Goal: Information Seeking & Learning: Understand process/instructions

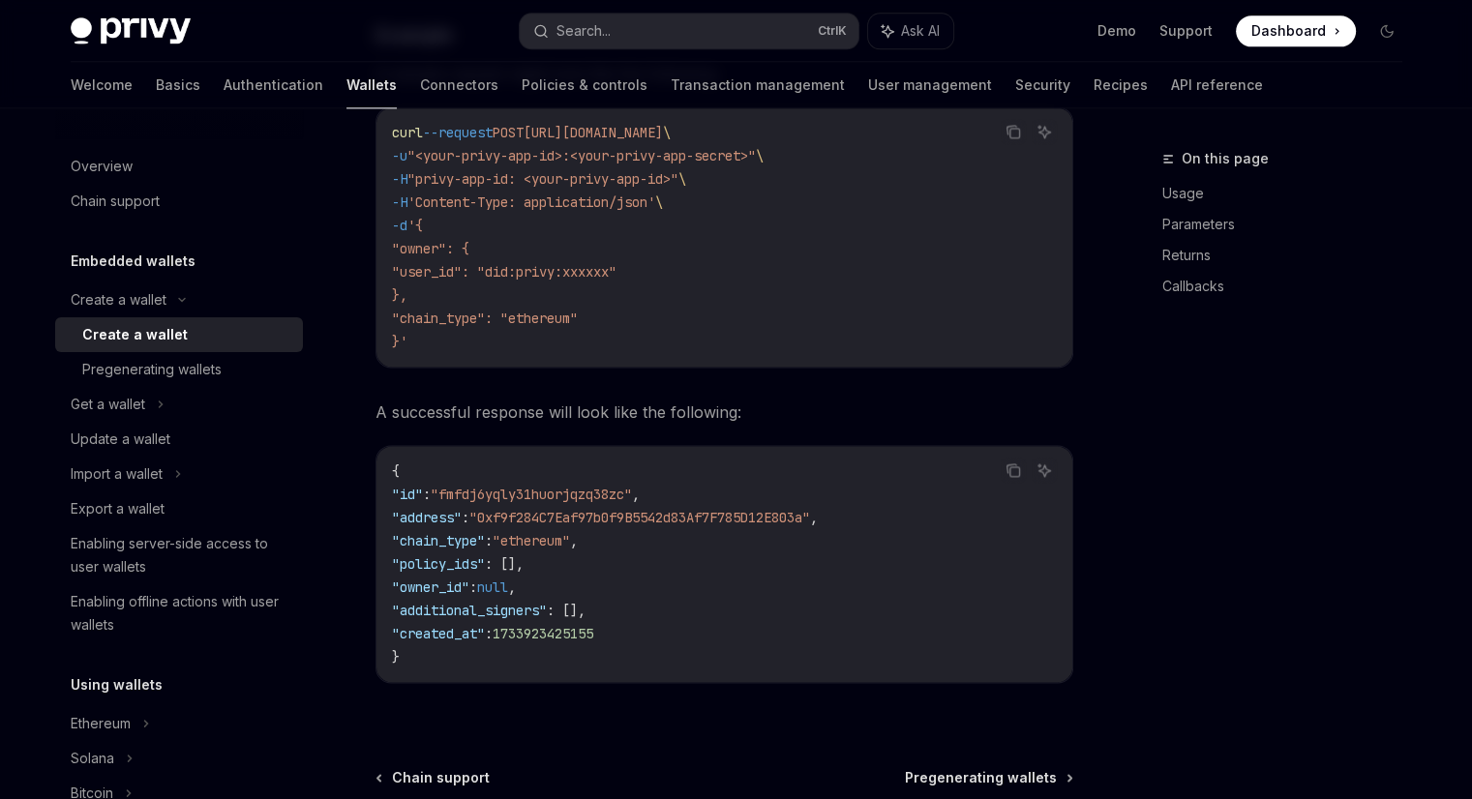
scroll to position [2696, 0]
click at [85, 169] on div "Overview" at bounding box center [102, 166] width 62 height 23
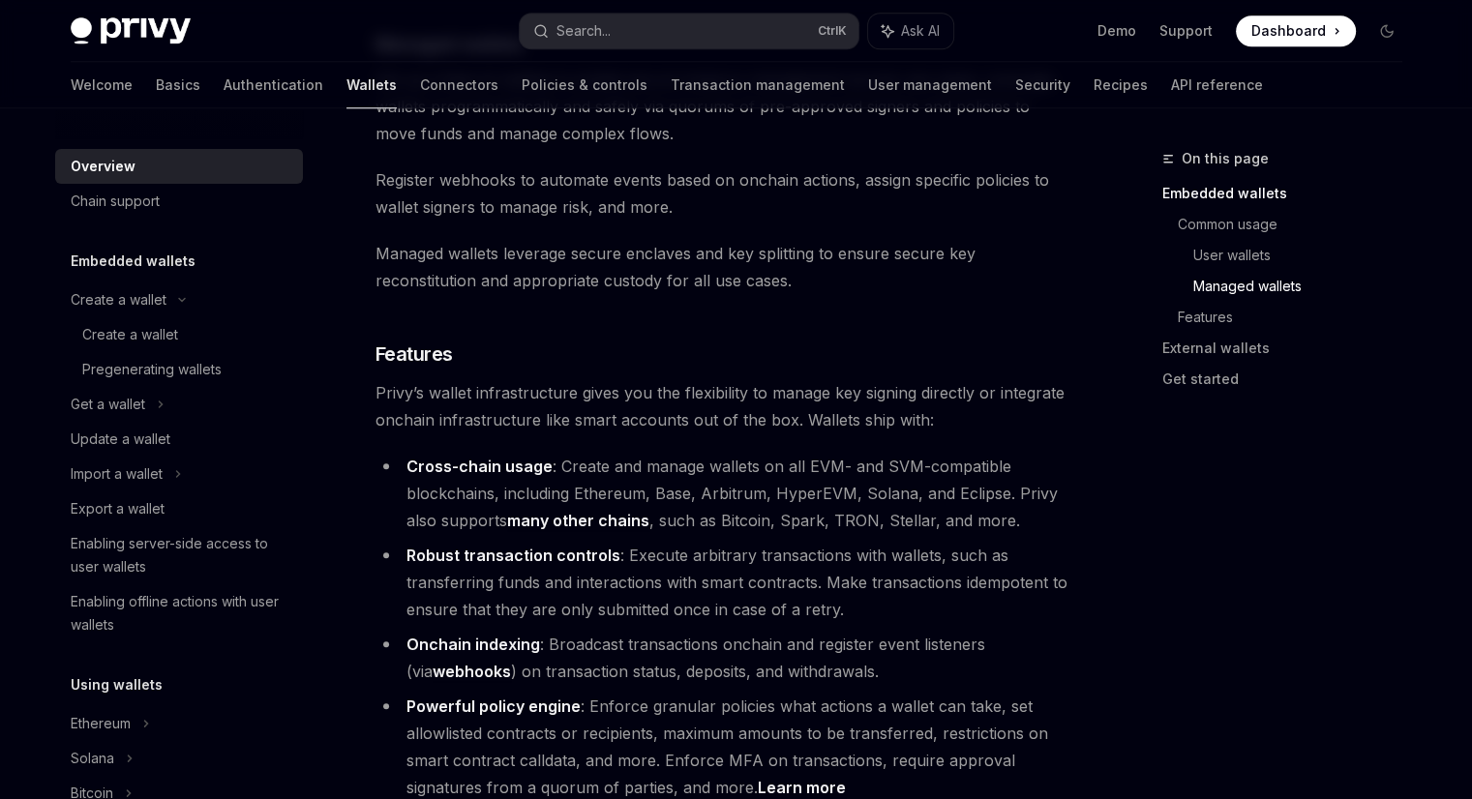
scroll to position [2020, 0]
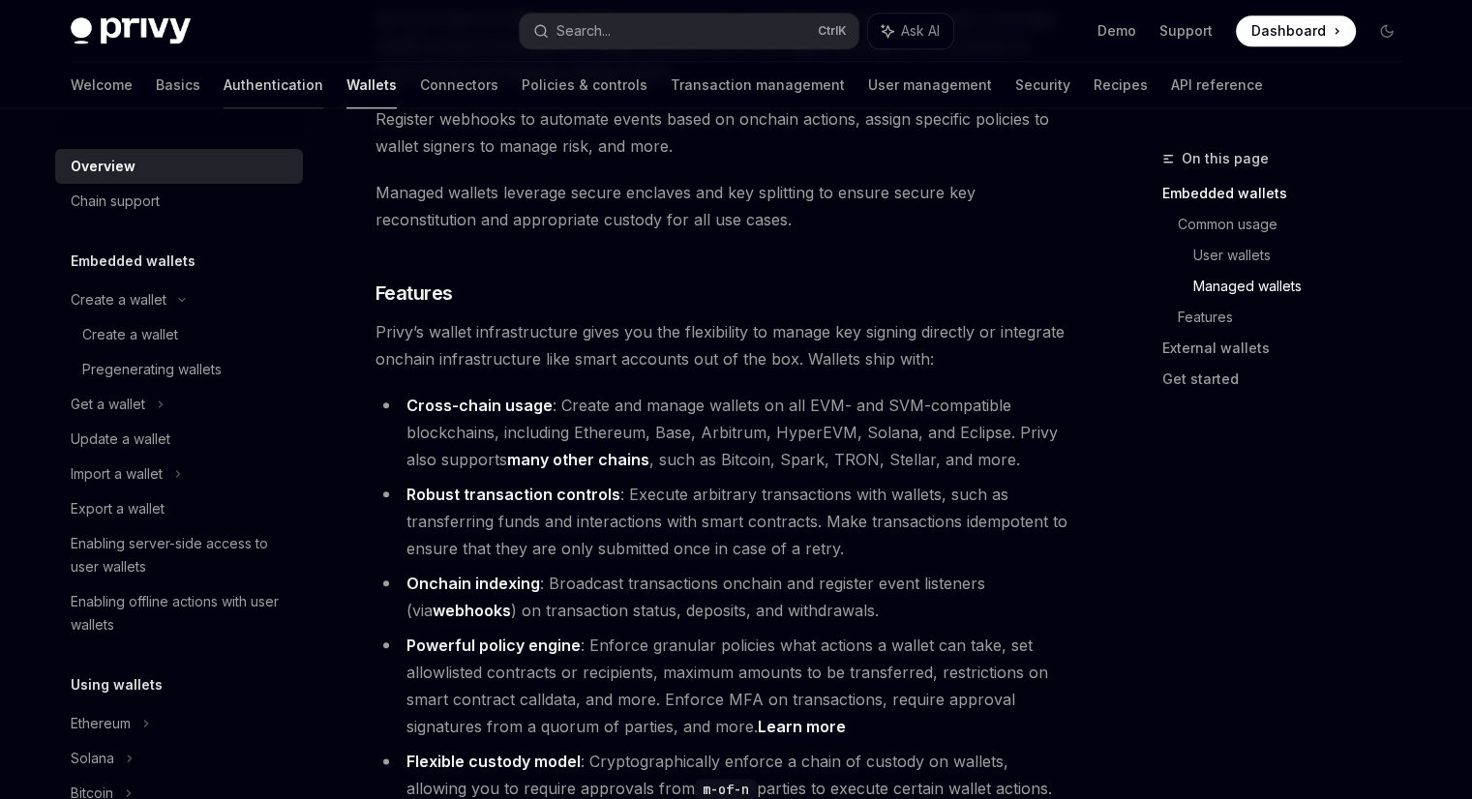
click at [224, 95] on link "Authentication" at bounding box center [274, 85] width 100 height 46
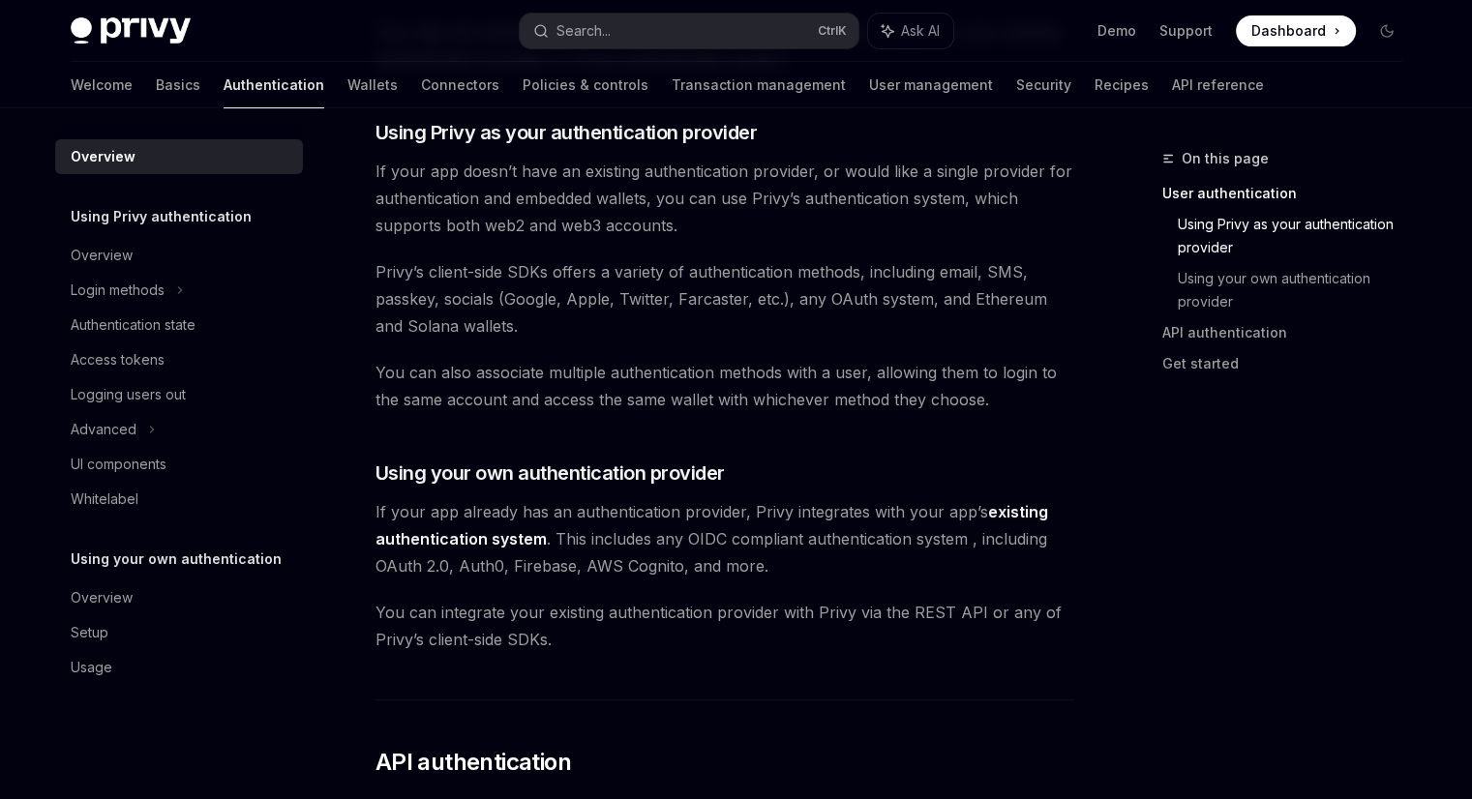
scroll to position [668, 0]
click at [156, 84] on link "Basics" at bounding box center [178, 85] width 45 height 46
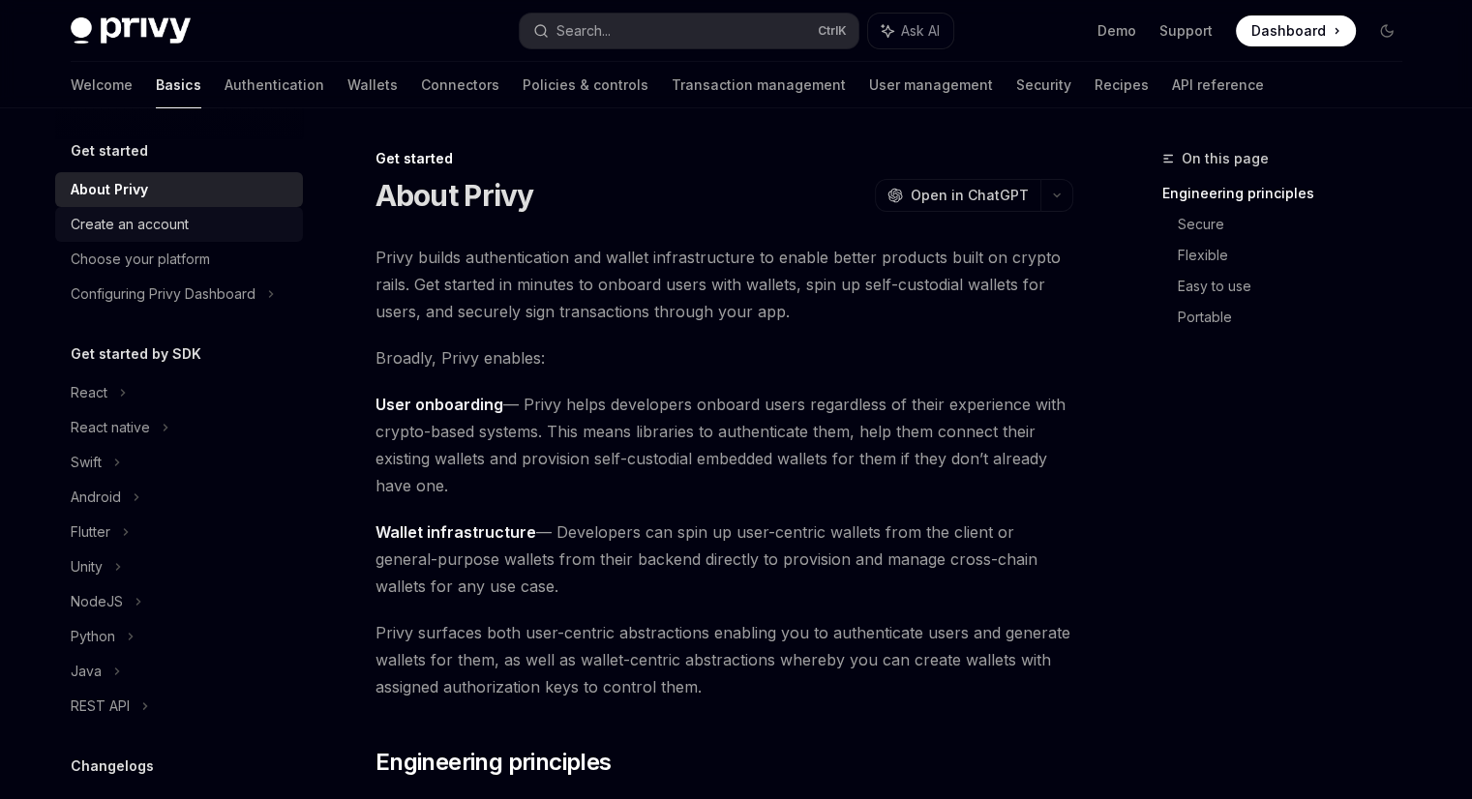
click at [201, 229] on div "Create an account" at bounding box center [181, 224] width 221 height 23
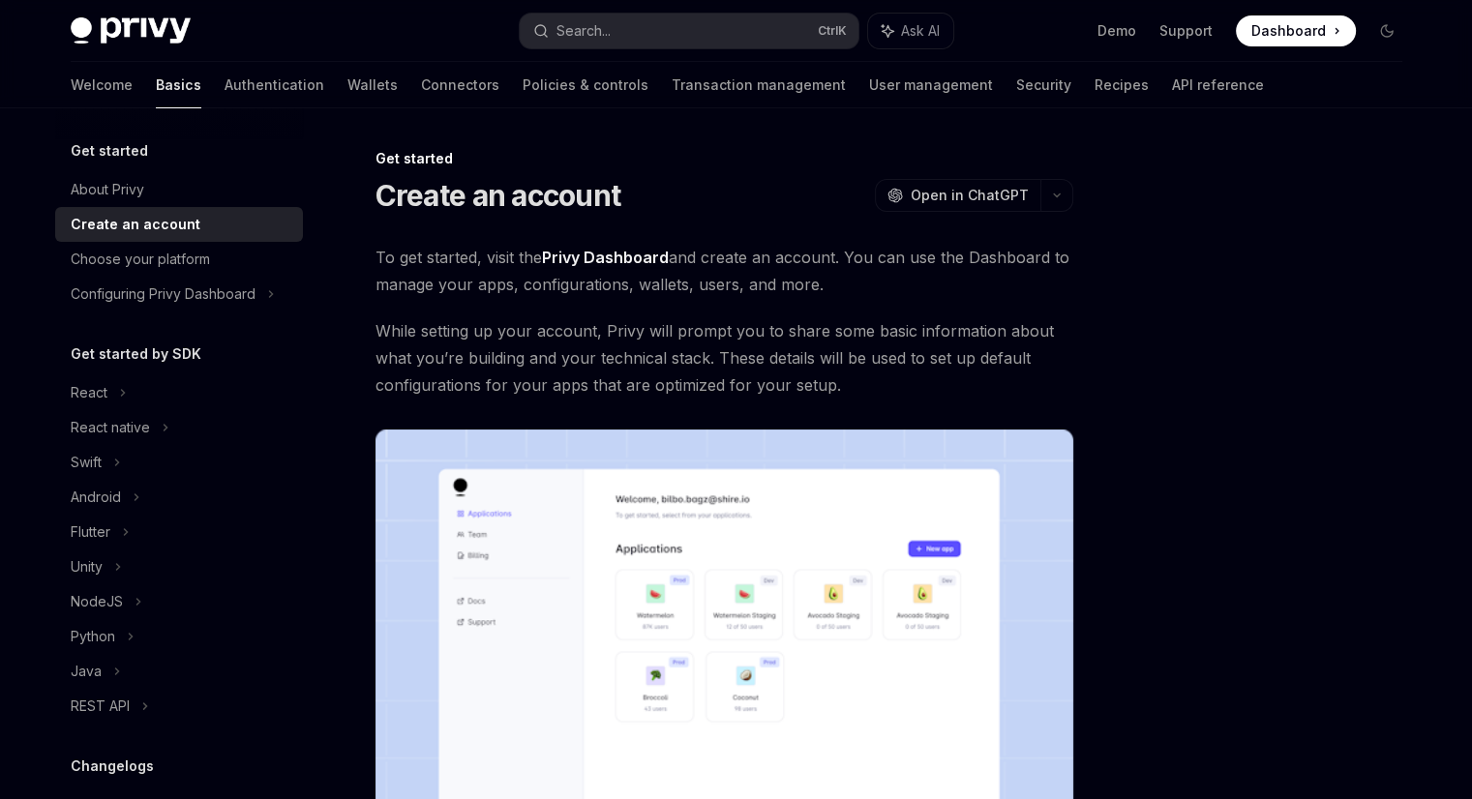
click at [607, 253] on link "Privy Dashboard" at bounding box center [605, 258] width 127 height 20
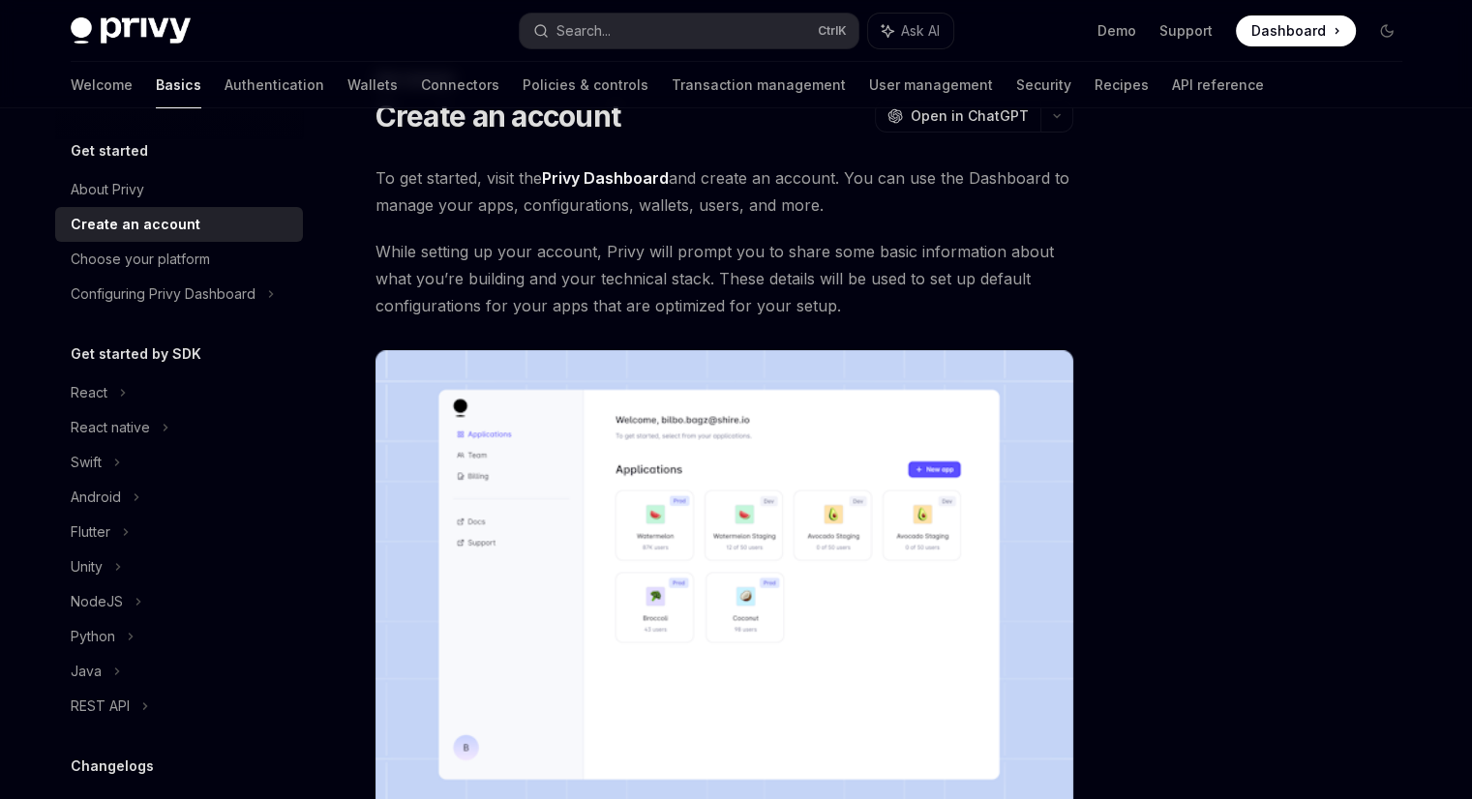
scroll to position [416, 0]
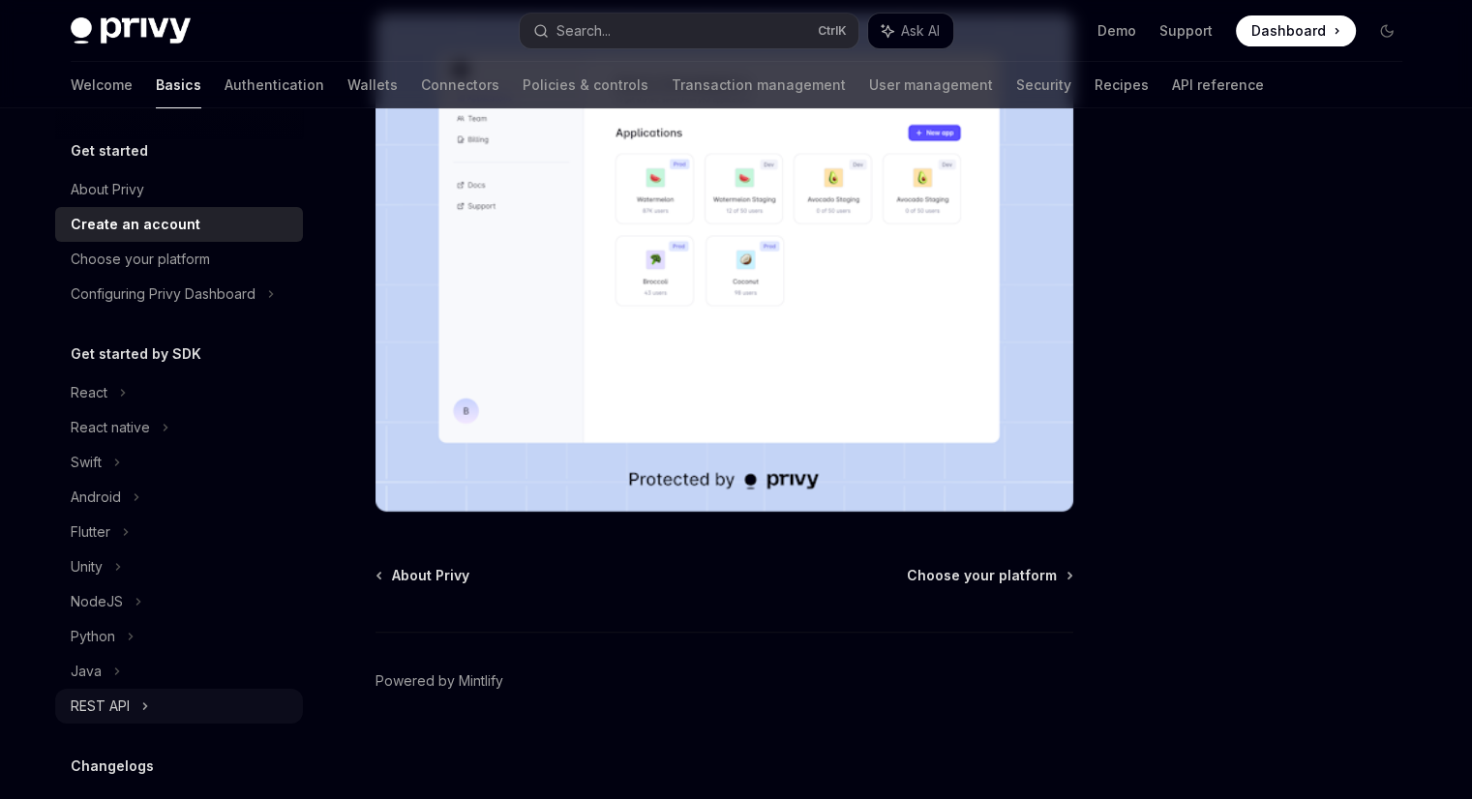
click at [116, 698] on div "REST API" at bounding box center [100, 706] width 59 height 23
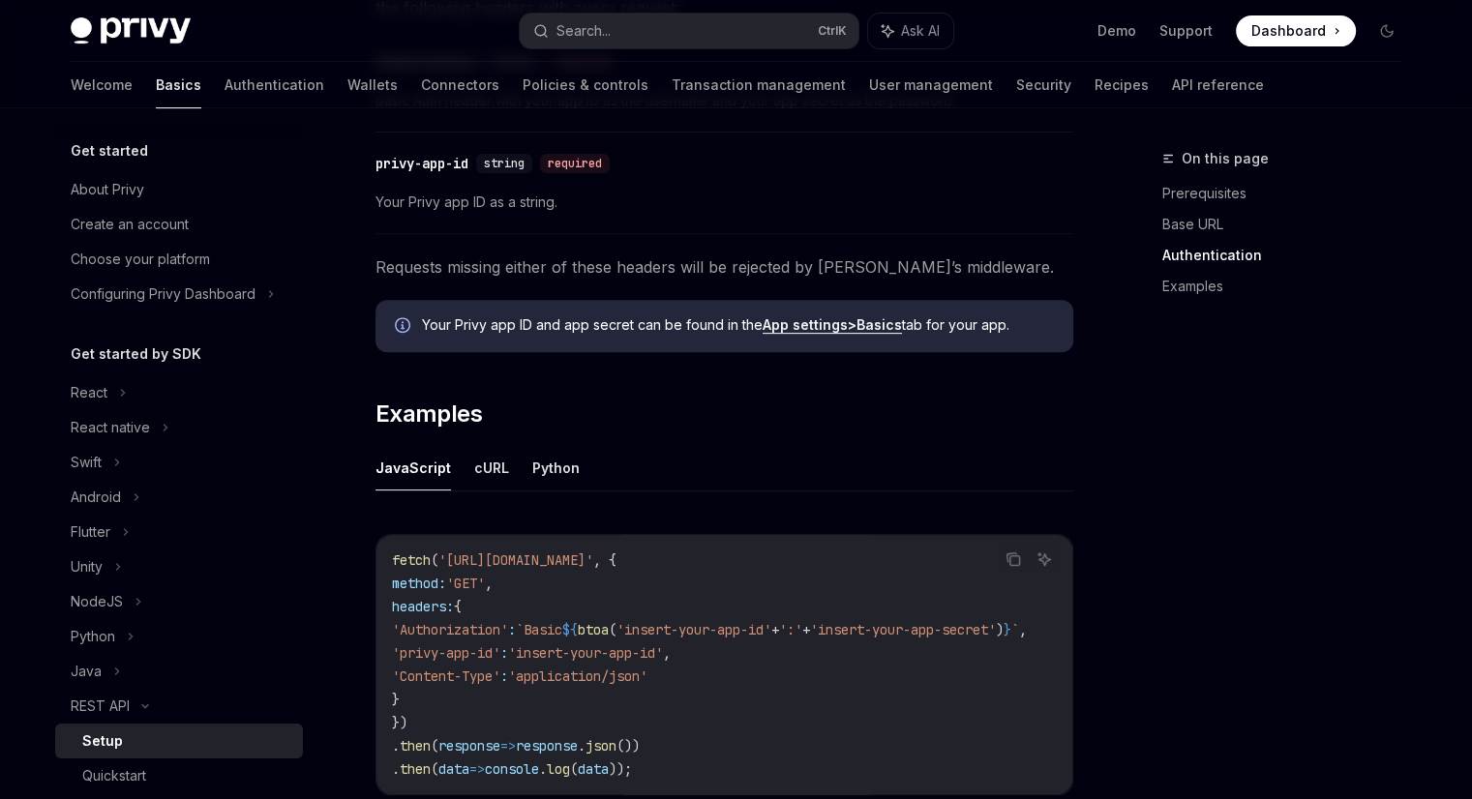
scroll to position [734, 0]
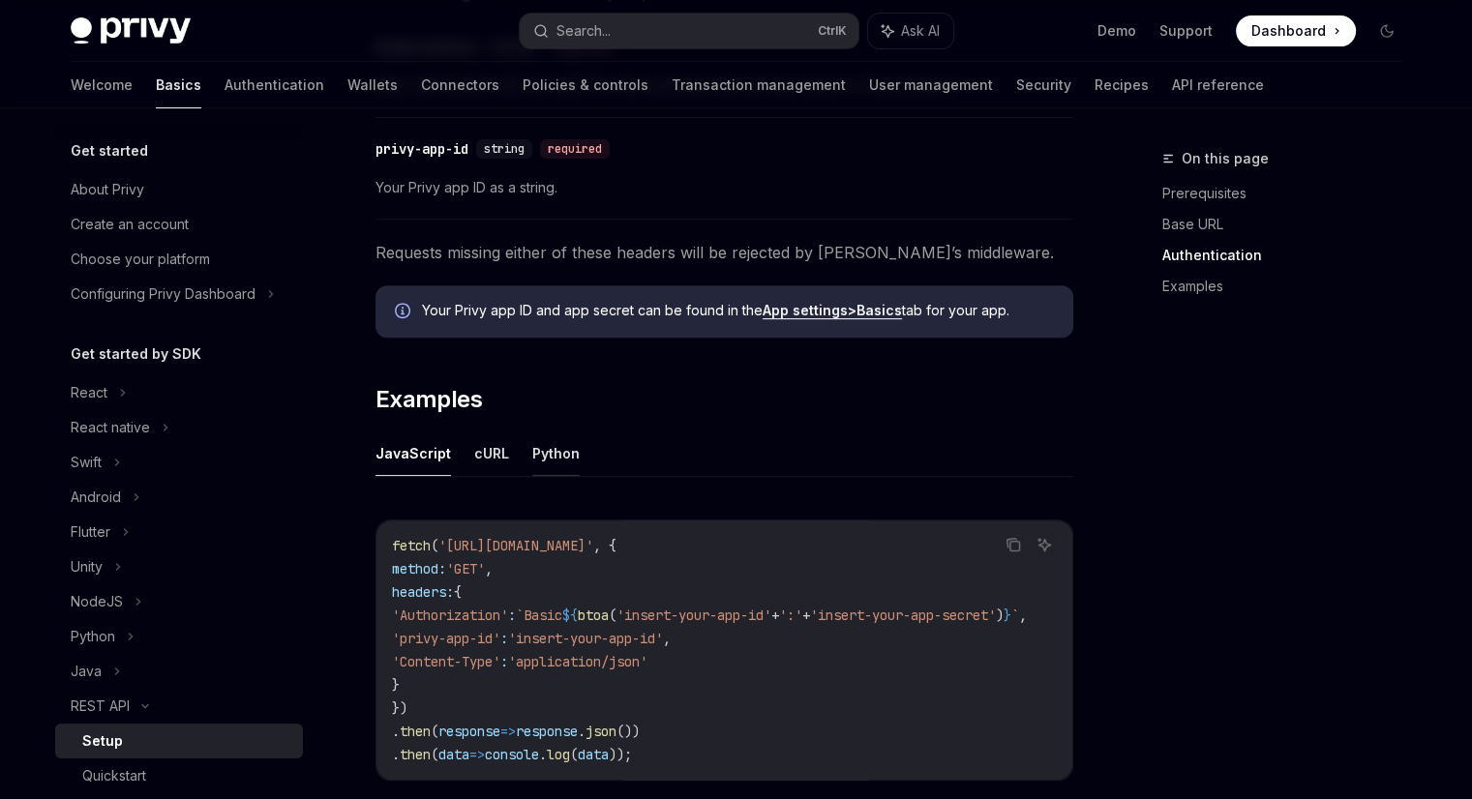
click at [568, 449] on button "Python" at bounding box center [555, 453] width 47 height 45
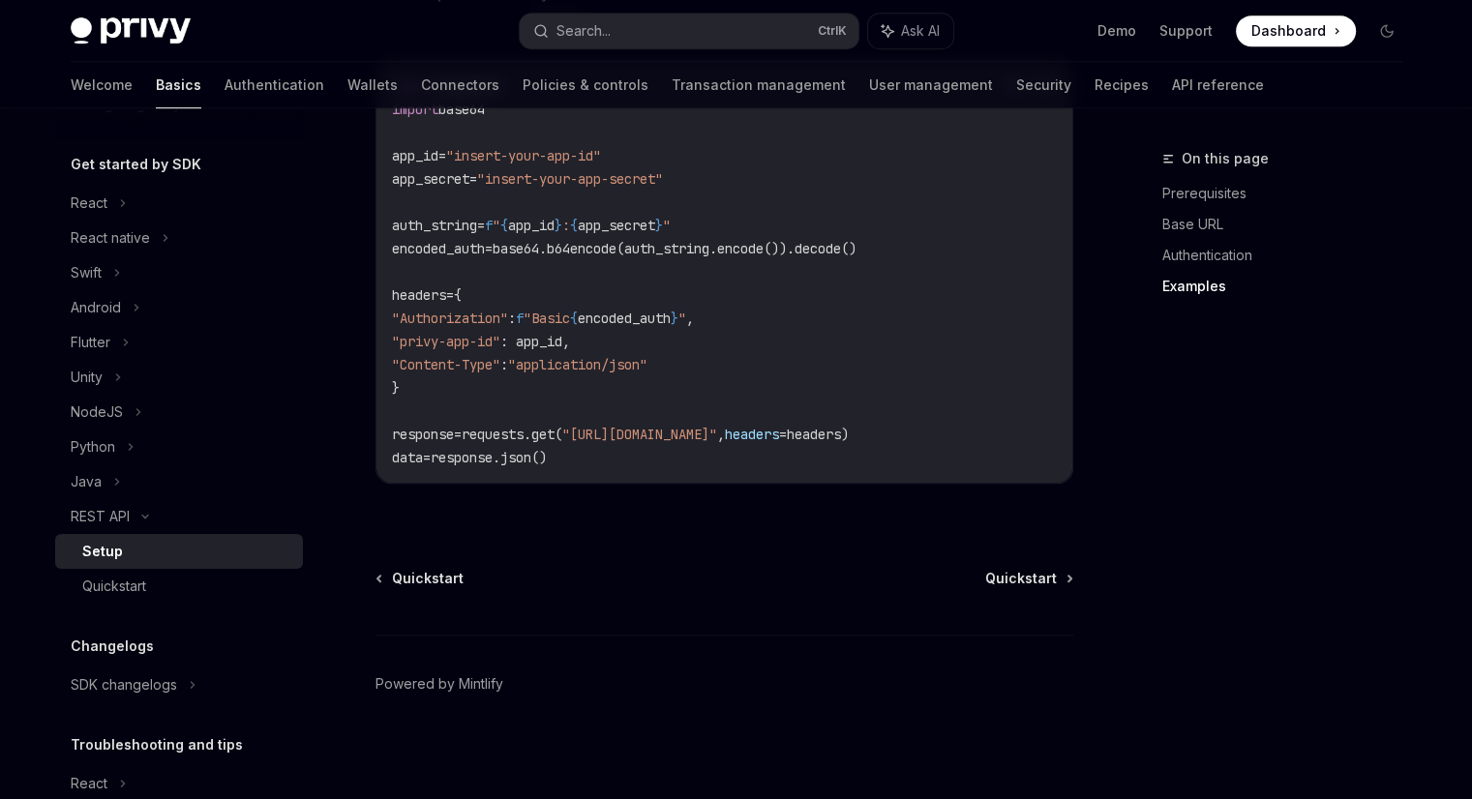
scroll to position [193, 0]
click at [161, 573] on div "Quickstart" at bounding box center [186, 583] width 209 height 23
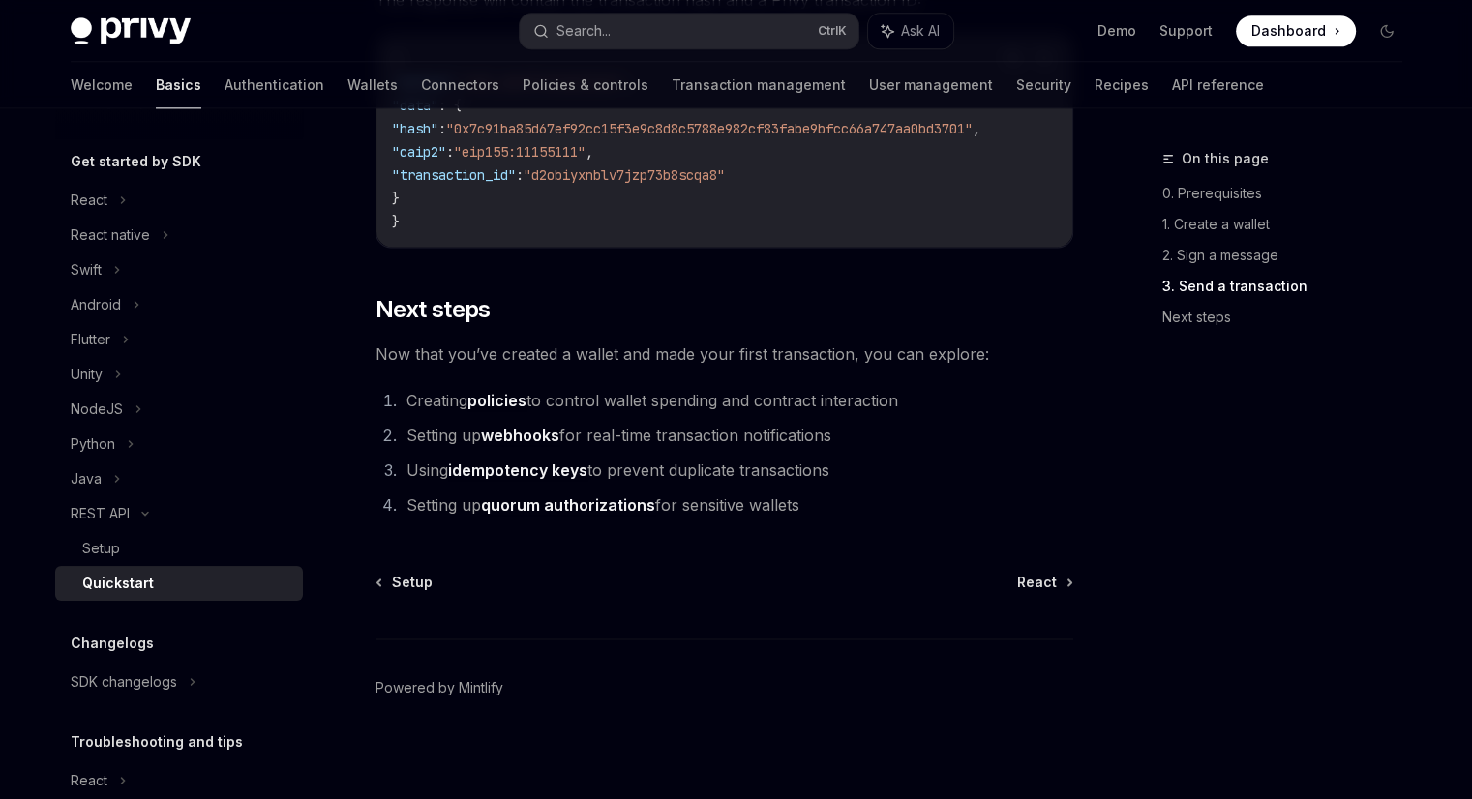
scroll to position [300, 0]
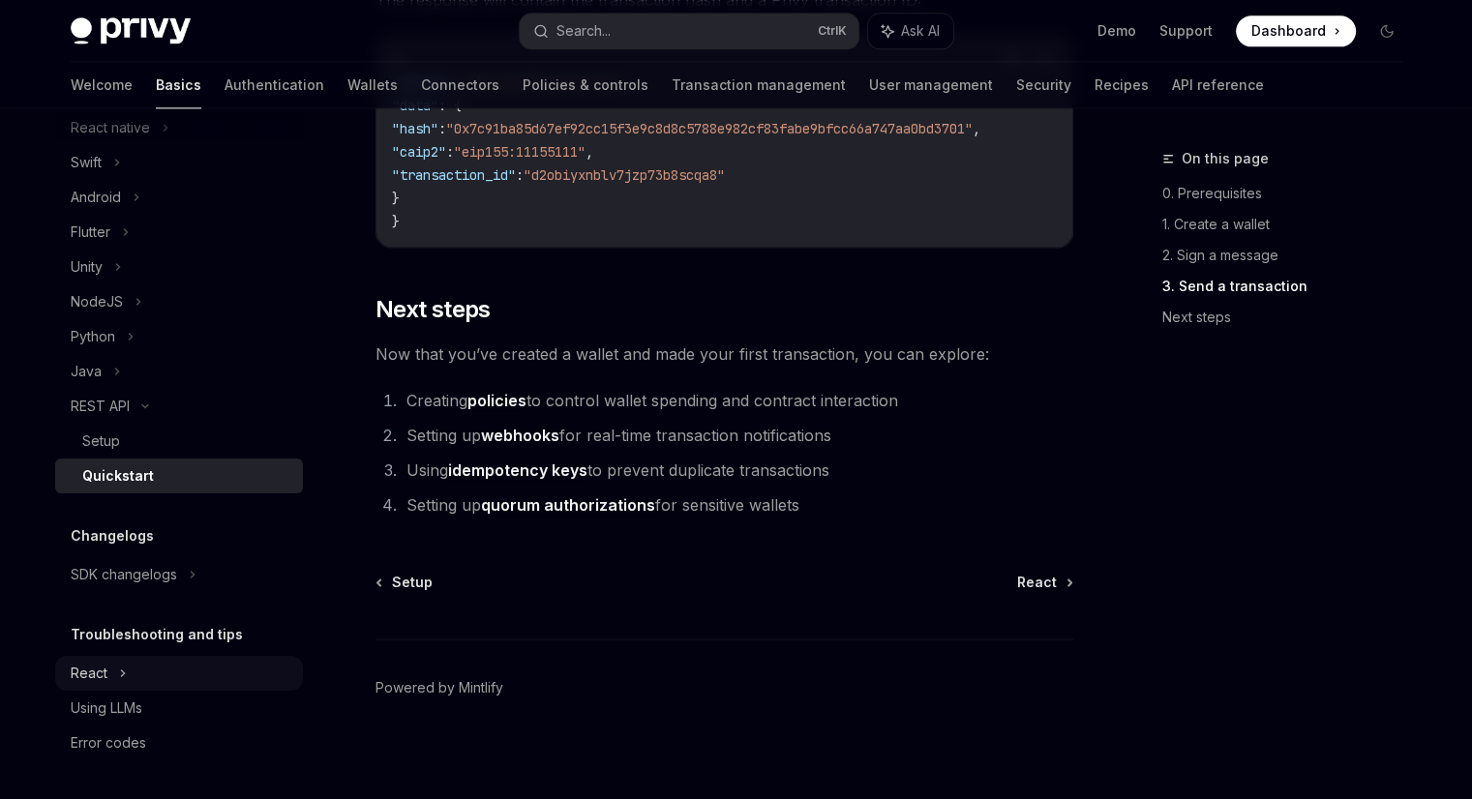
drag, startPoint x: 539, startPoint y: 578, endPoint x: 281, endPoint y: 670, distance: 274.2
click at [281, 670] on div "React" at bounding box center [179, 673] width 248 height 35
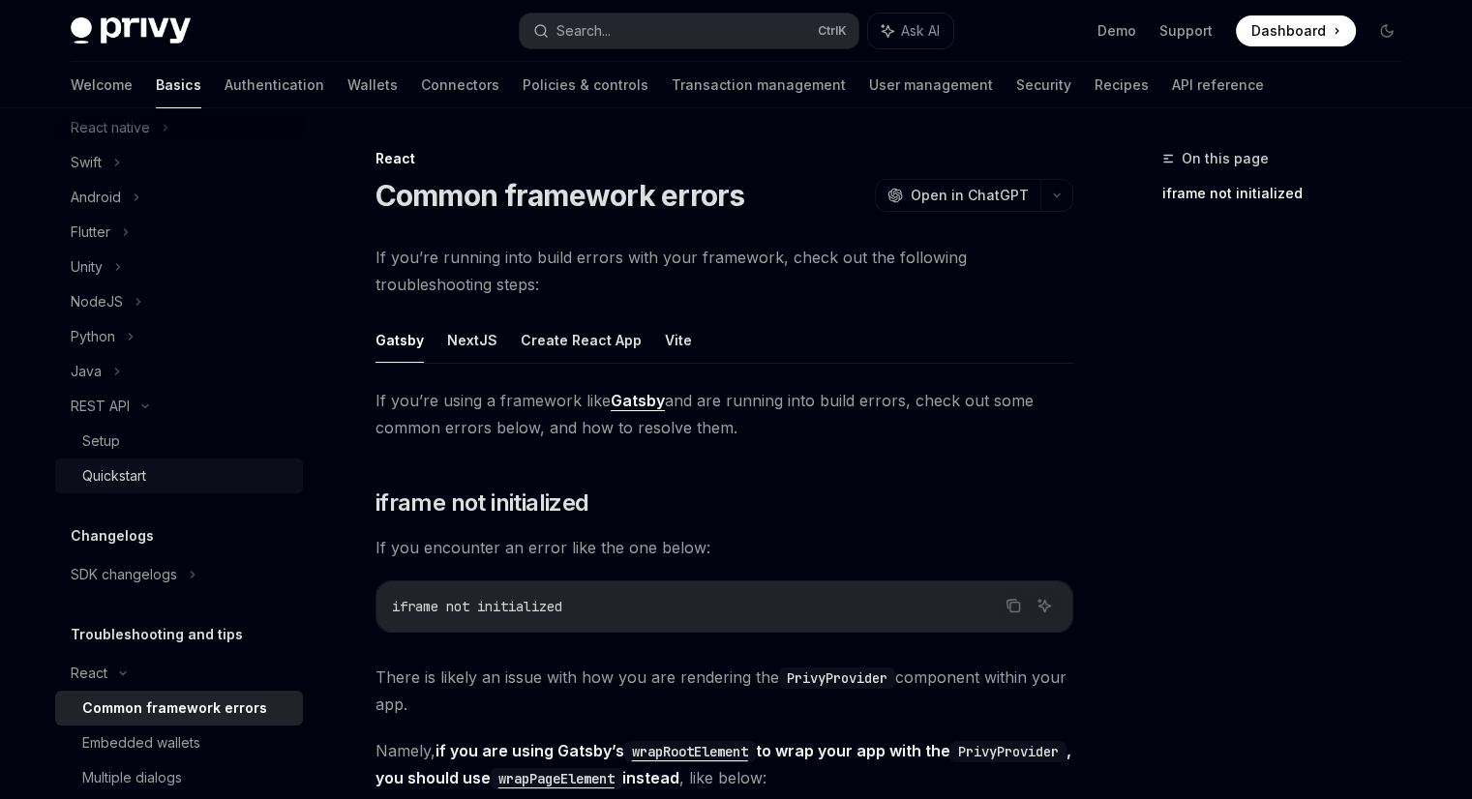
click at [190, 481] on div "Quickstart" at bounding box center [186, 475] width 209 height 23
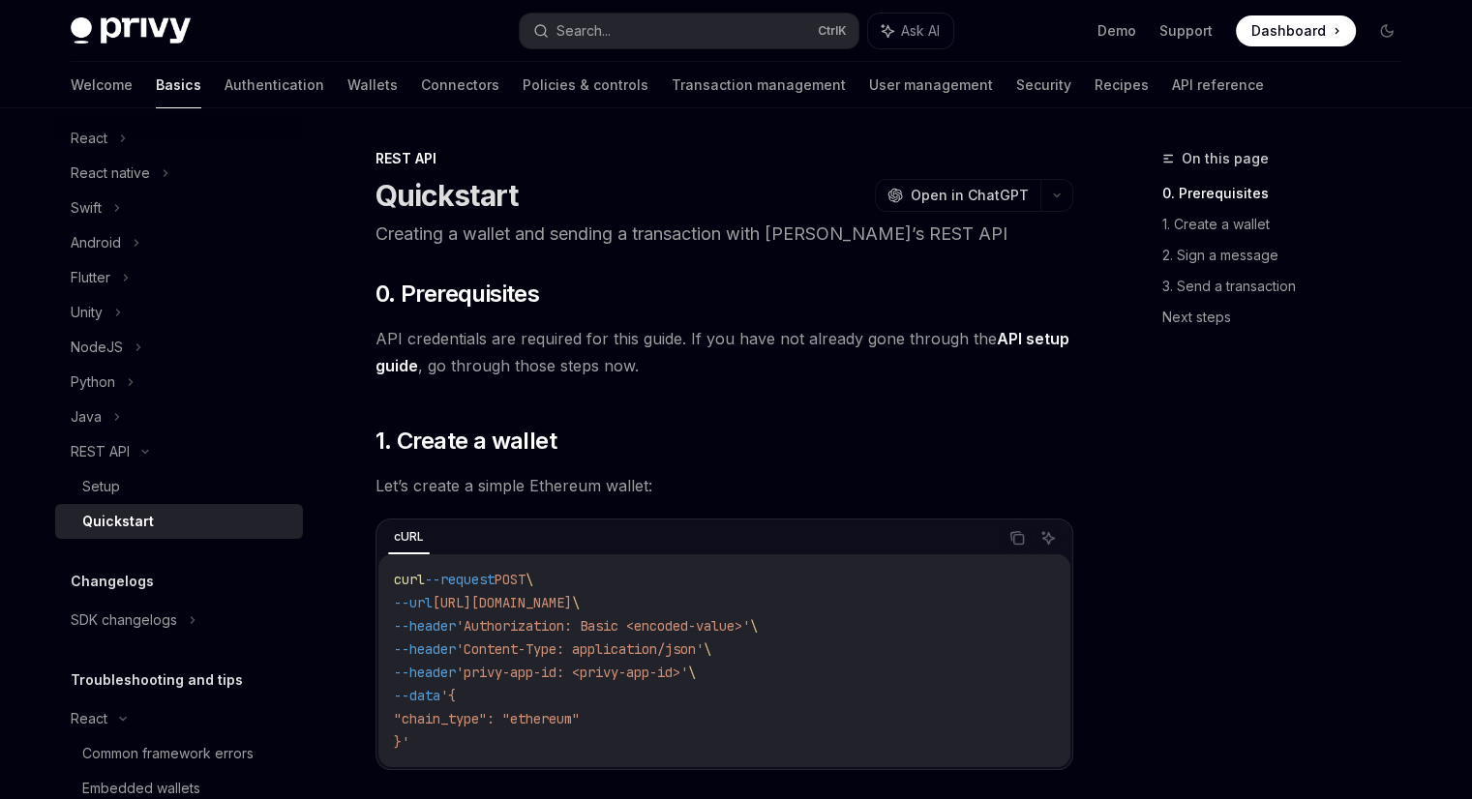
scroll to position [166, 0]
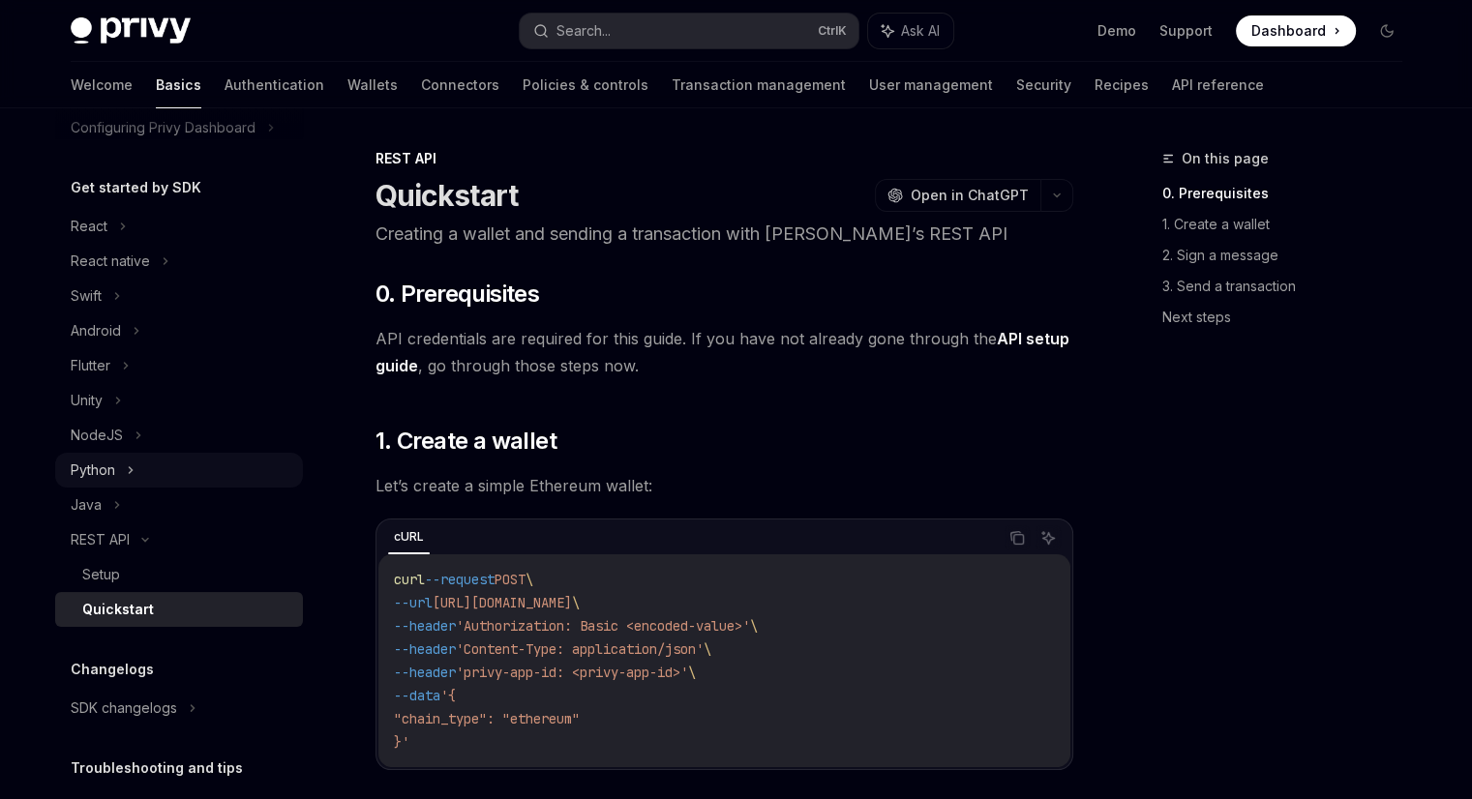
click at [187, 464] on div "Python" at bounding box center [179, 470] width 248 height 35
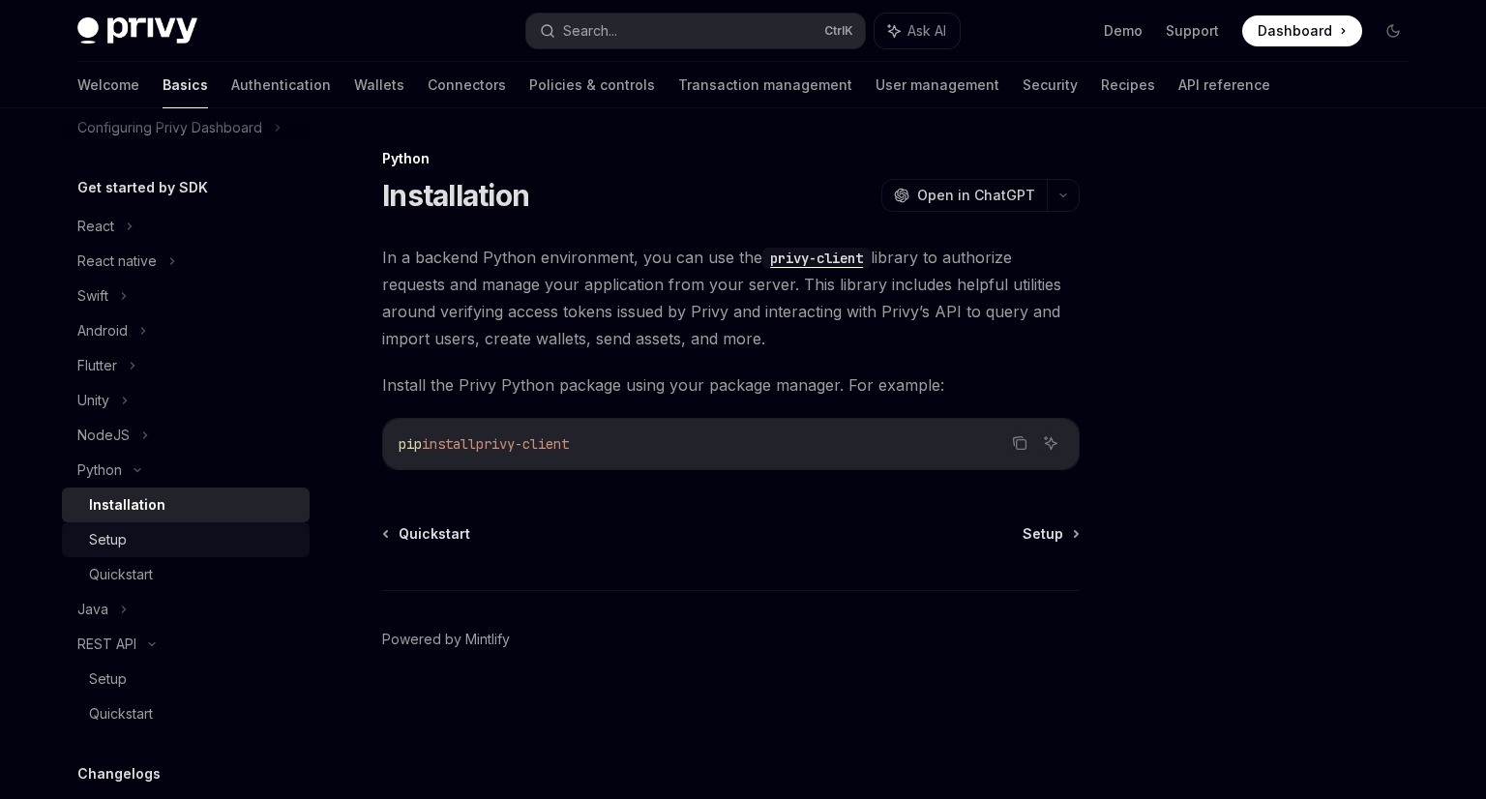
click at [188, 539] on div "Setup" at bounding box center [193, 539] width 209 height 23
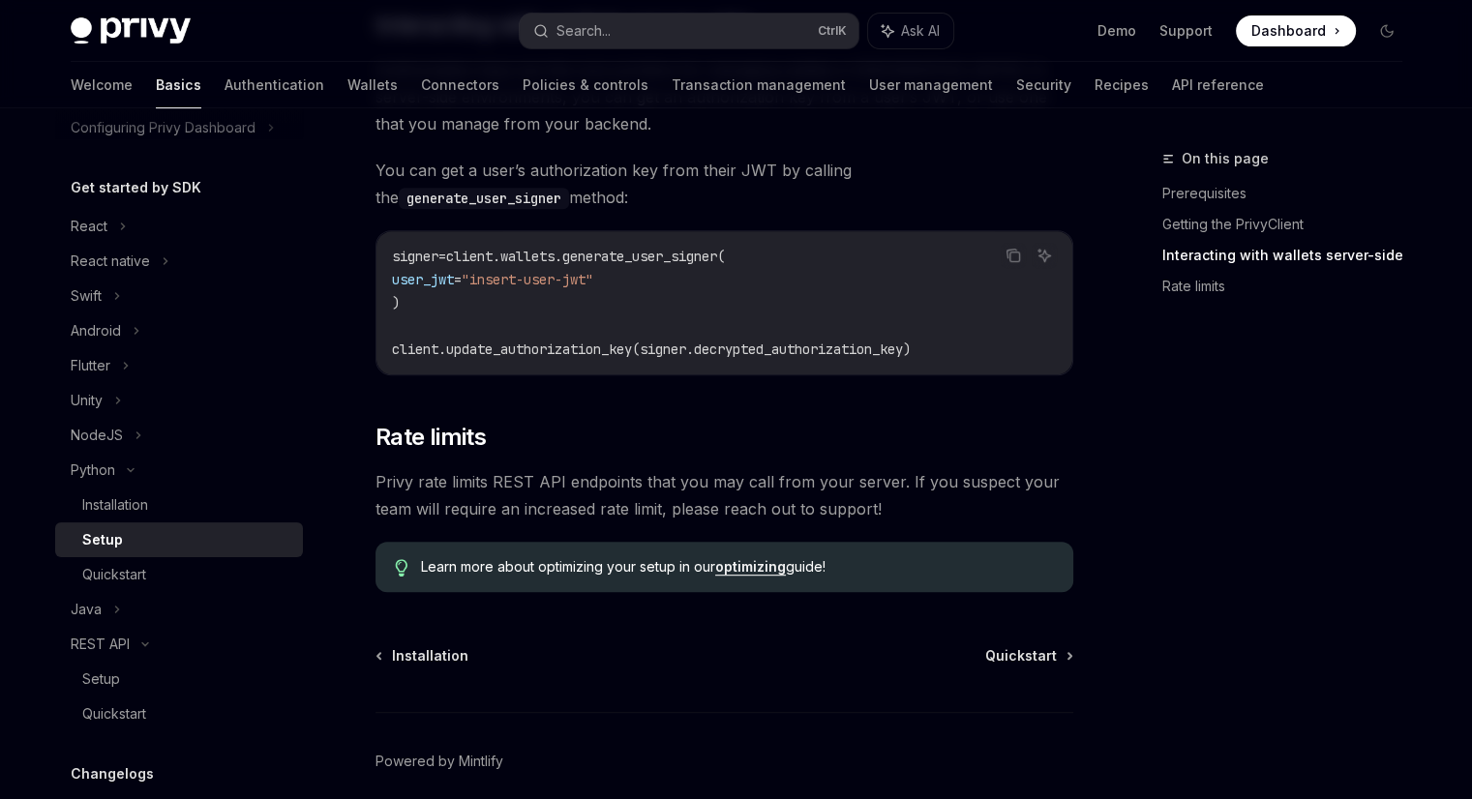
scroll to position [858, 0]
click at [347, 78] on link "Wallets" at bounding box center [372, 85] width 50 height 46
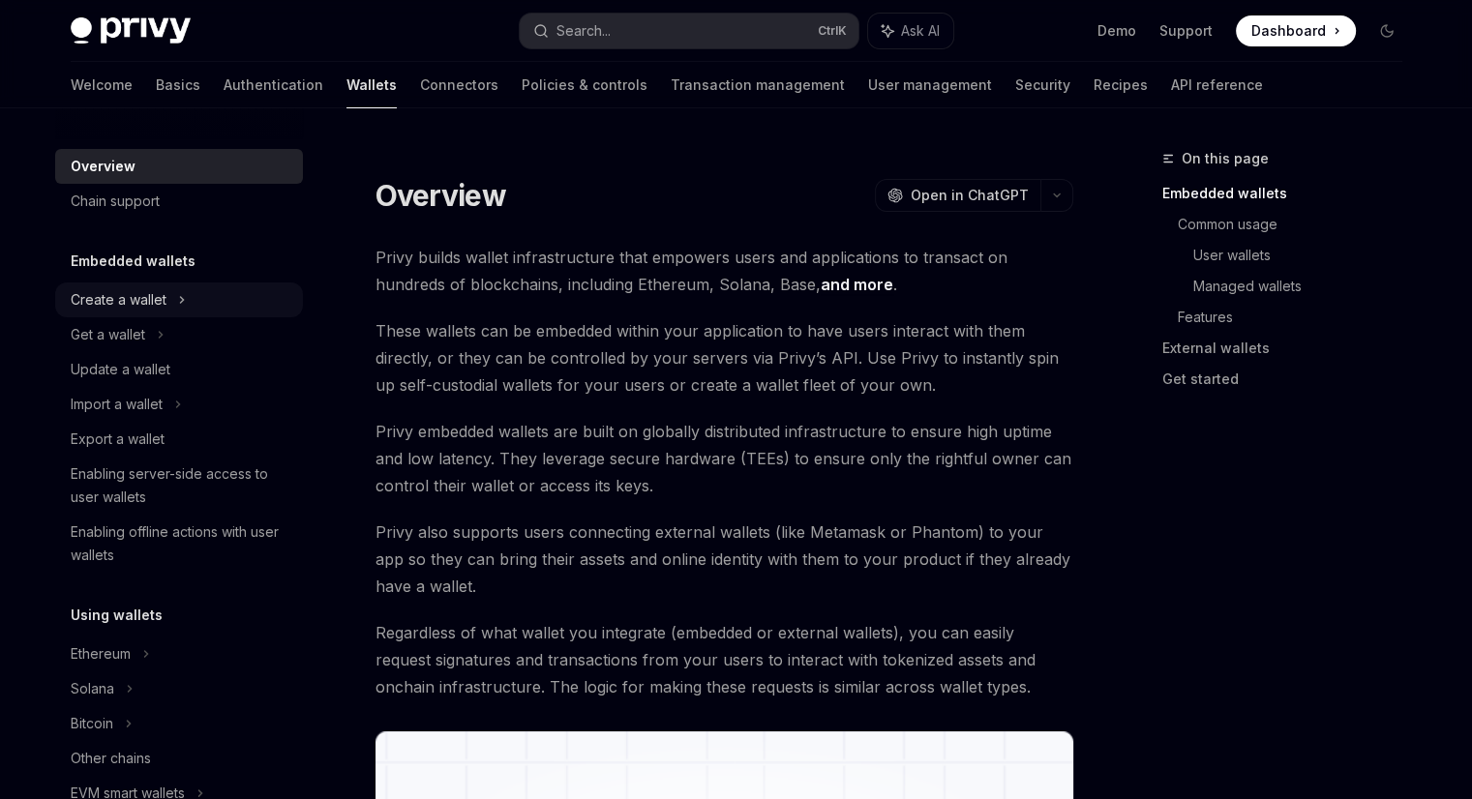
click at [151, 302] on div "Create a wallet" at bounding box center [119, 299] width 96 height 23
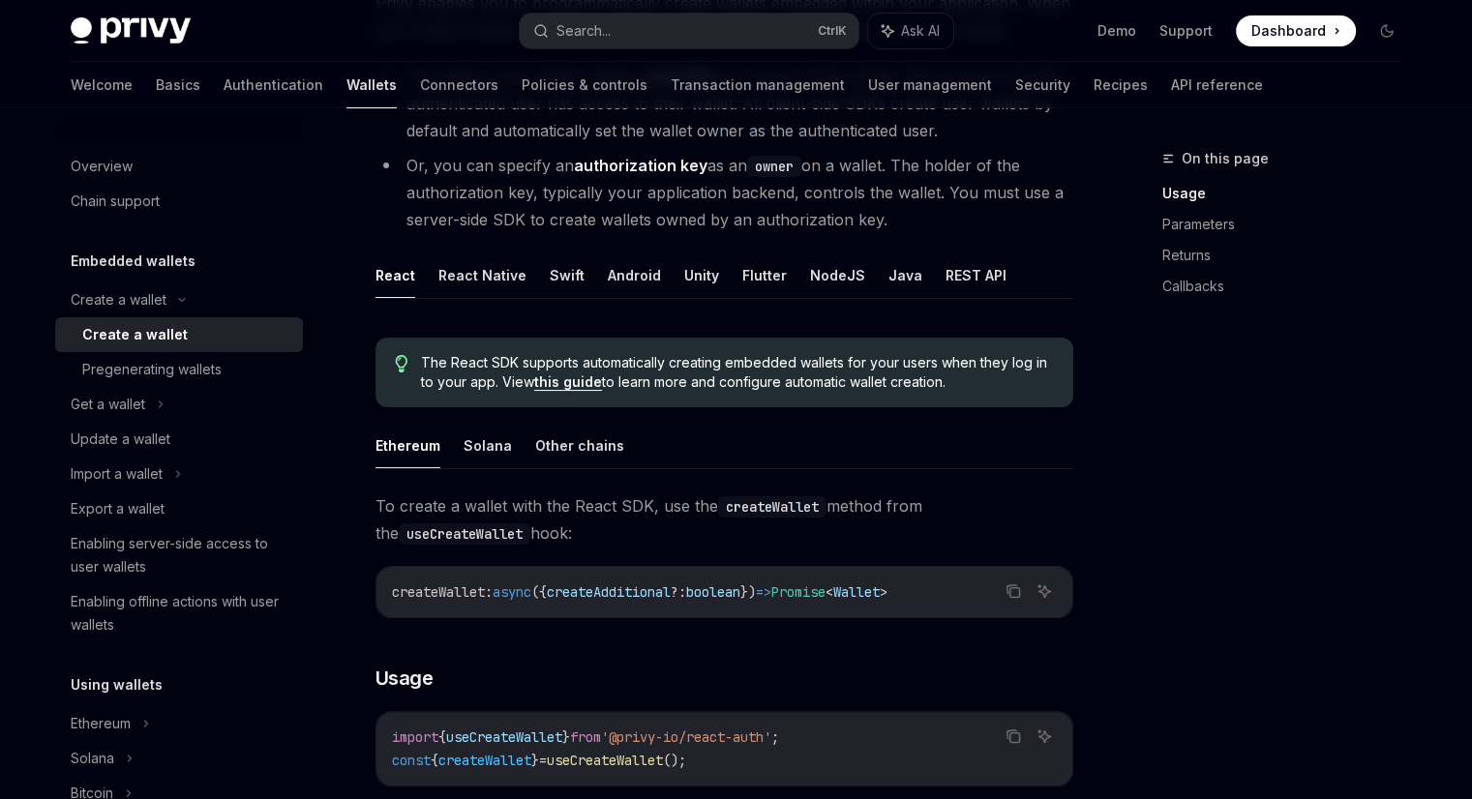
scroll to position [254, 0]
click at [945, 277] on button "REST API" at bounding box center [975, 276] width 61 height 45
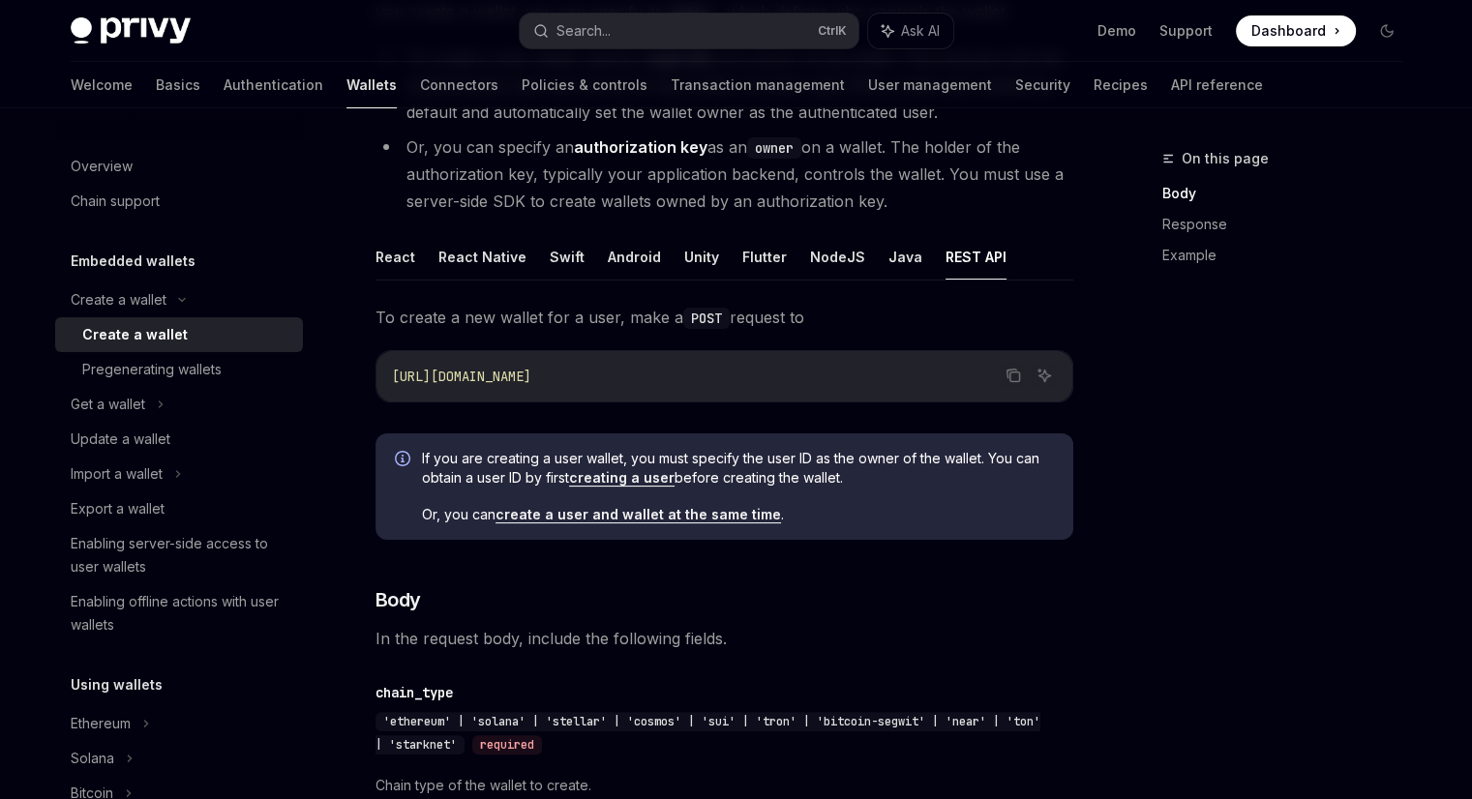
scroll to position [271, 0]
drag, startPoint x: 579, startPoint y: 378, endPoint x: 375, endPoint y: 376, distance: 204.2
click at [375, 376] on div "Copy Ask AI [URL][DOMAIN_NAME]" at bounding box center [724, 378] width 698 height 52
copy span "[URL][DOMAIN_NAME]"
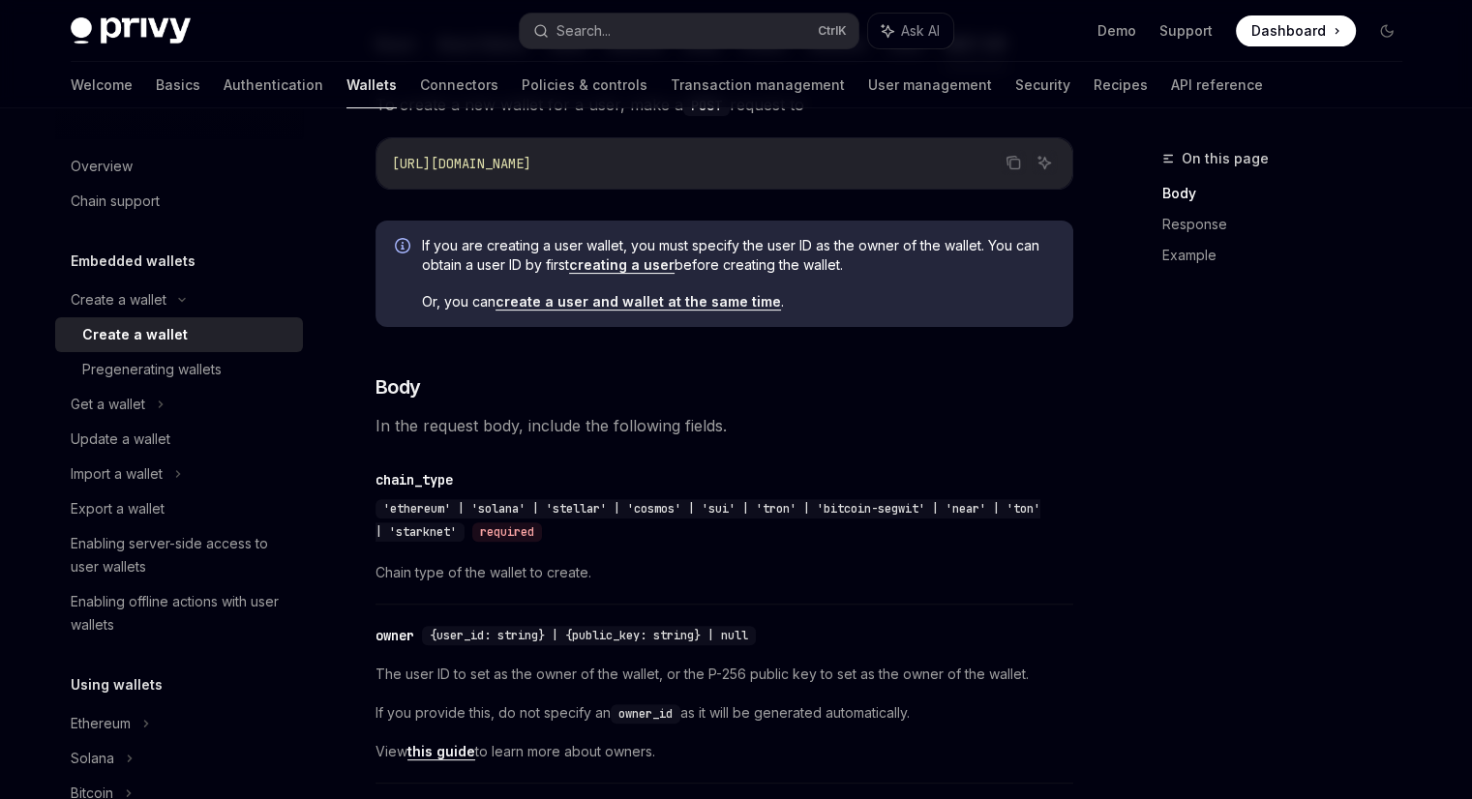
scroll to position [495, 0]
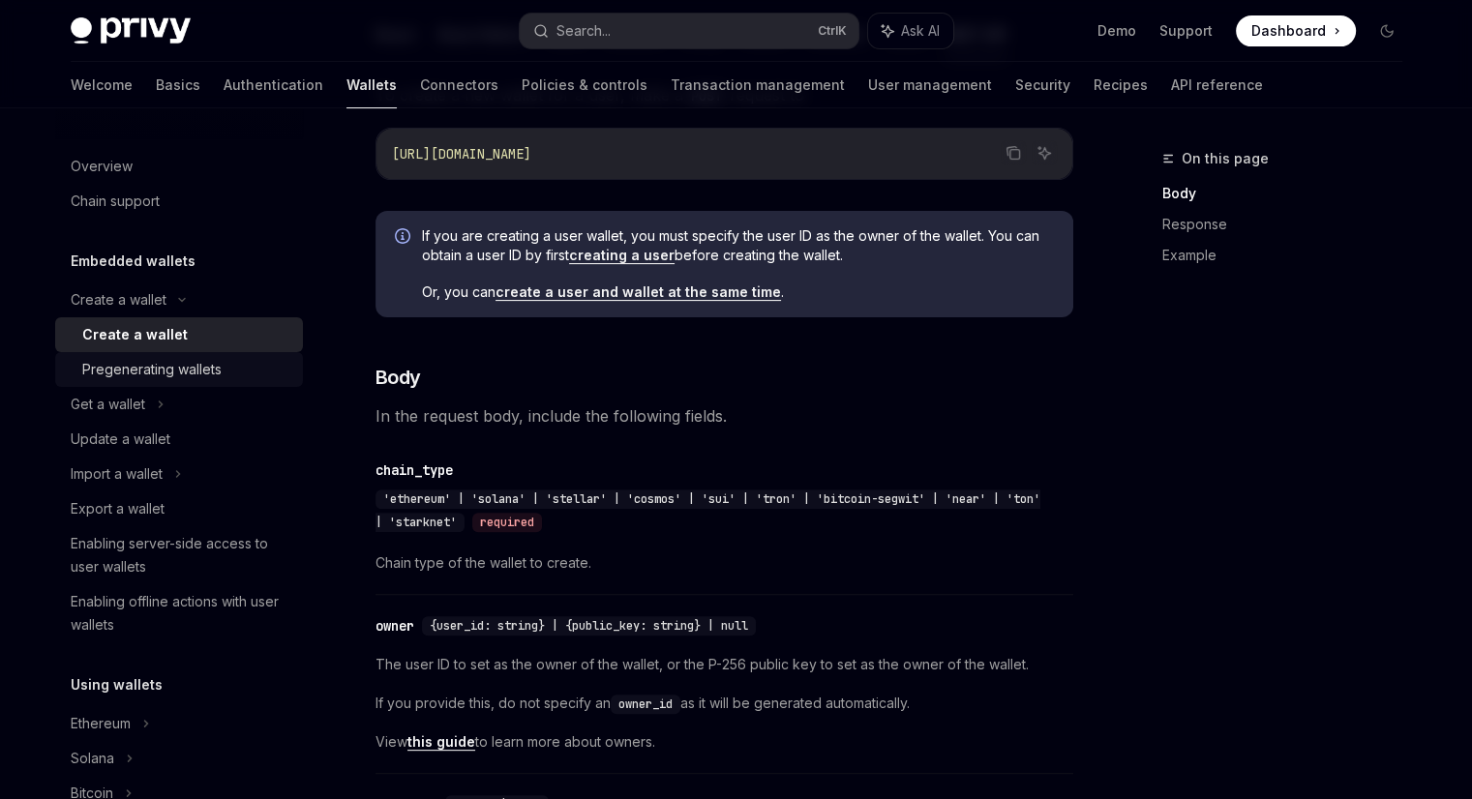
click at [203, 377] on div "Pregenerating wallets" at bounding box center [151, 369] width 139 height 23
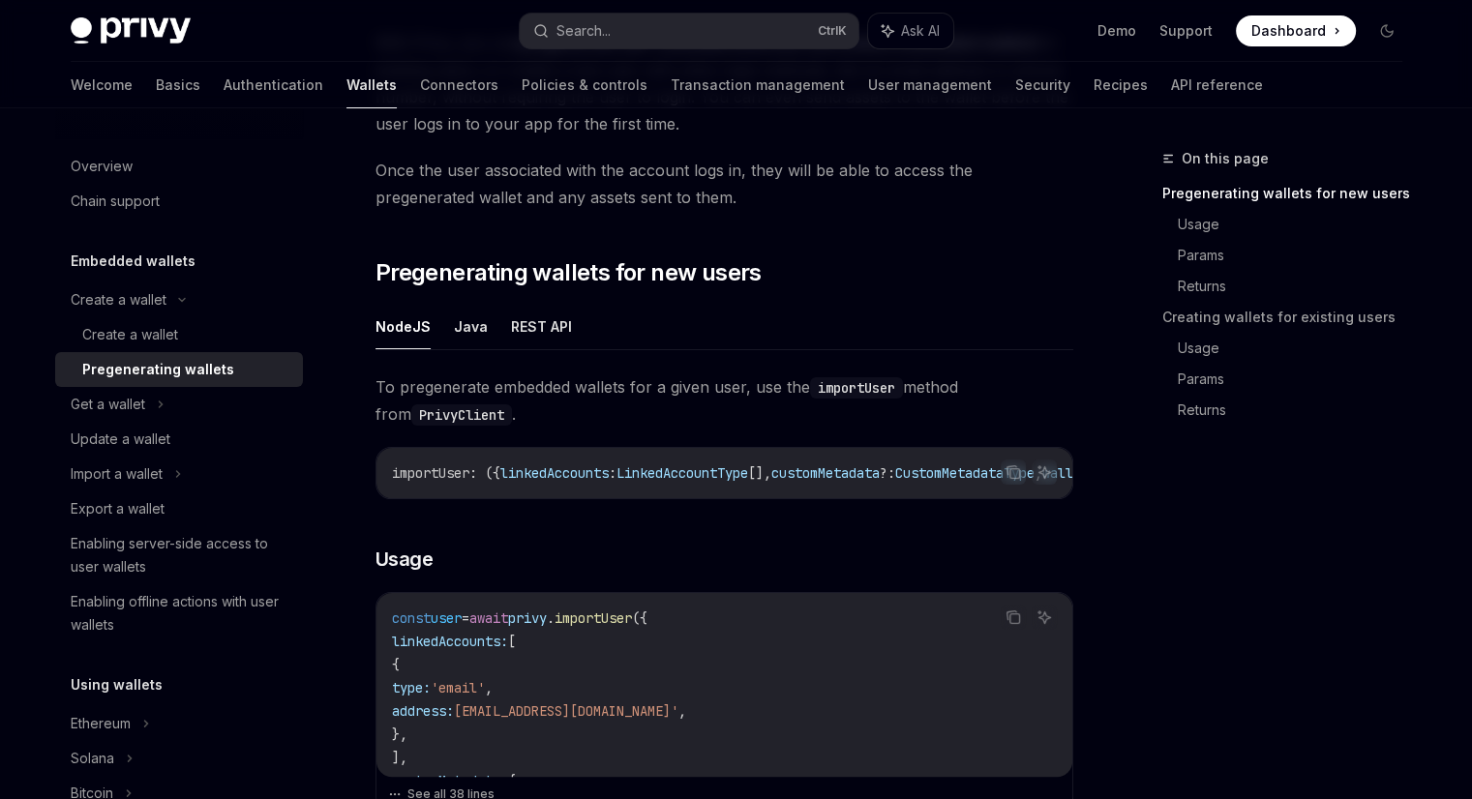
scroll to position [209, 0]
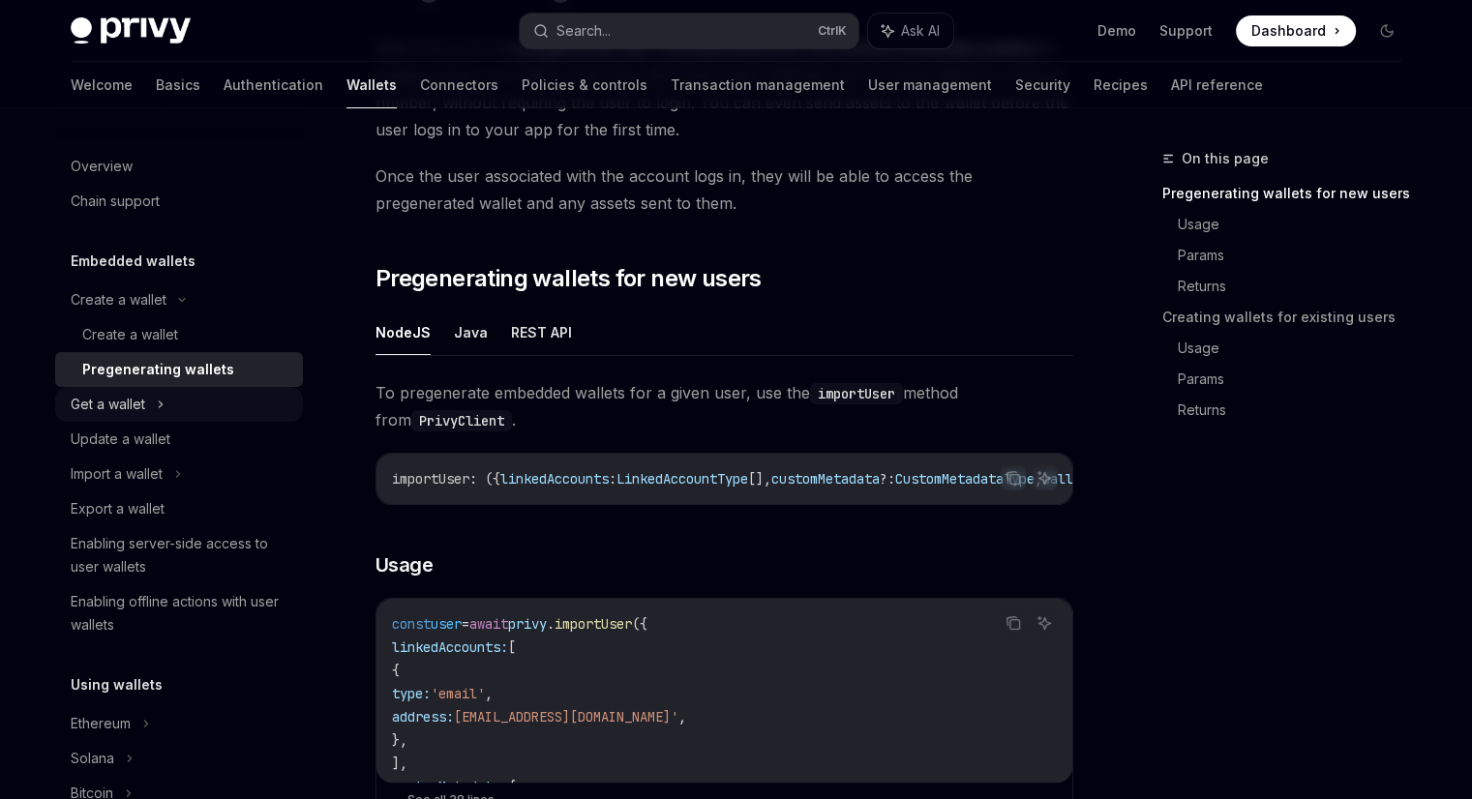
click at [96, 403] on div "Get a wallet" at bounding box center [108, 404] width 75 height 23
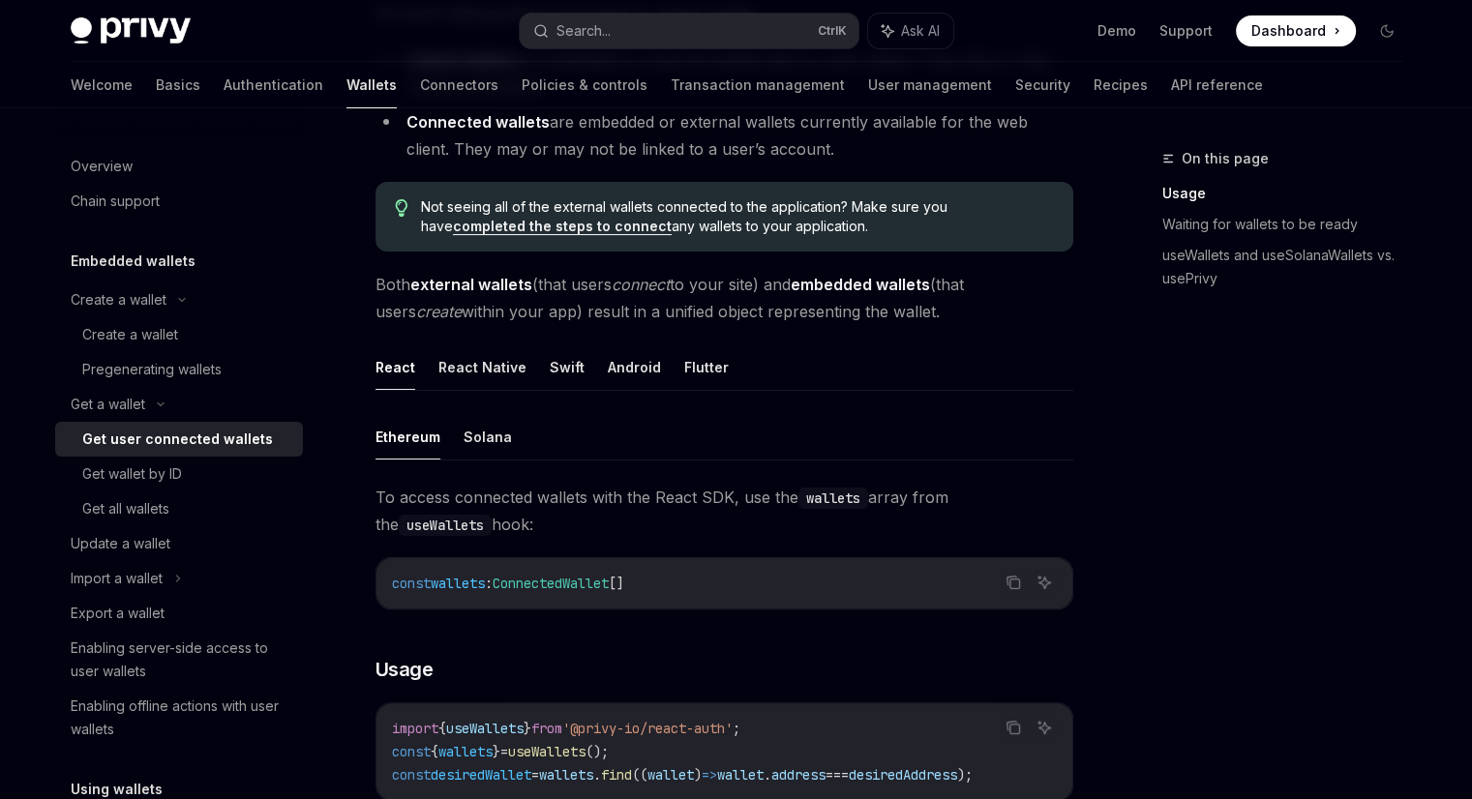
scroll to position [385, 0]
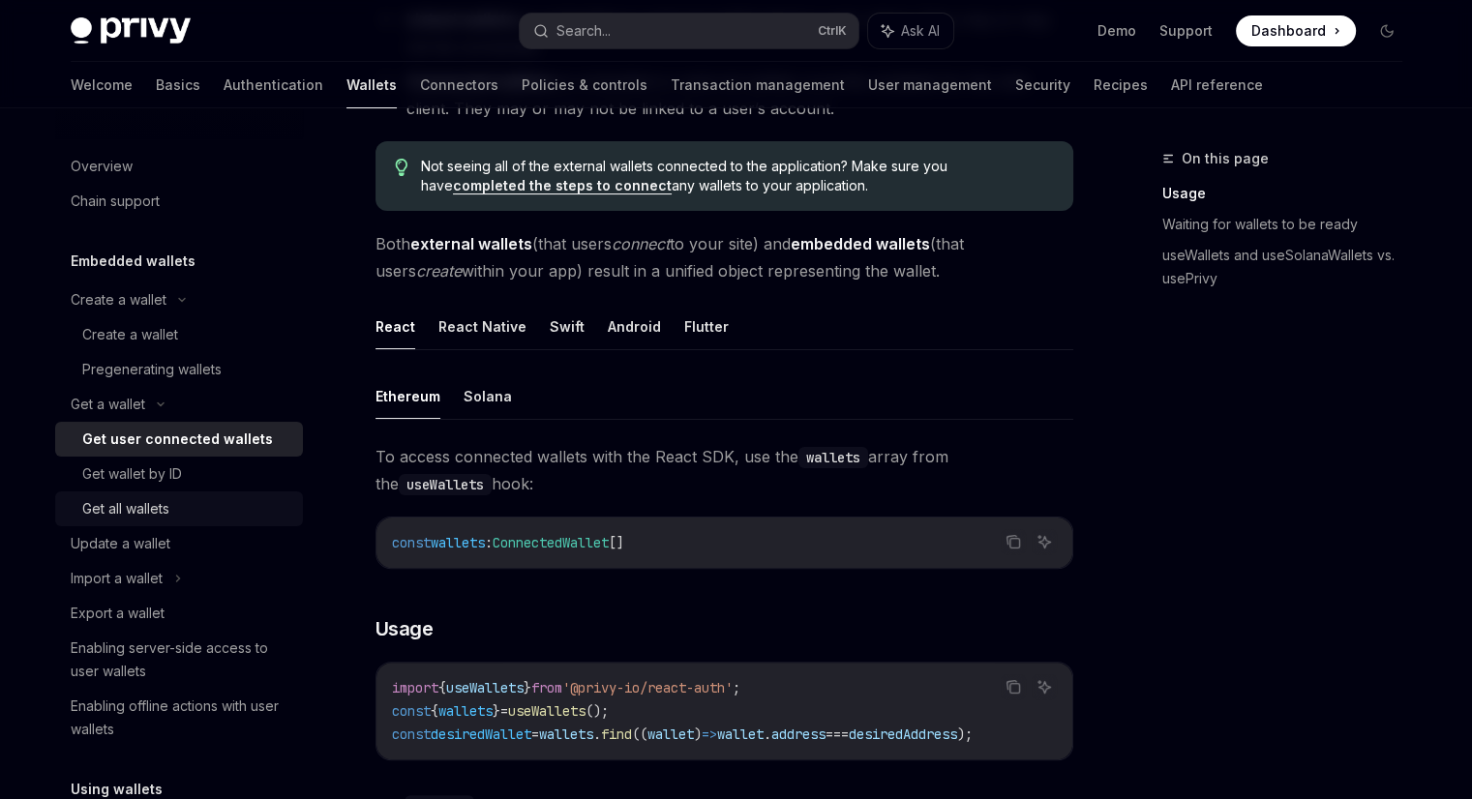
click at [221, 494] on link "Get all wallets" at bounding box center [179, 509] width 248 height 35
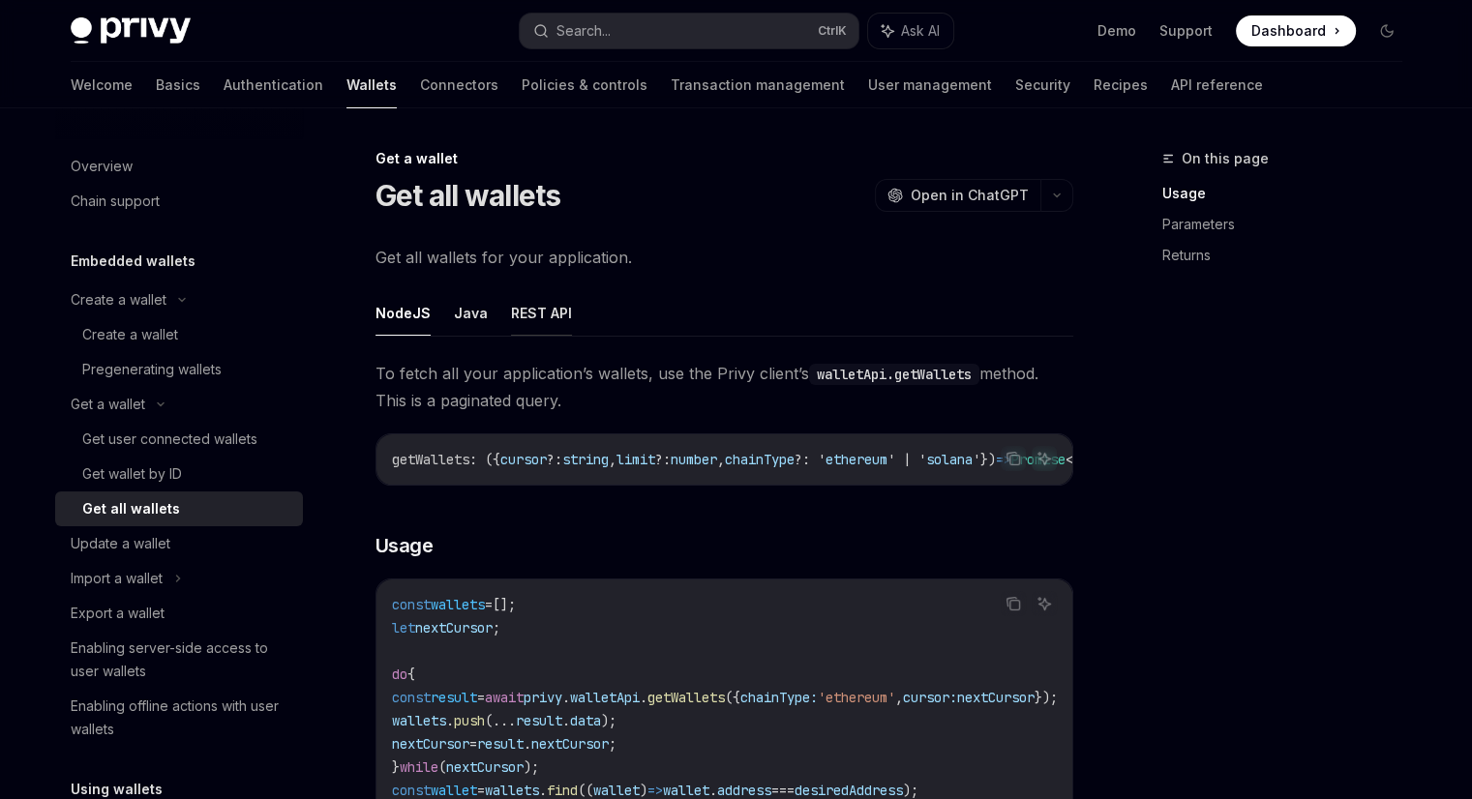
click at [511, 303] on button "REST API" at bounding box center [541, 312] width 61 height 45
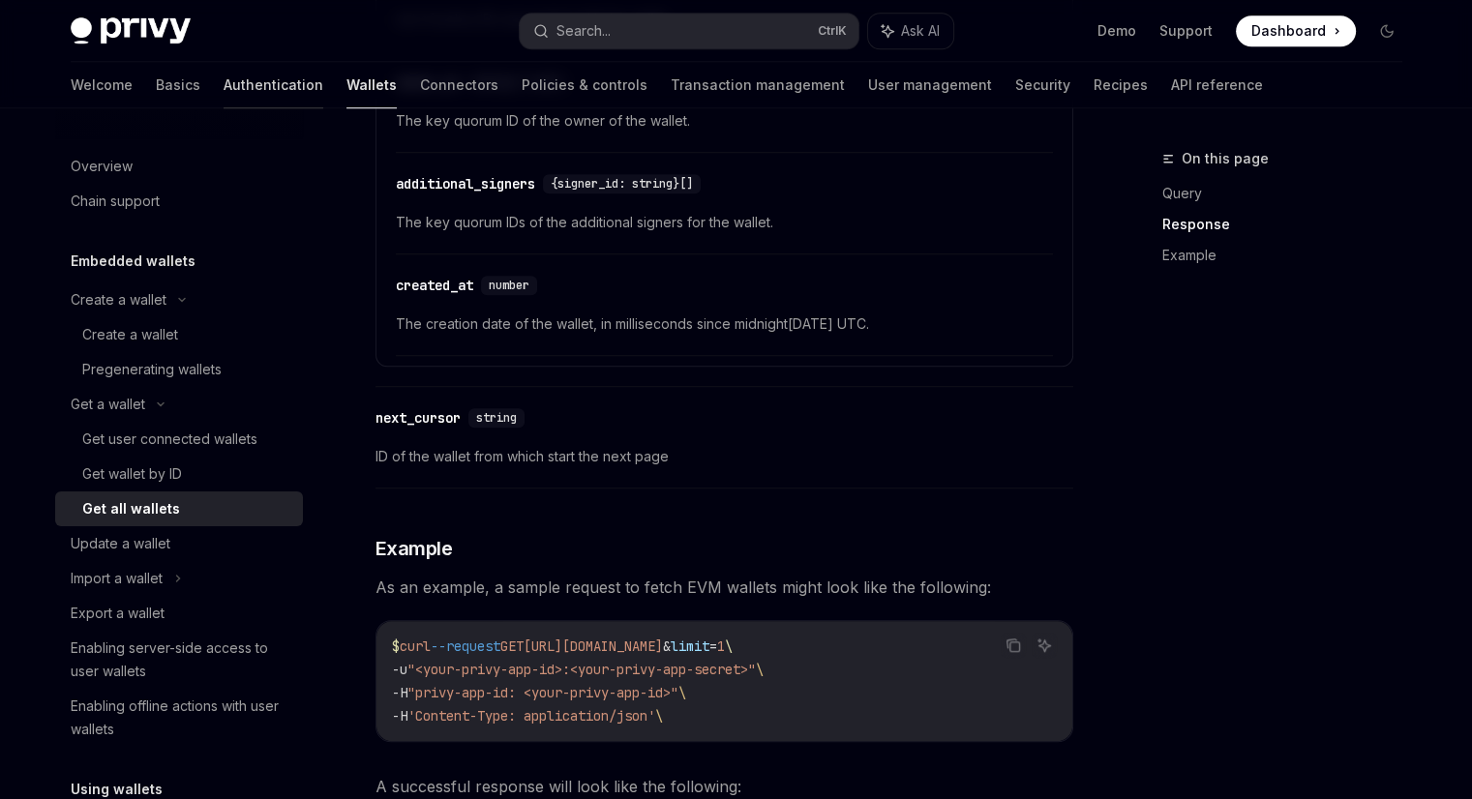
click at [224, 85] on link "Authentication" at bounding box center [274, 85] width 100 height 46
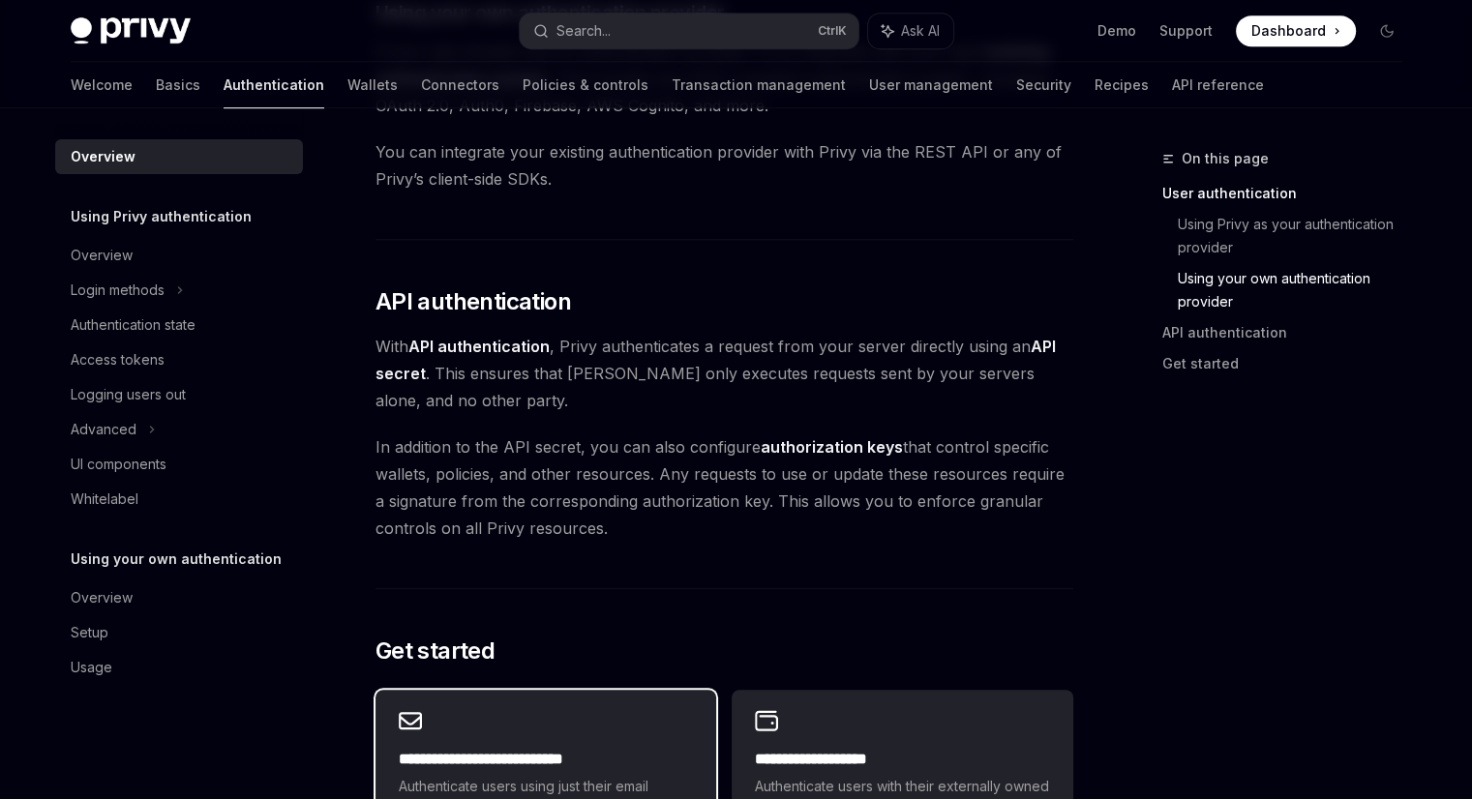
scroll to position [1125, 0]
click at [105, 244] on div "Overview" at bounding box center [102, 255] width 62 height 23
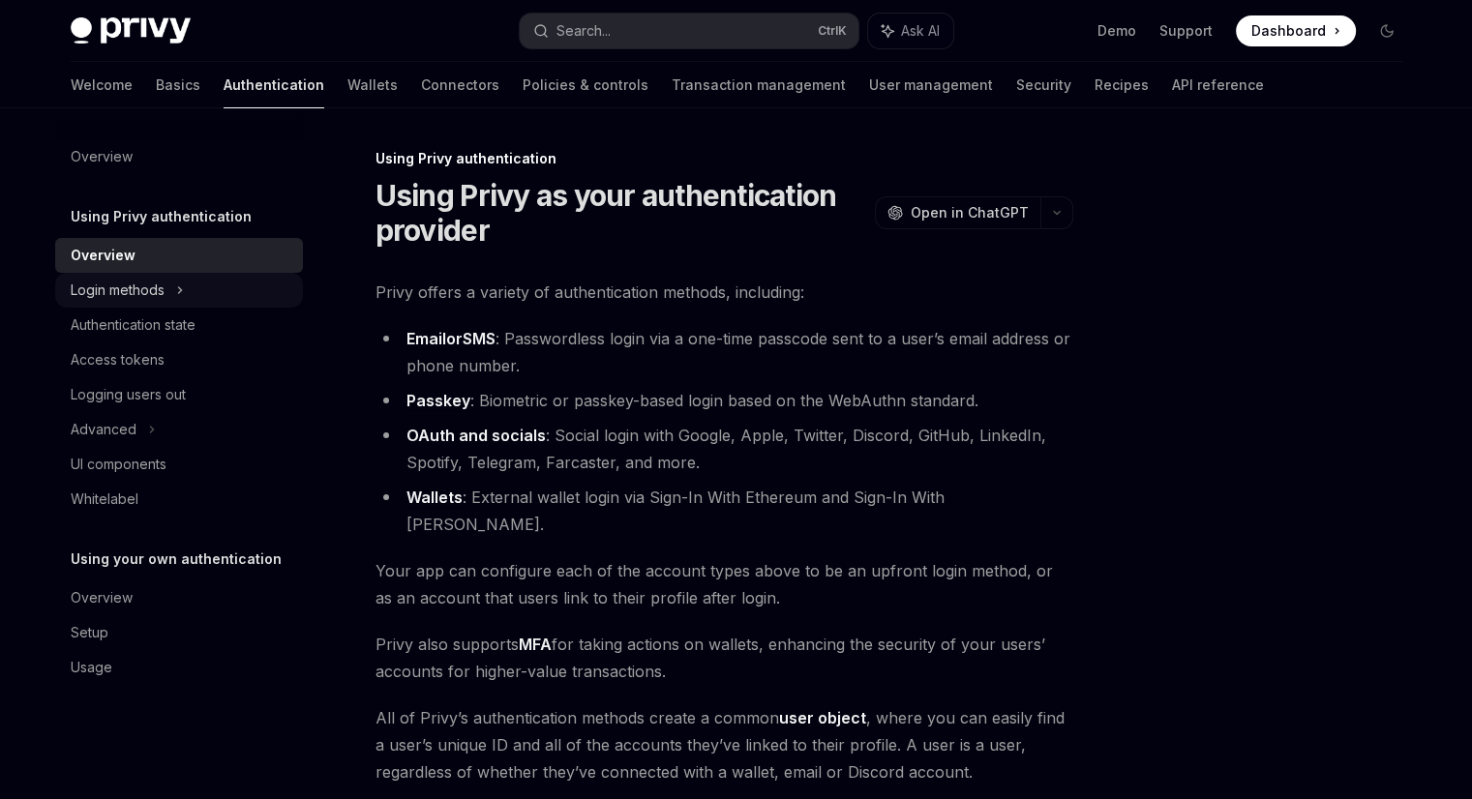
click at [110, 299] on div "Login methods" at bounding box center [118, 290] width 94 height 23
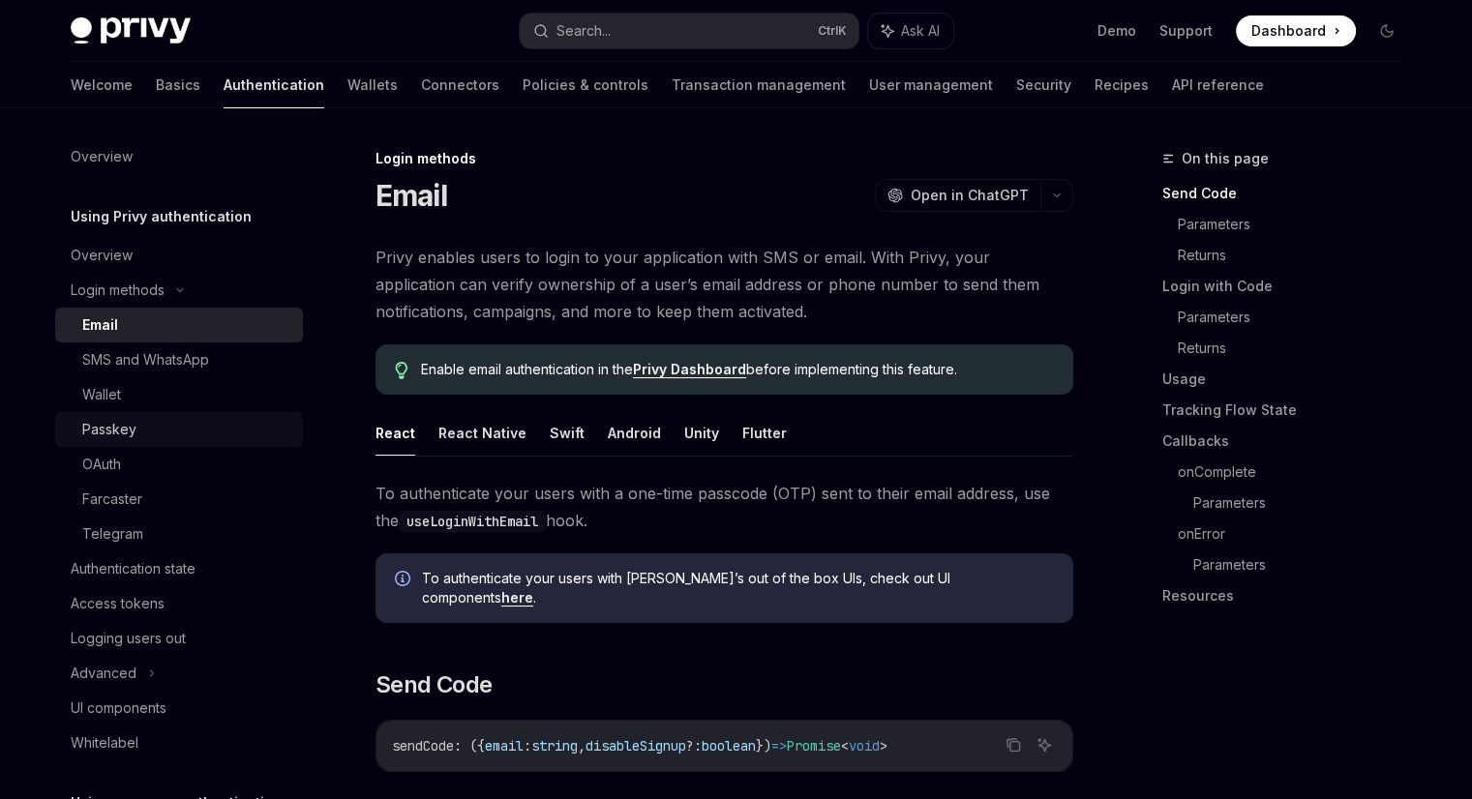
click at [124, 431] on div "Passkey" at bounding box center [109, 429] width 54 height 23
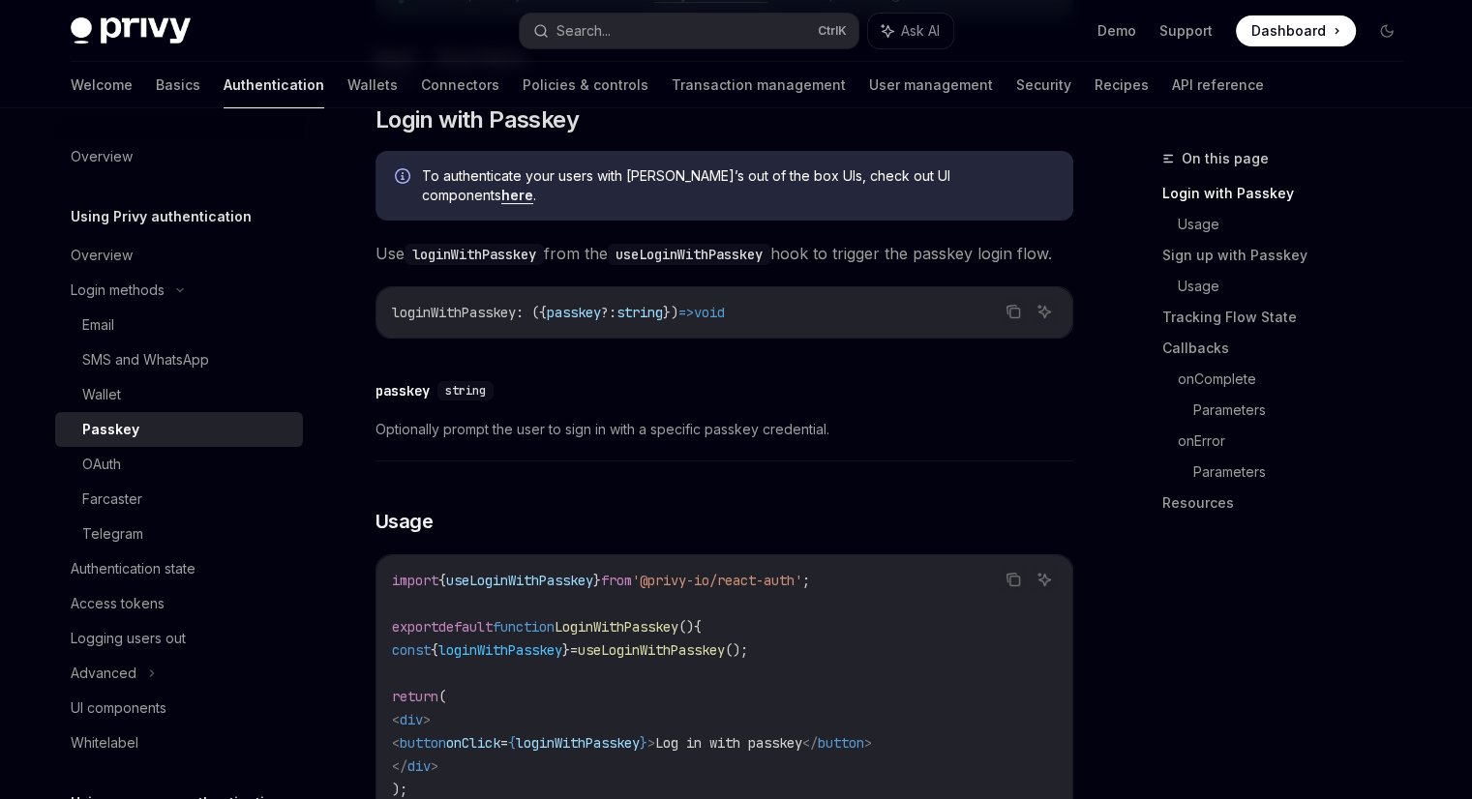
scroll to position [350, 0]
click at [156, 73] on link "Basics" at bounding box center [178, 85] width 45 height 46
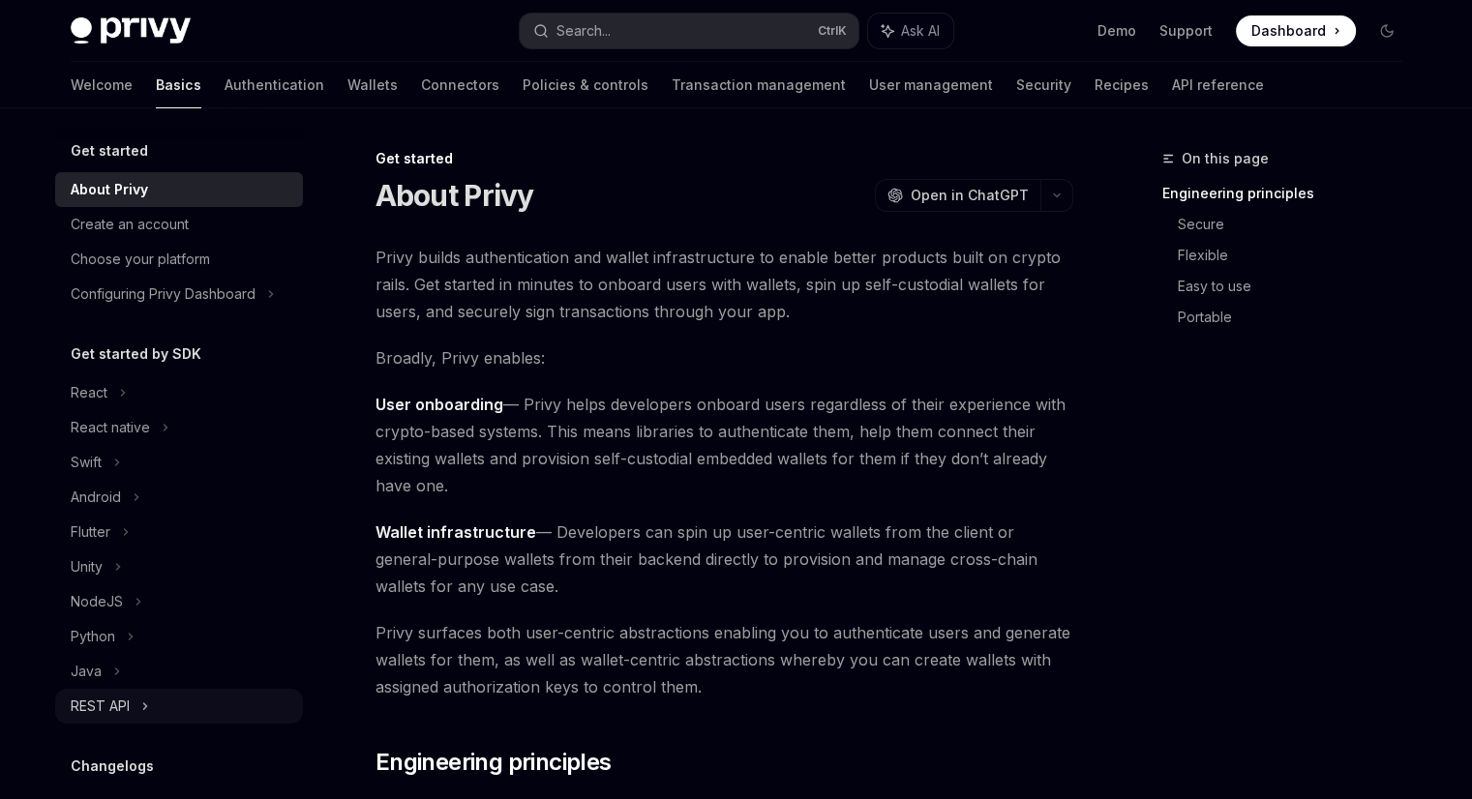
click at [107, 703] on div "REST API" at bounding box center [100, 706] width 59 height 23
type textarea "*"
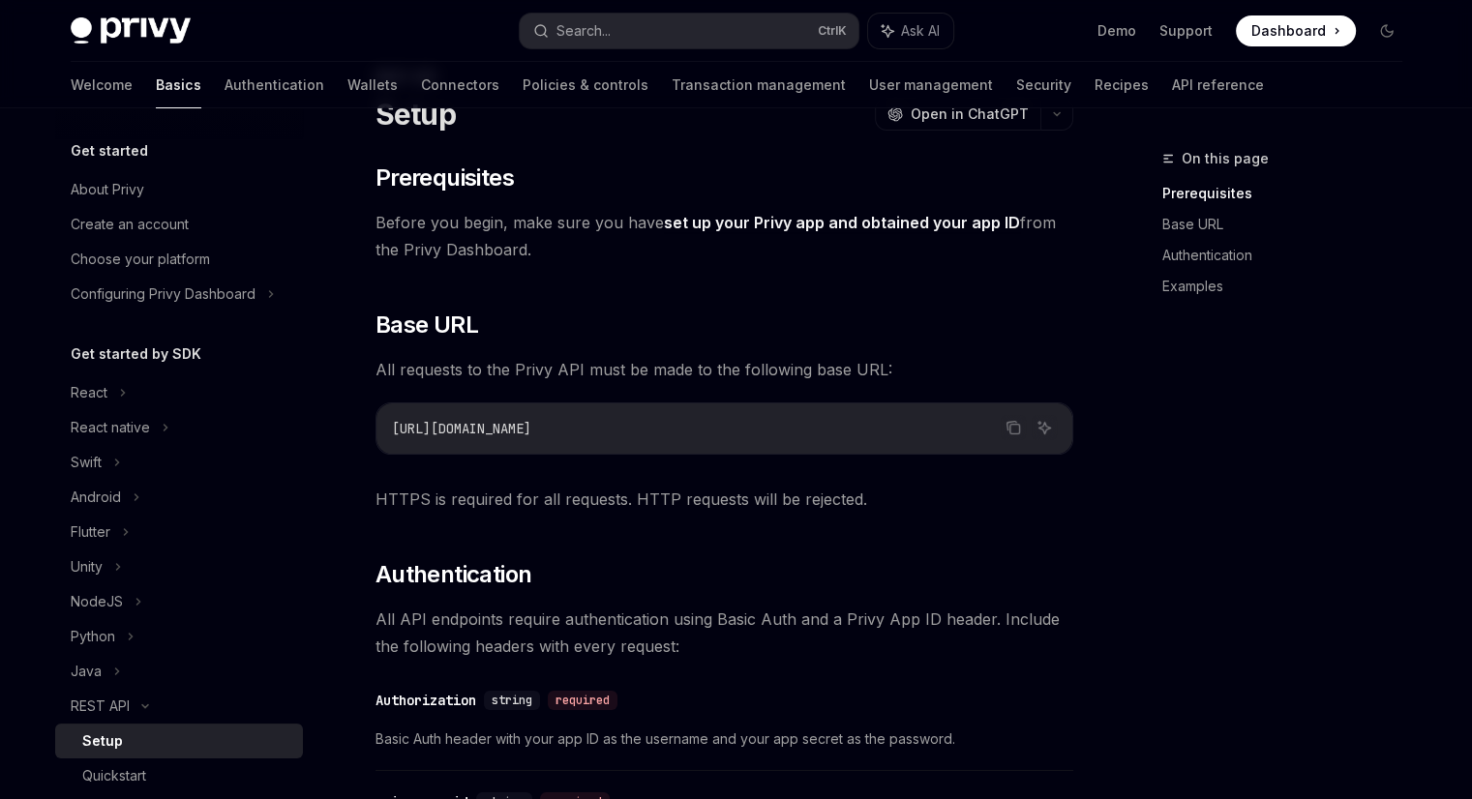
scroll to position [84, 0]
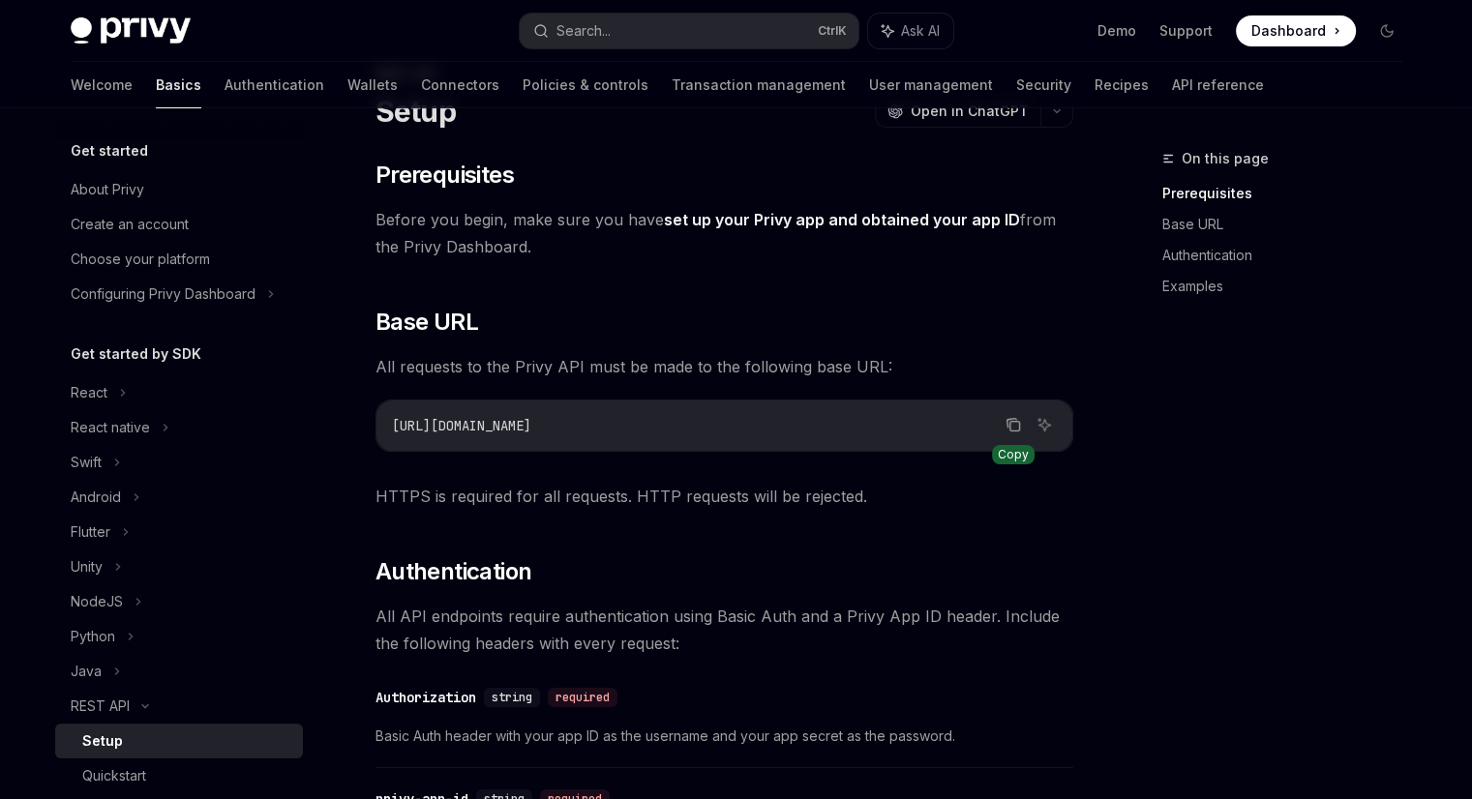
click at [1015, 423] on icon "Copy the contents from the code block" at bounding box center [1012, 424] width 15 height 15
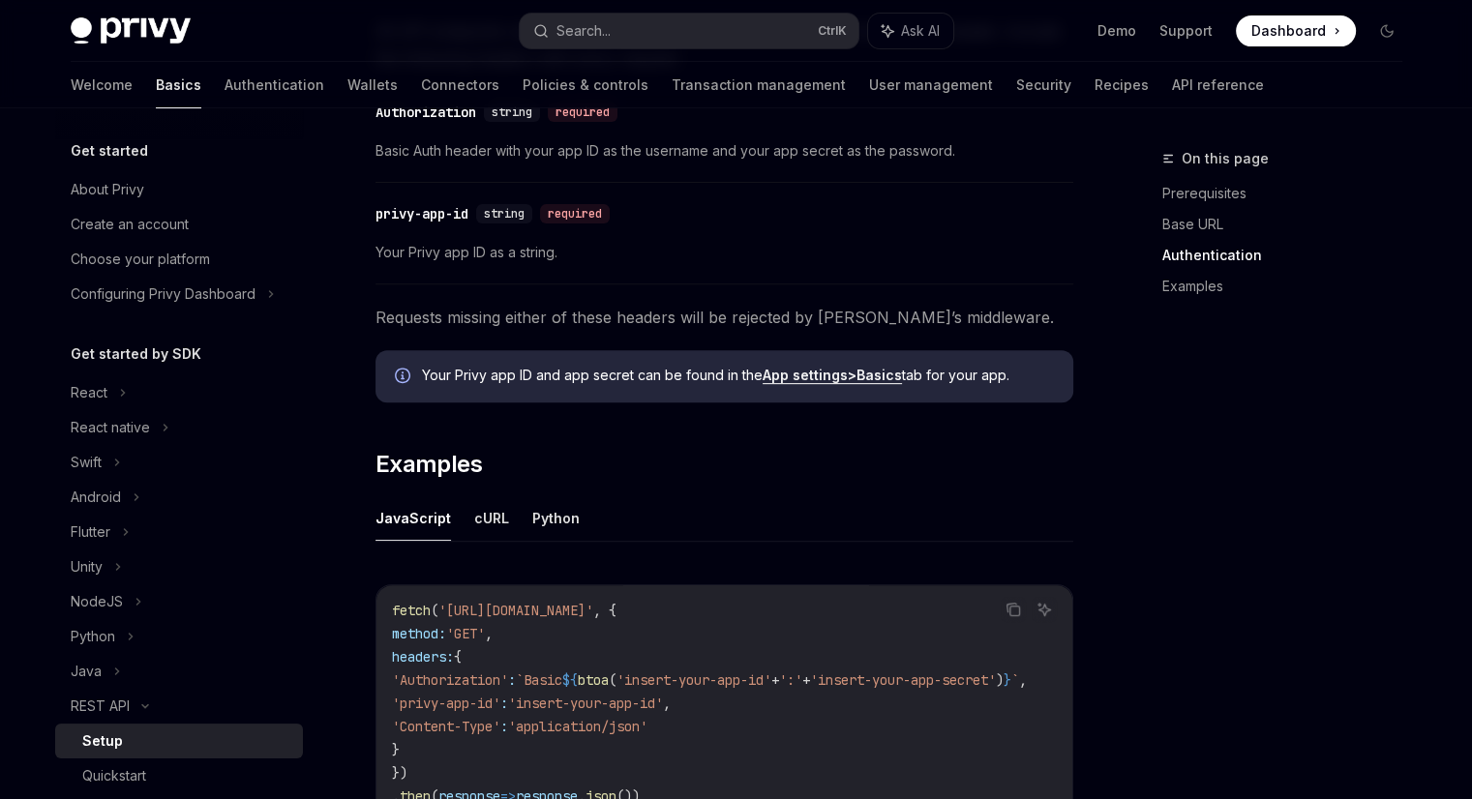
scroll to position [673, 0]
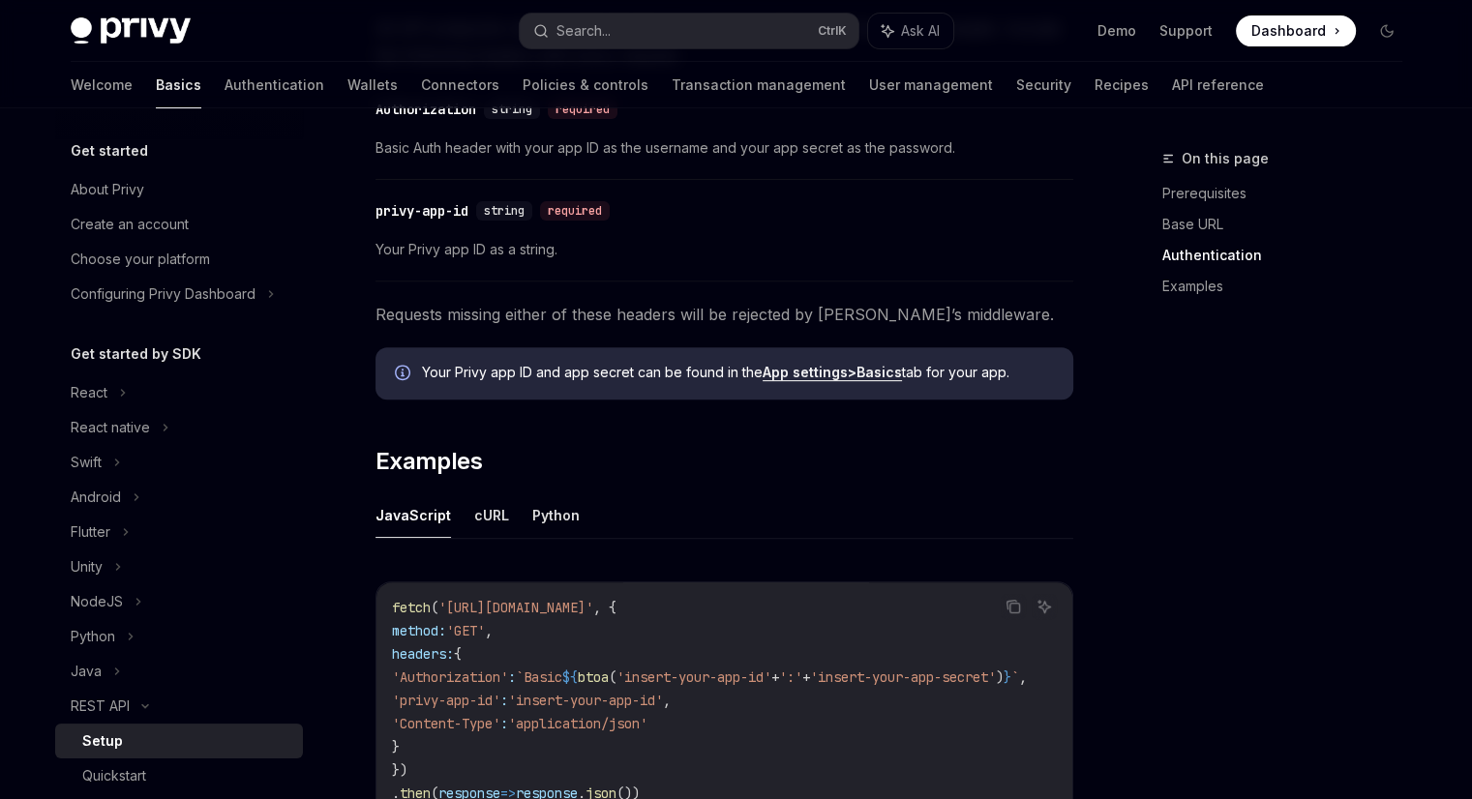
click at [593, 605] on span "'[URL][DOMAIN_NAME]'" at bounding box center [515, 607] width 155 height 17
click at [544, 508] on button "Python" at bounding box center [555, 515] width 47 height 45
type textarea "*"
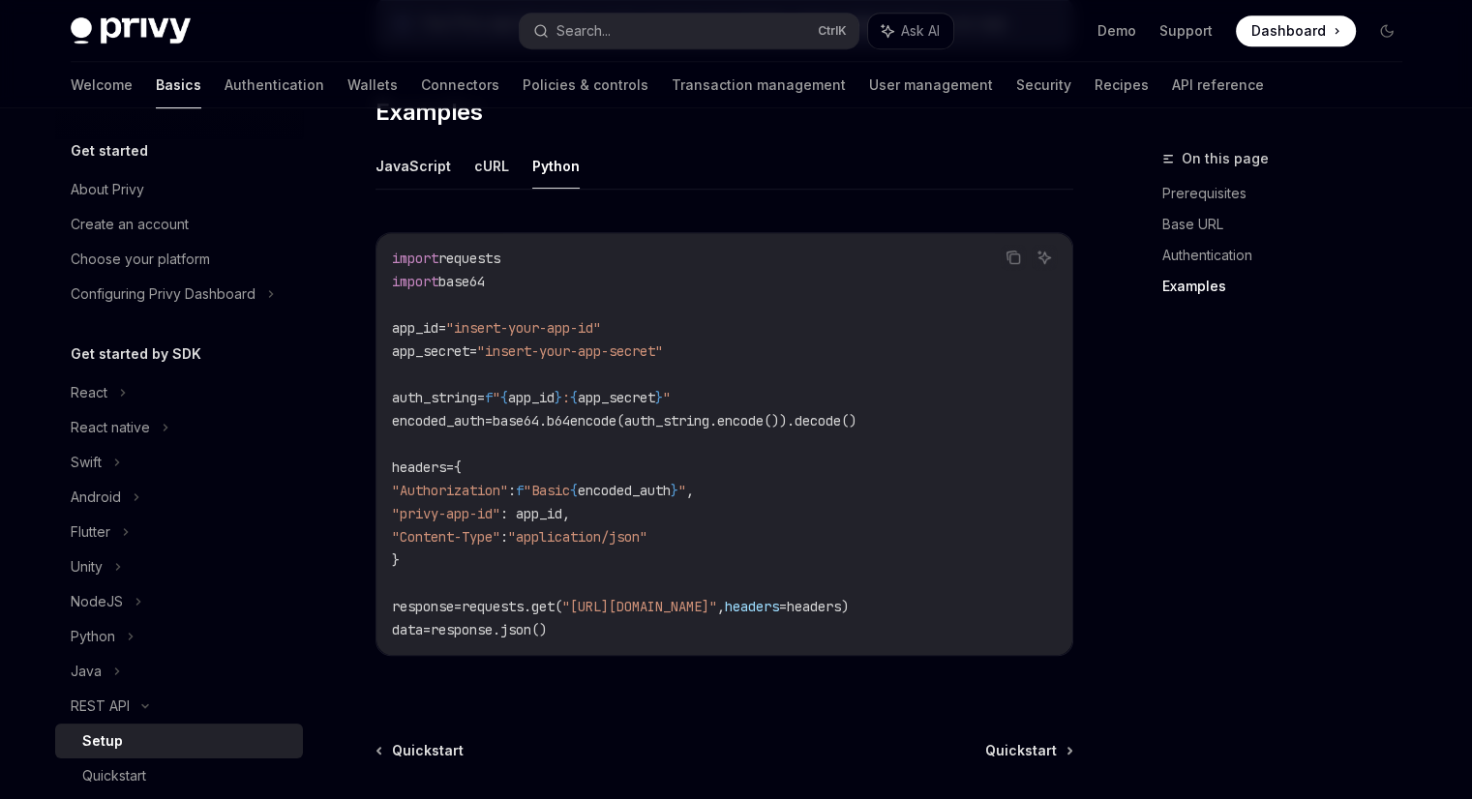
scroll to position [1022, 0]
click at [1010, 255] on icon "Copy the contents from the code block" at bounding box center [1014, 260] width 10 height 10
click at [704, 225] on div "Copy Ask AI import requests import base64 app_id = "insert-your-app-id" app_sec…" at bounding box center [724, 450] width 698 height 474
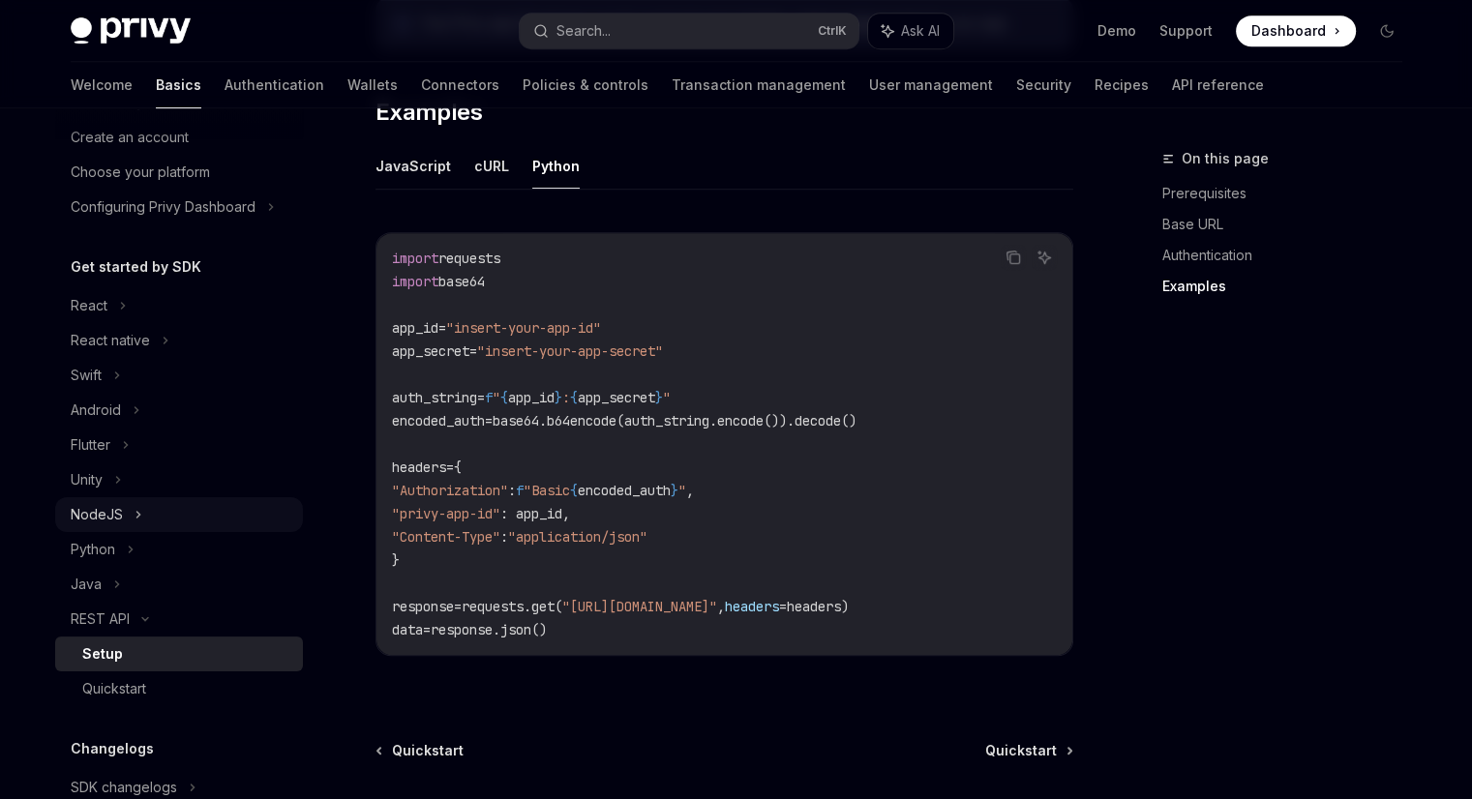
scroll to position [83, 0]
click at [347, 86] on link "Wallets" at bounding box center [372, 85] width 50 height 46
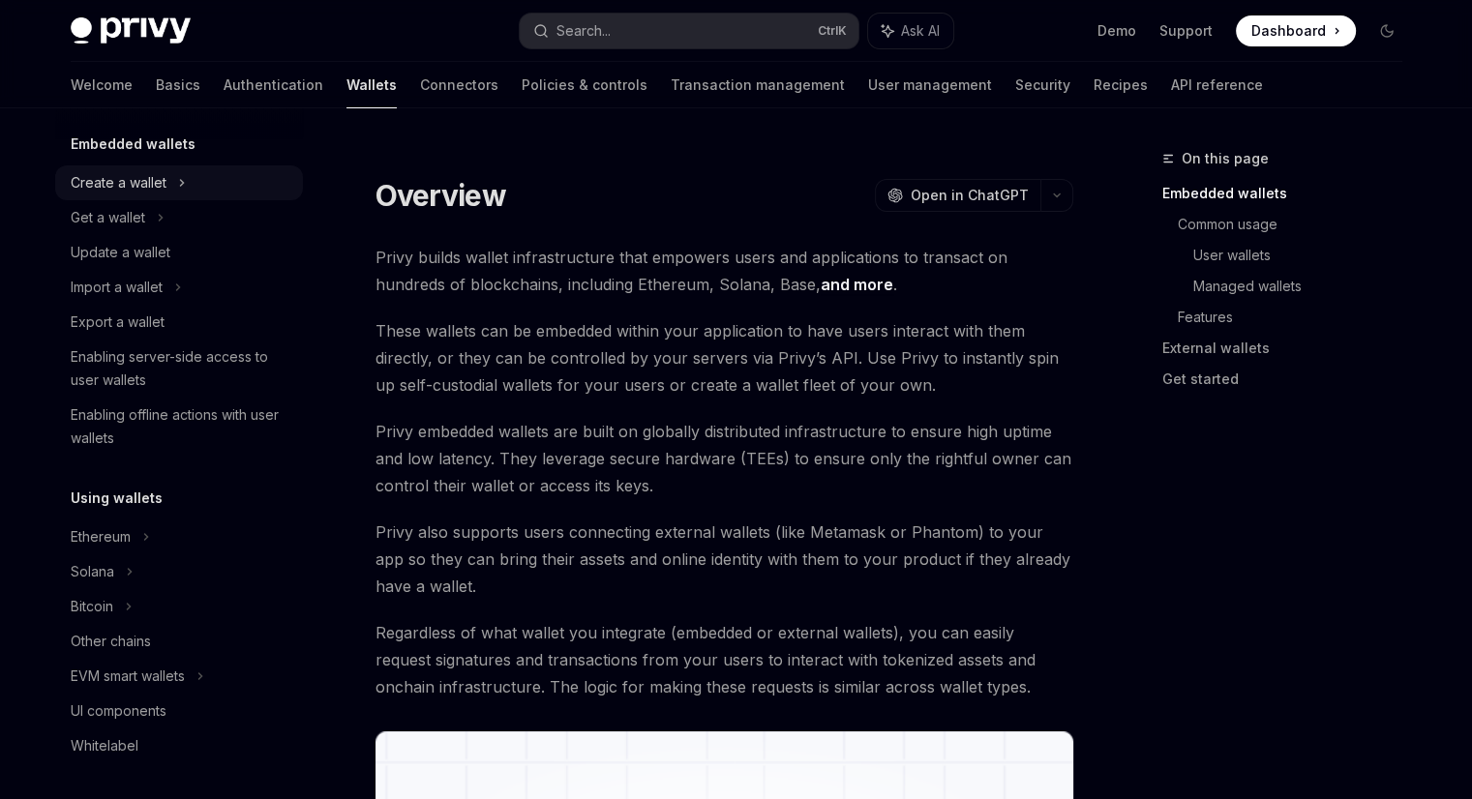
scroll to position [116, 0]
click at [140, 182] on div "Create a wallet" at bounding box center [119, 183] width 96 height 23
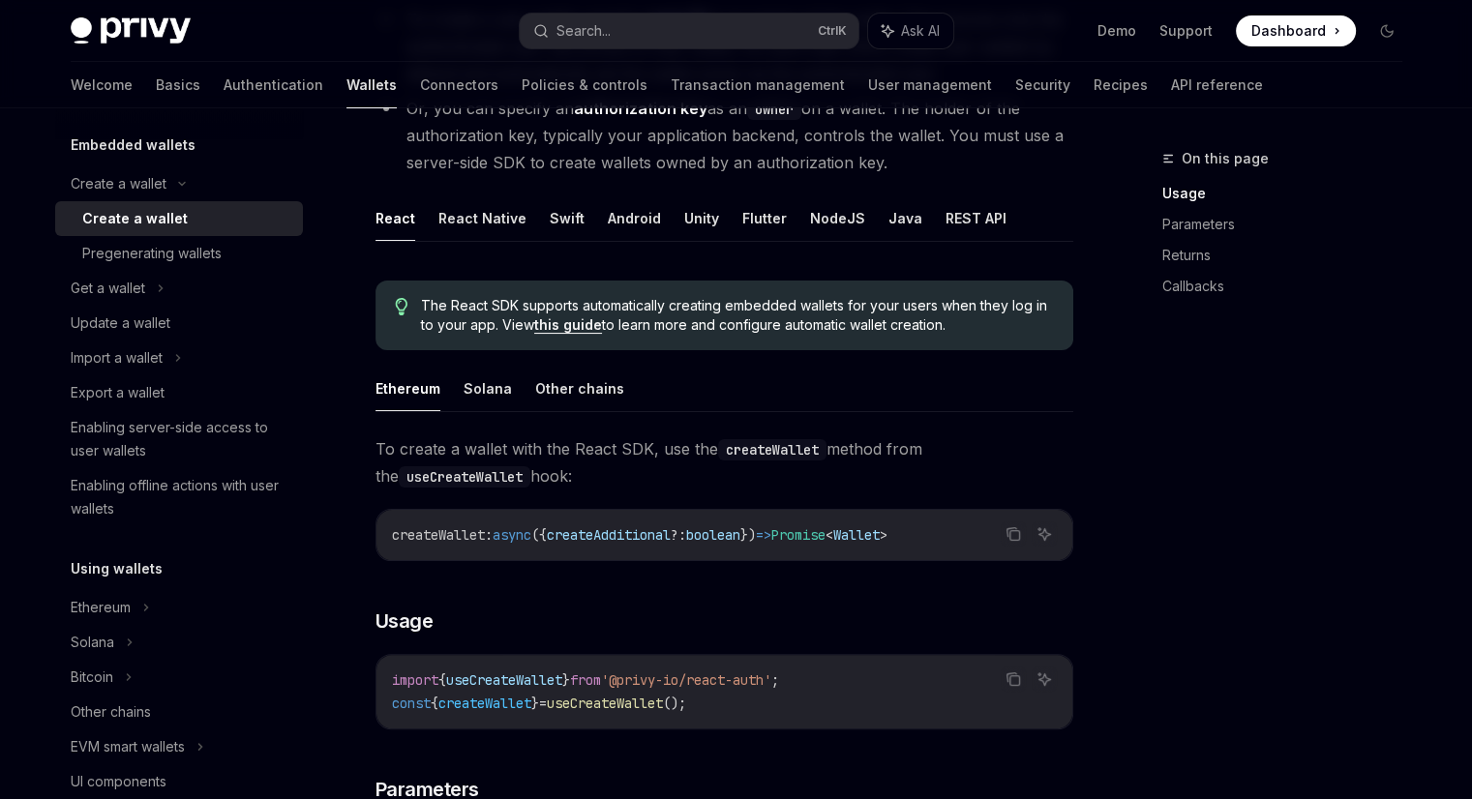
scroll to position [313, 0]
click at [948, 207] on button "REST API" at bounding box center [975, 217] width 61 height 45
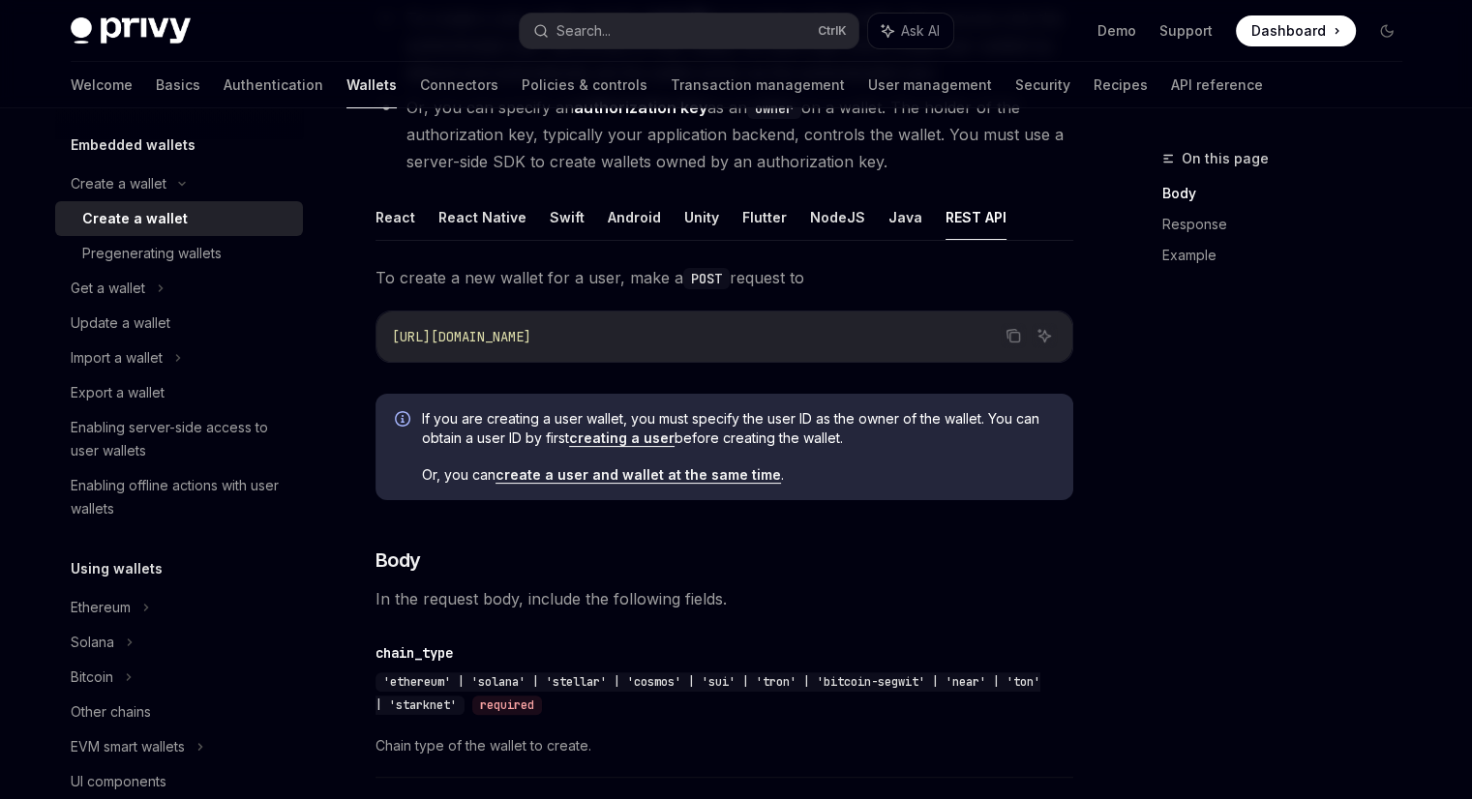
scroll to position [401, 0]
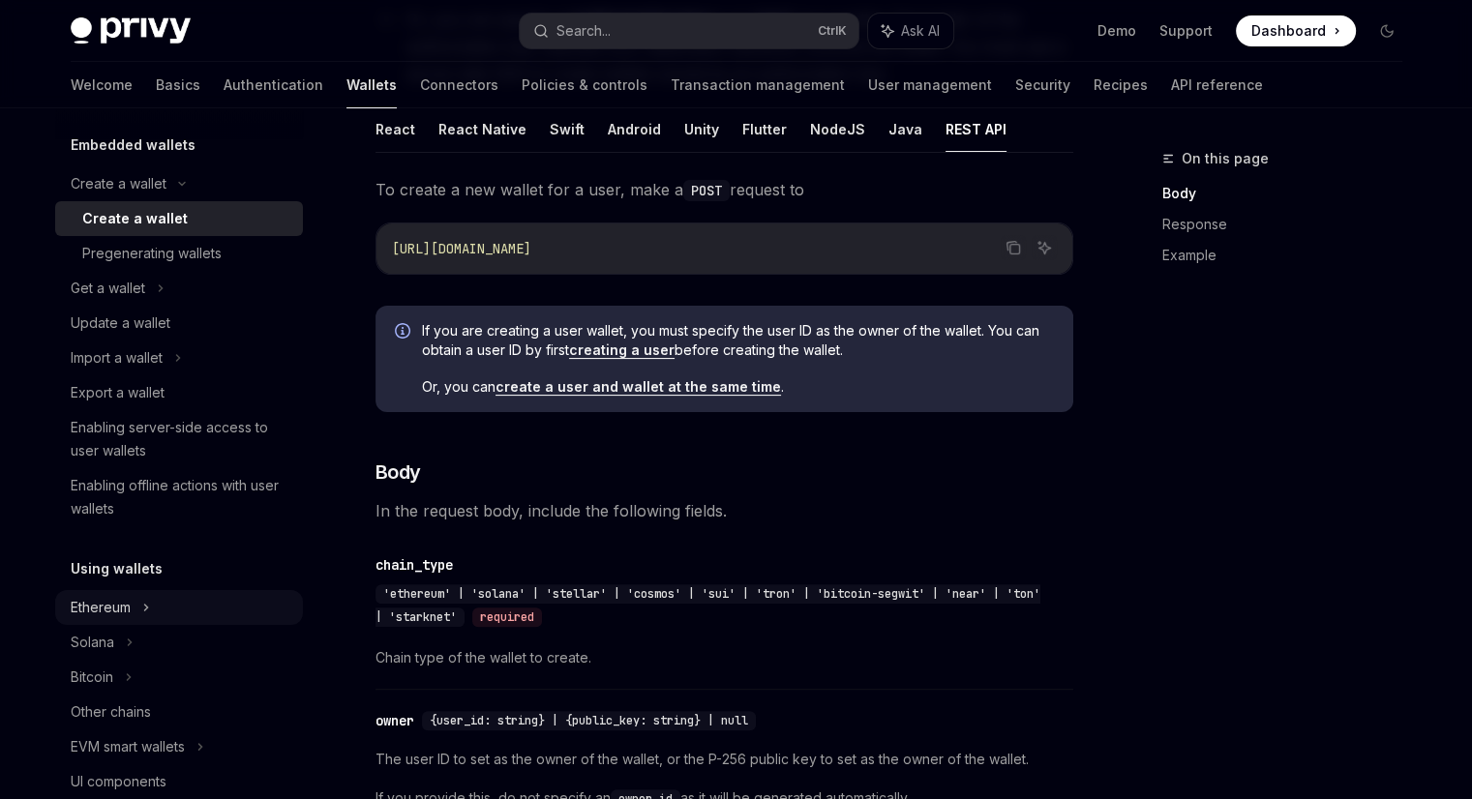
click at [109, 602] on div "Ethereum" at bounding box center [101, 607] width 60 height 23
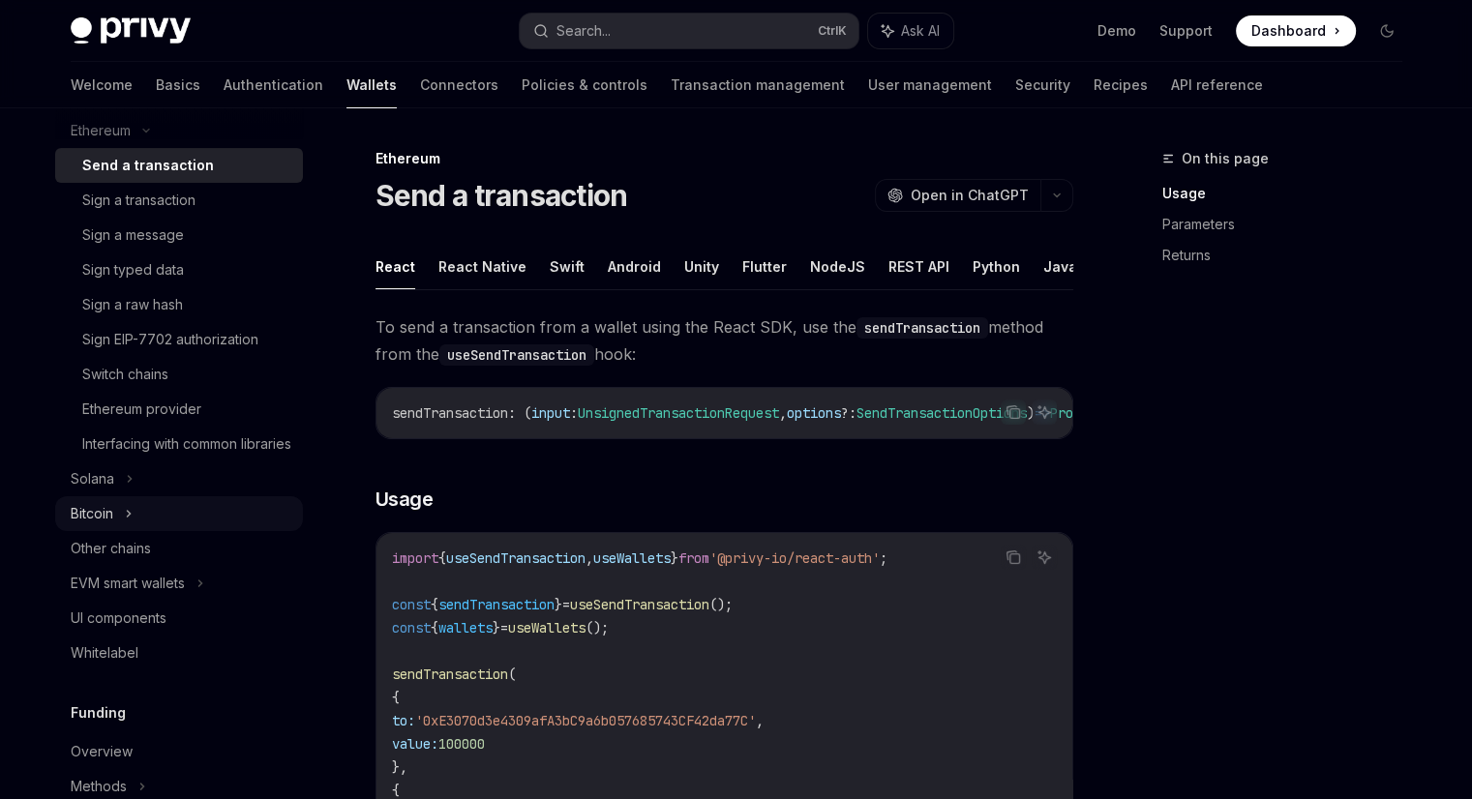
scroll to position [595, 0]
click at [126, 494] on div "Solana" at bounding box center [179, 477] width 248 height 35
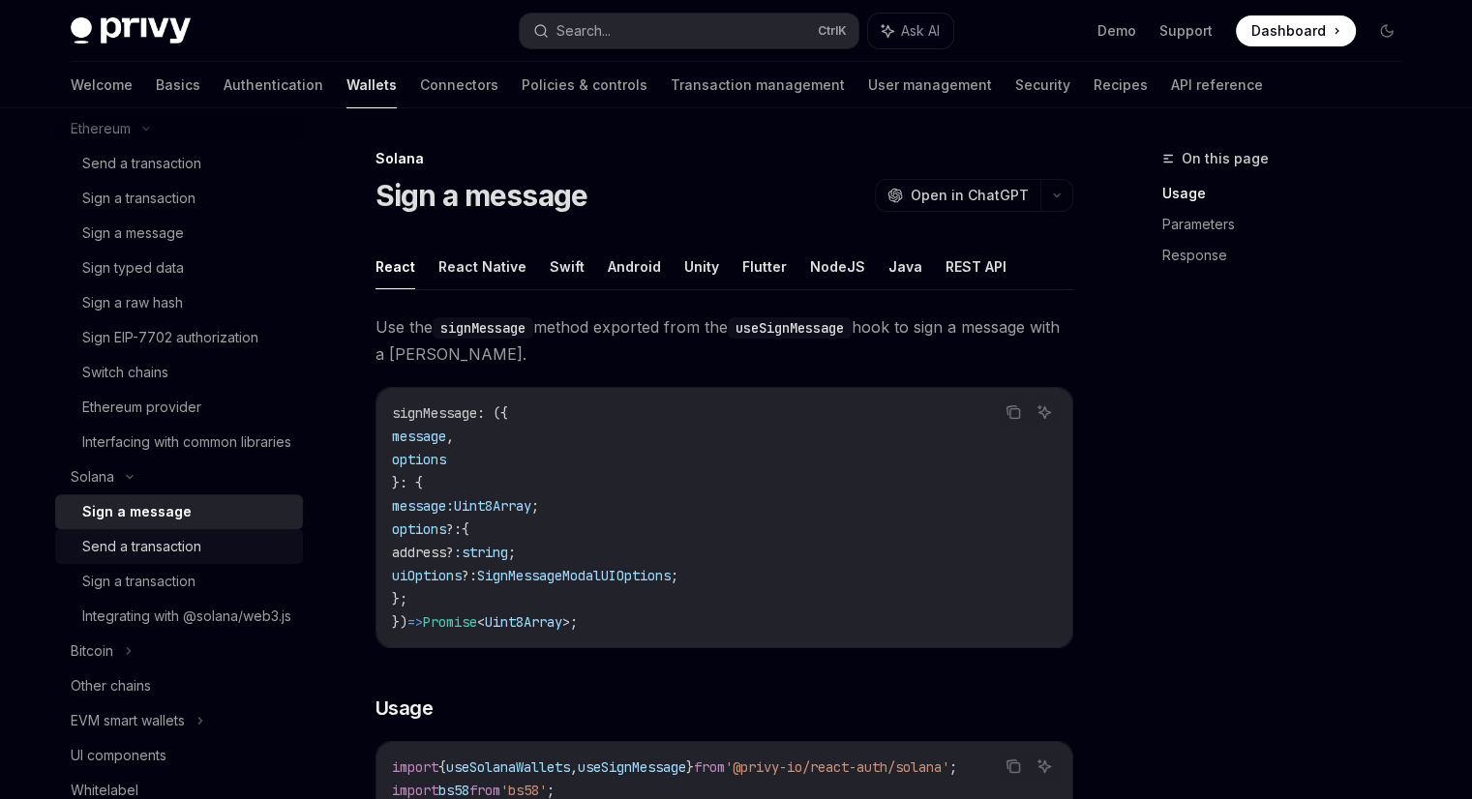
click at [172, 558] on div "Send a transaction" at bounding box center [141, 546] width 119 height 23
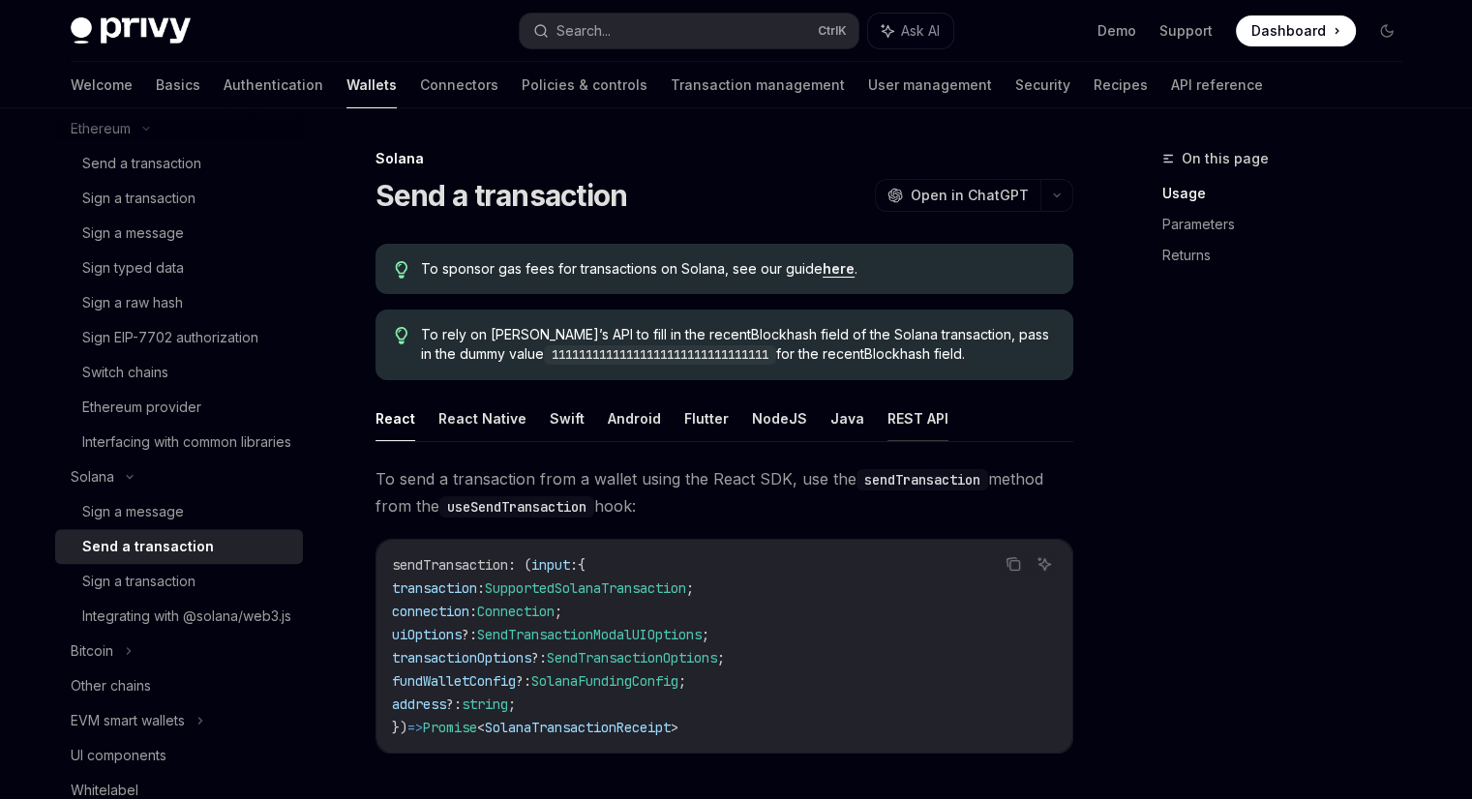
click at [928, 423] on button "REST API" at bounding box center [917, 418] width 61 height 45
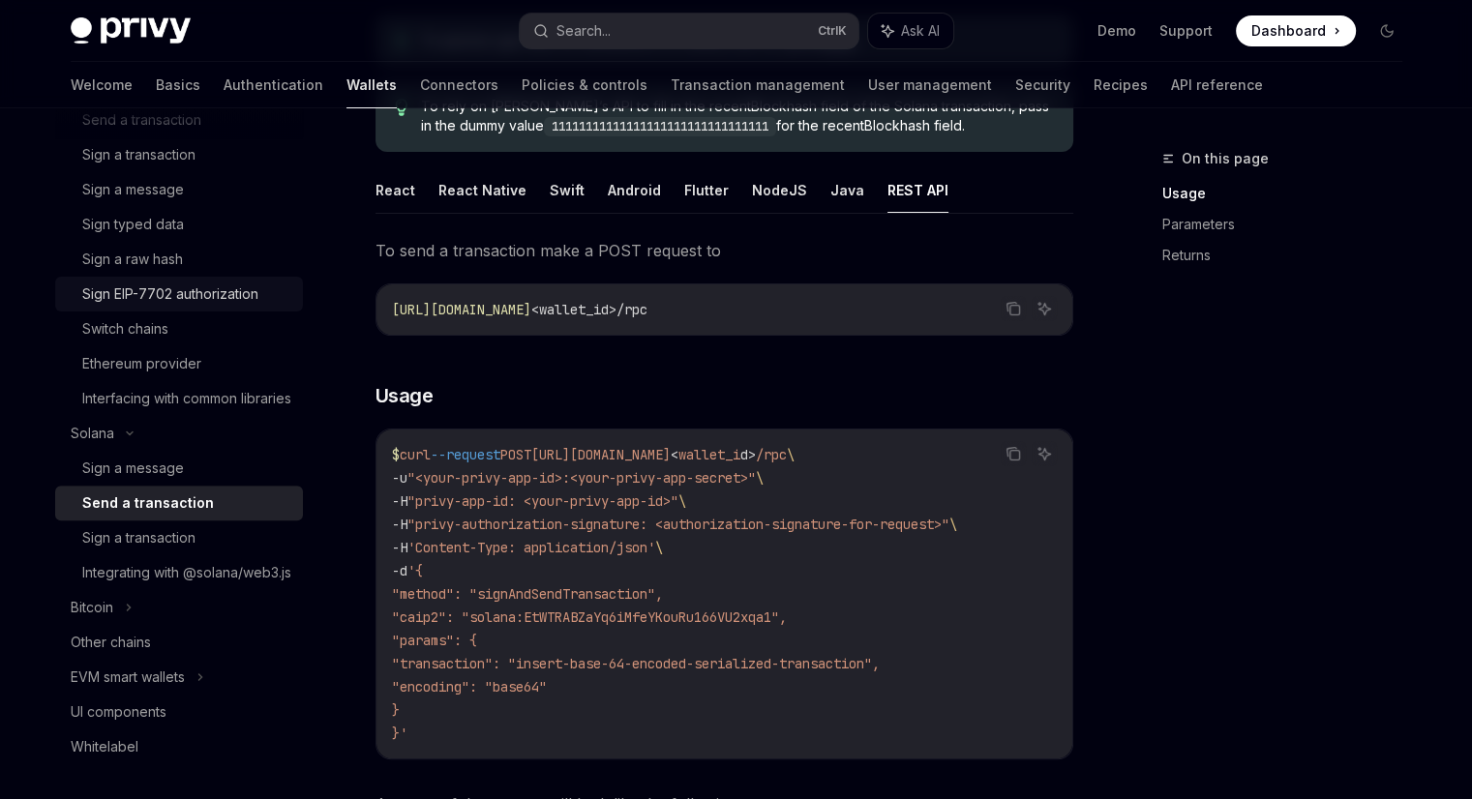
scroll to position [641, 0]
click at [157, 623] on div "Bitcoin" at bounding box center [179, 605] width 248 height 35
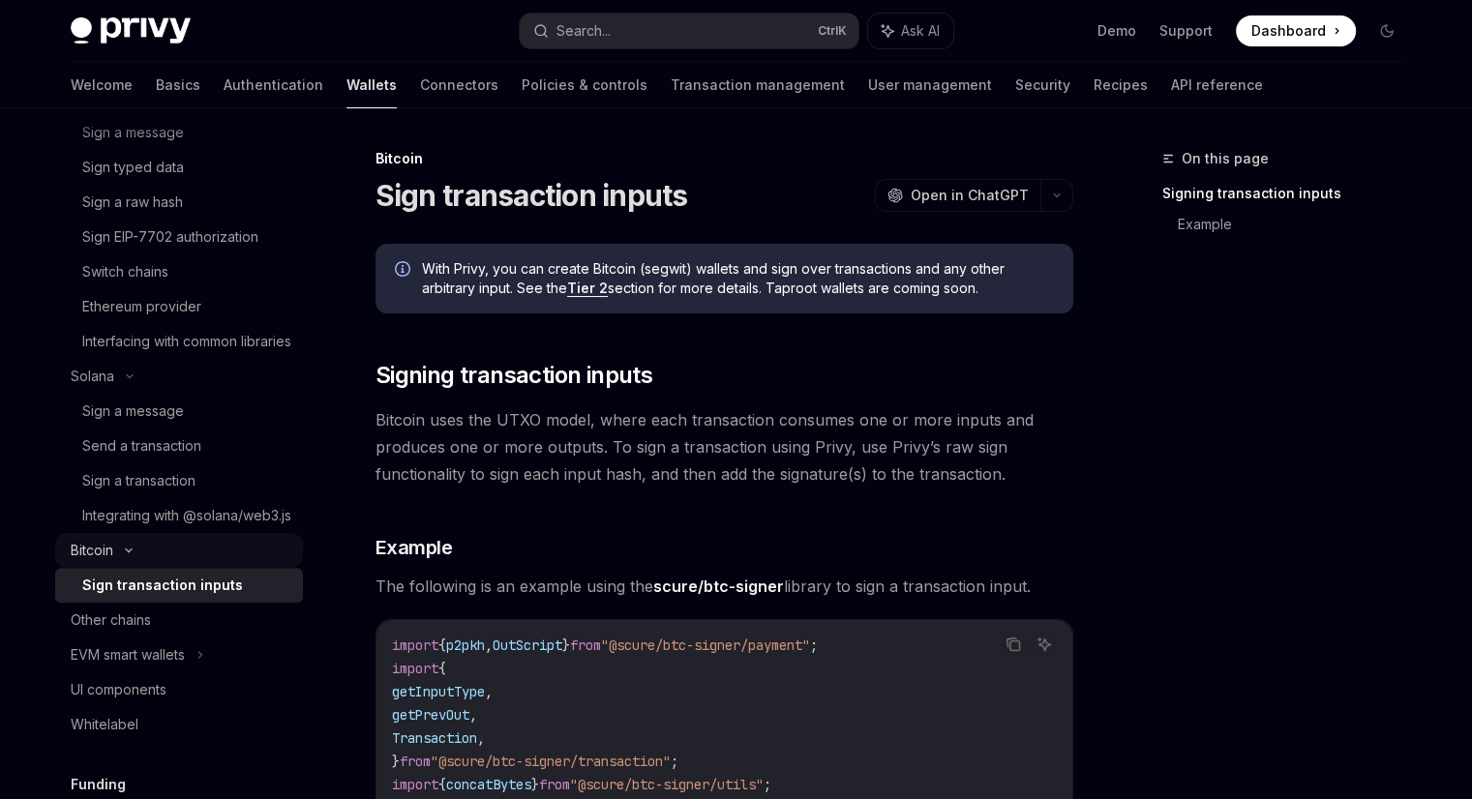
scroll to position [701, 0]
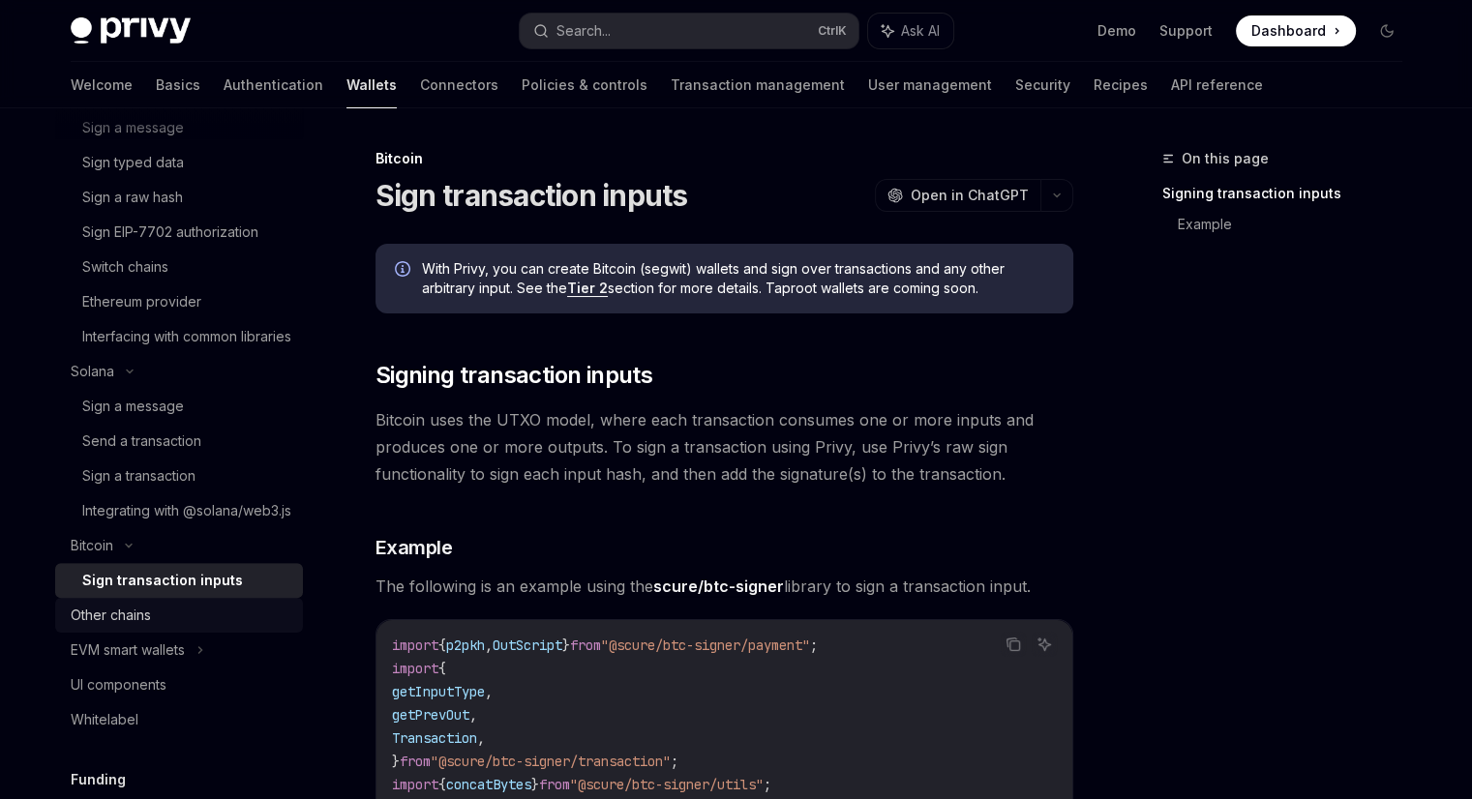
click at [222, 633] on link "Other chains" at bounding box center [179, 615] width 248 height 35
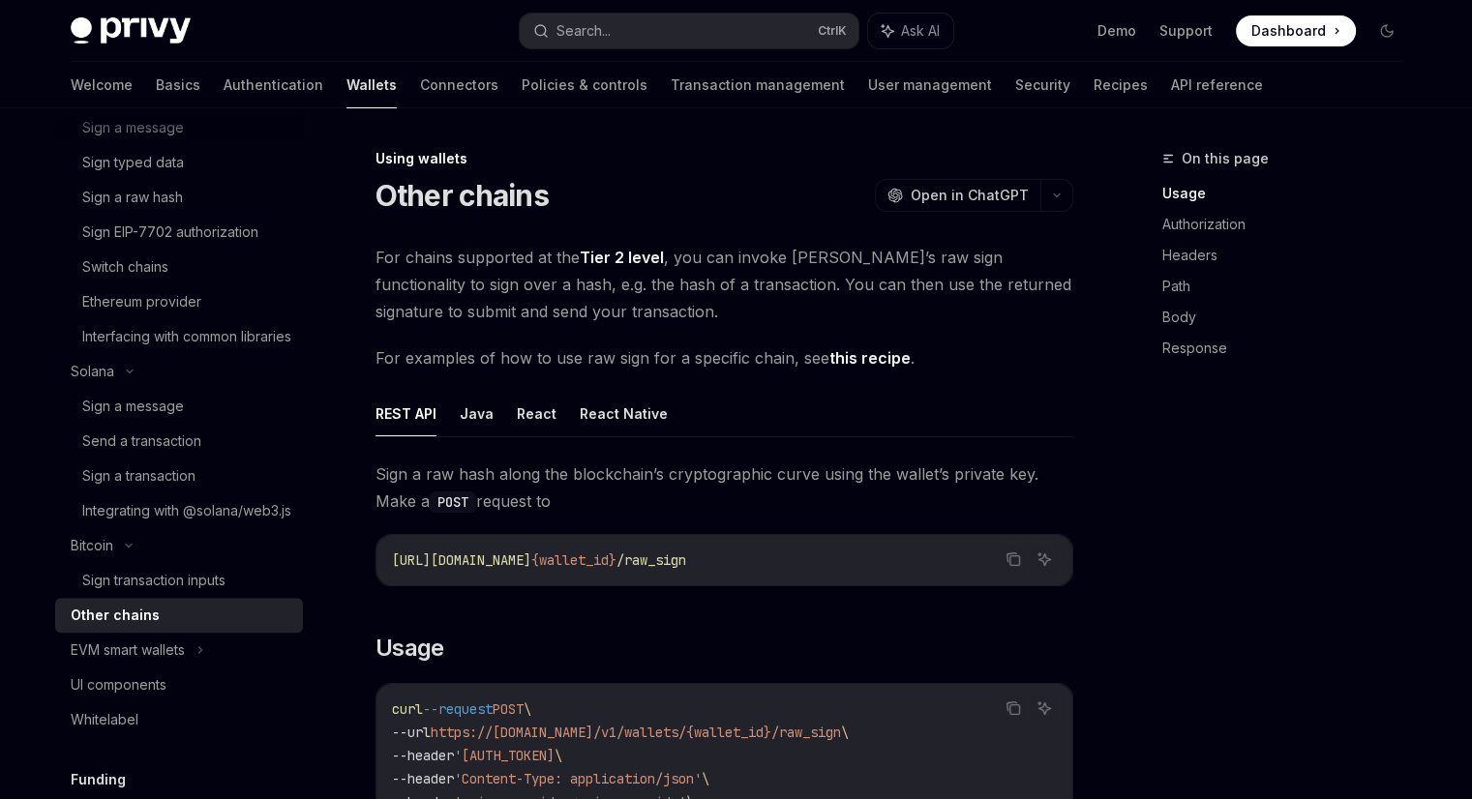
click at [222, 633] on link "Other chains" at bounding box center [179, 615] width 248 height 35
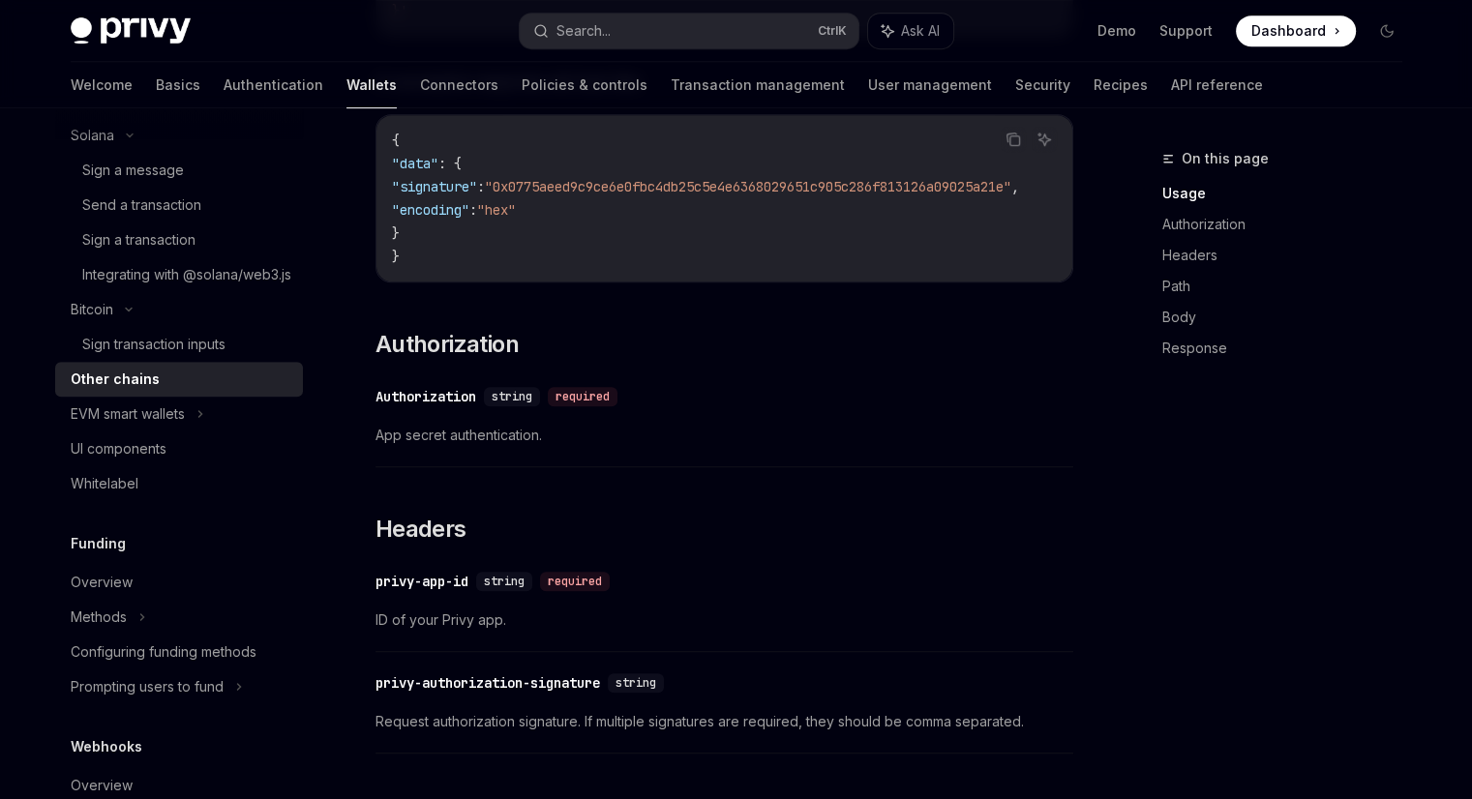
scroll to position [944, 0]
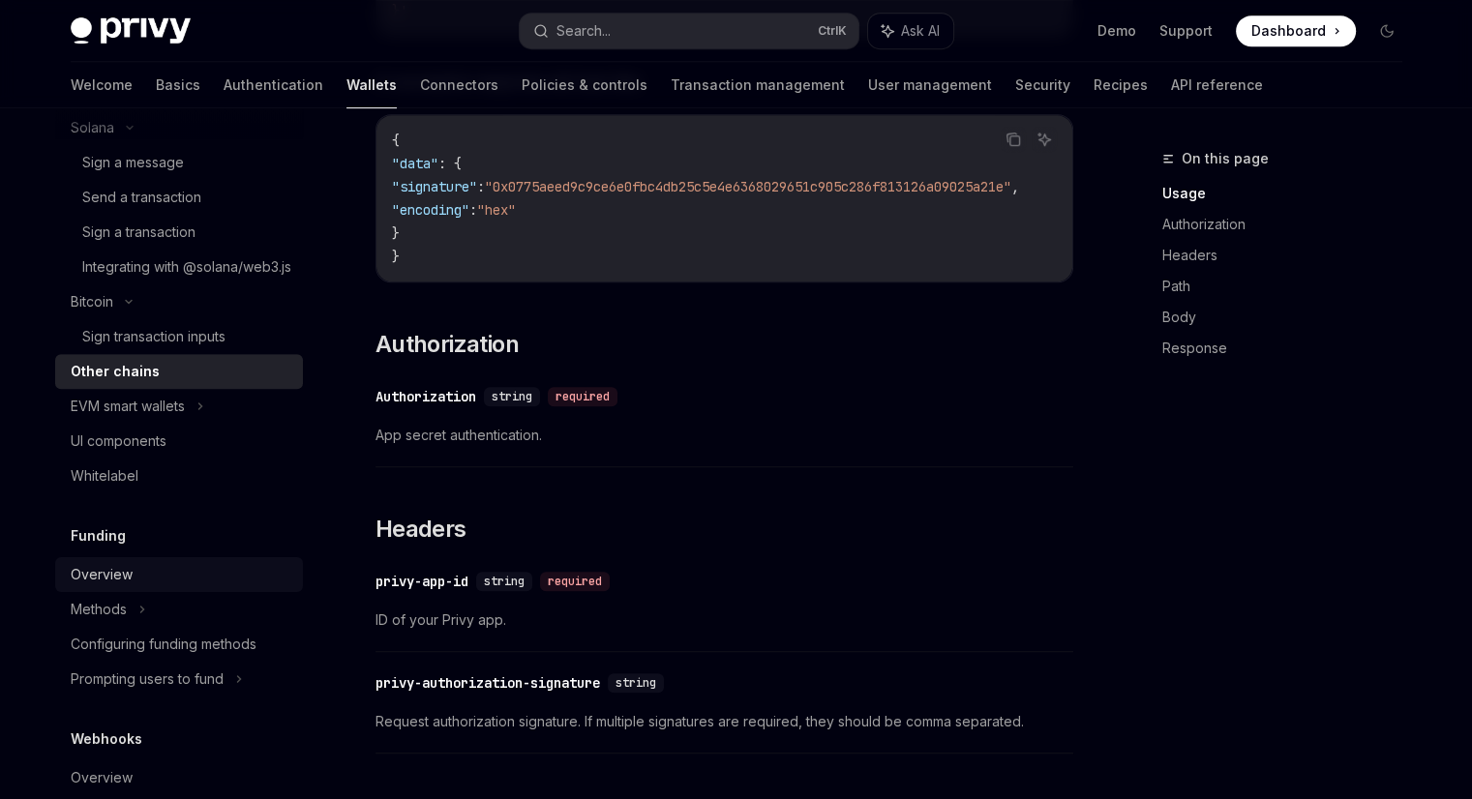
click at [137, 586] on div "Overview" at bounding box center [181, 574] width 221 height 23
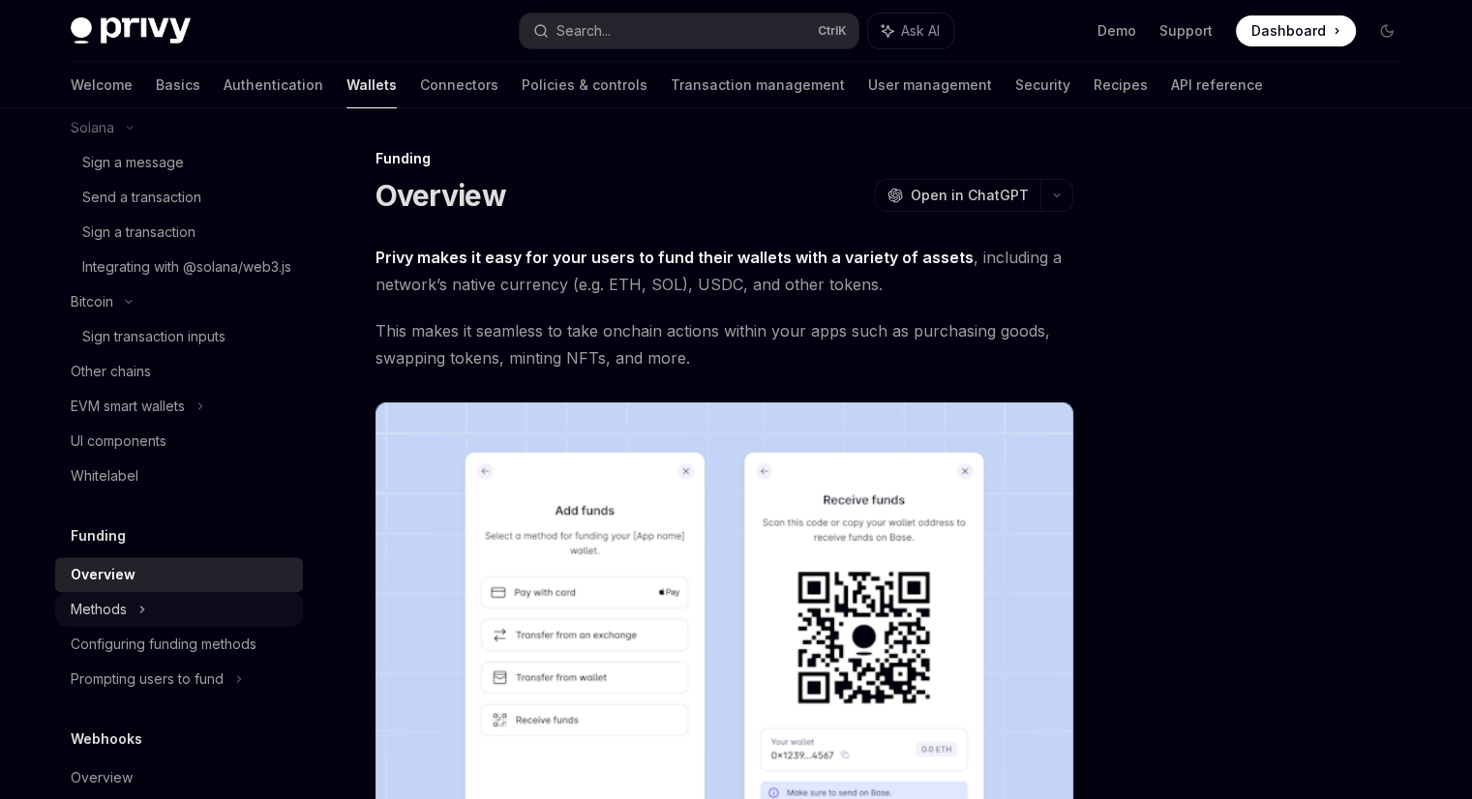
click at [125, 621] on div "Methods" at bounding box center [99, 609] width 56 height 23
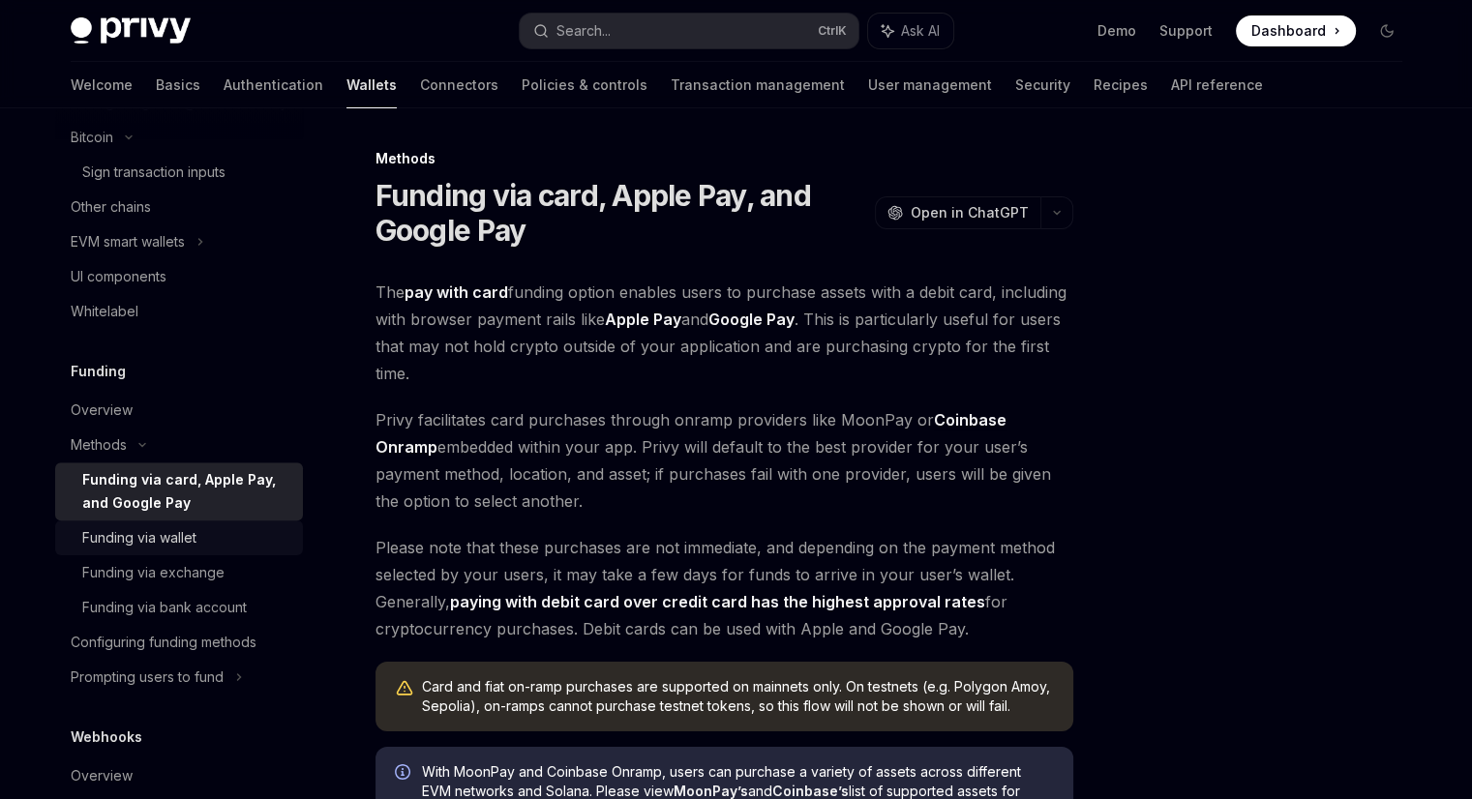
scroll to position [1117, 0]
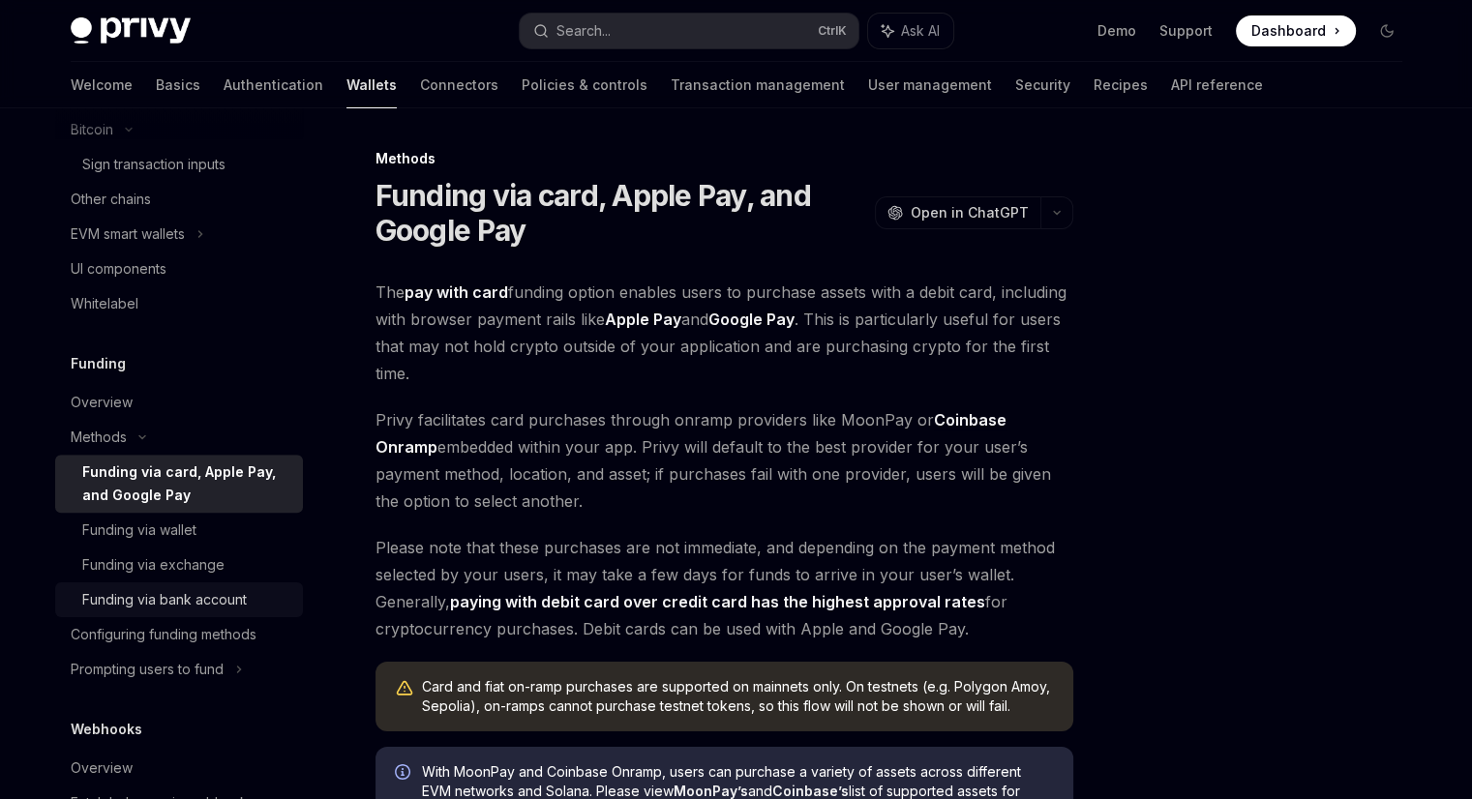
click at [219, 612] on div "Funding via bank account" at bounding box center [164, 599] width 165 height 23
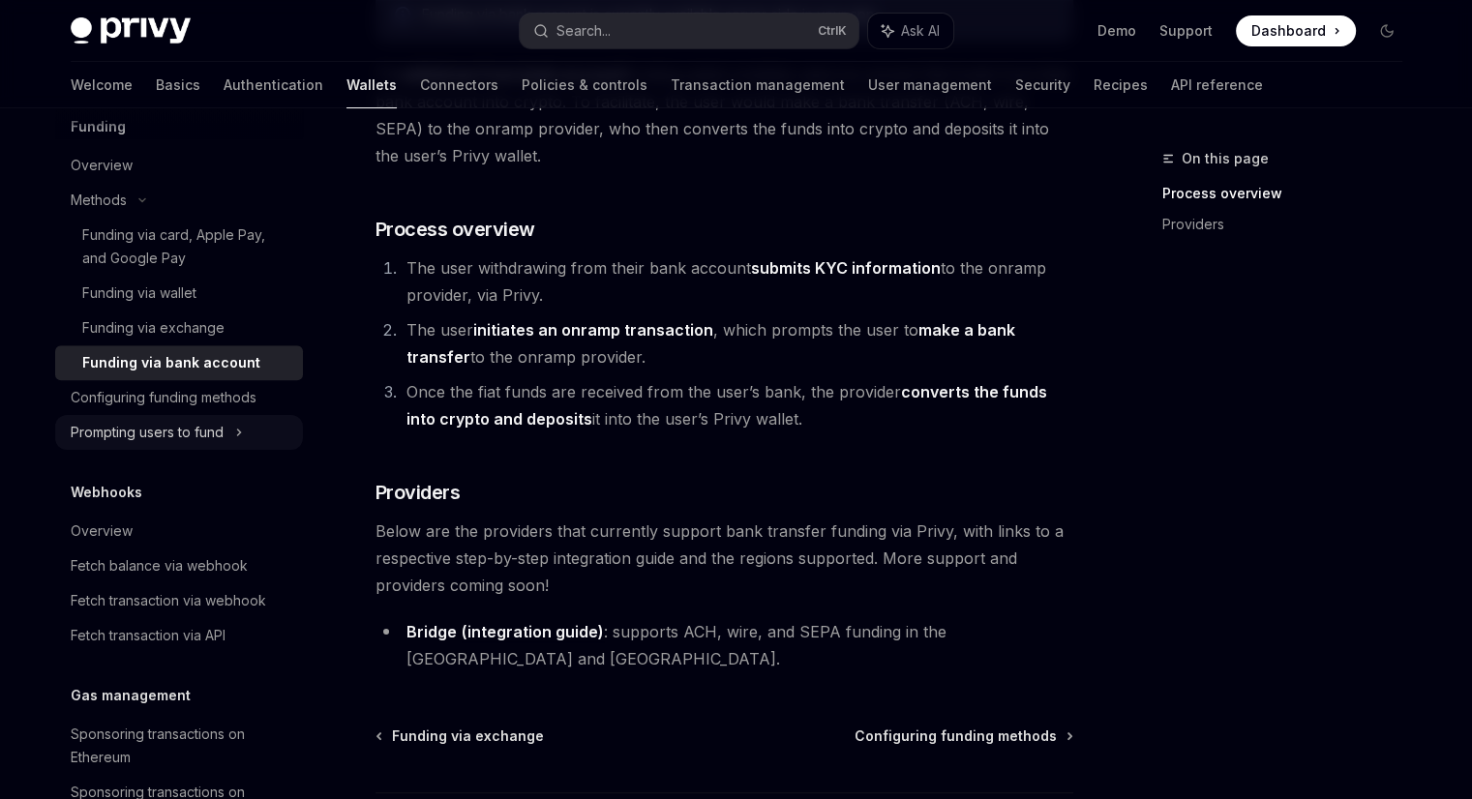
scroll to position [1358, 0]
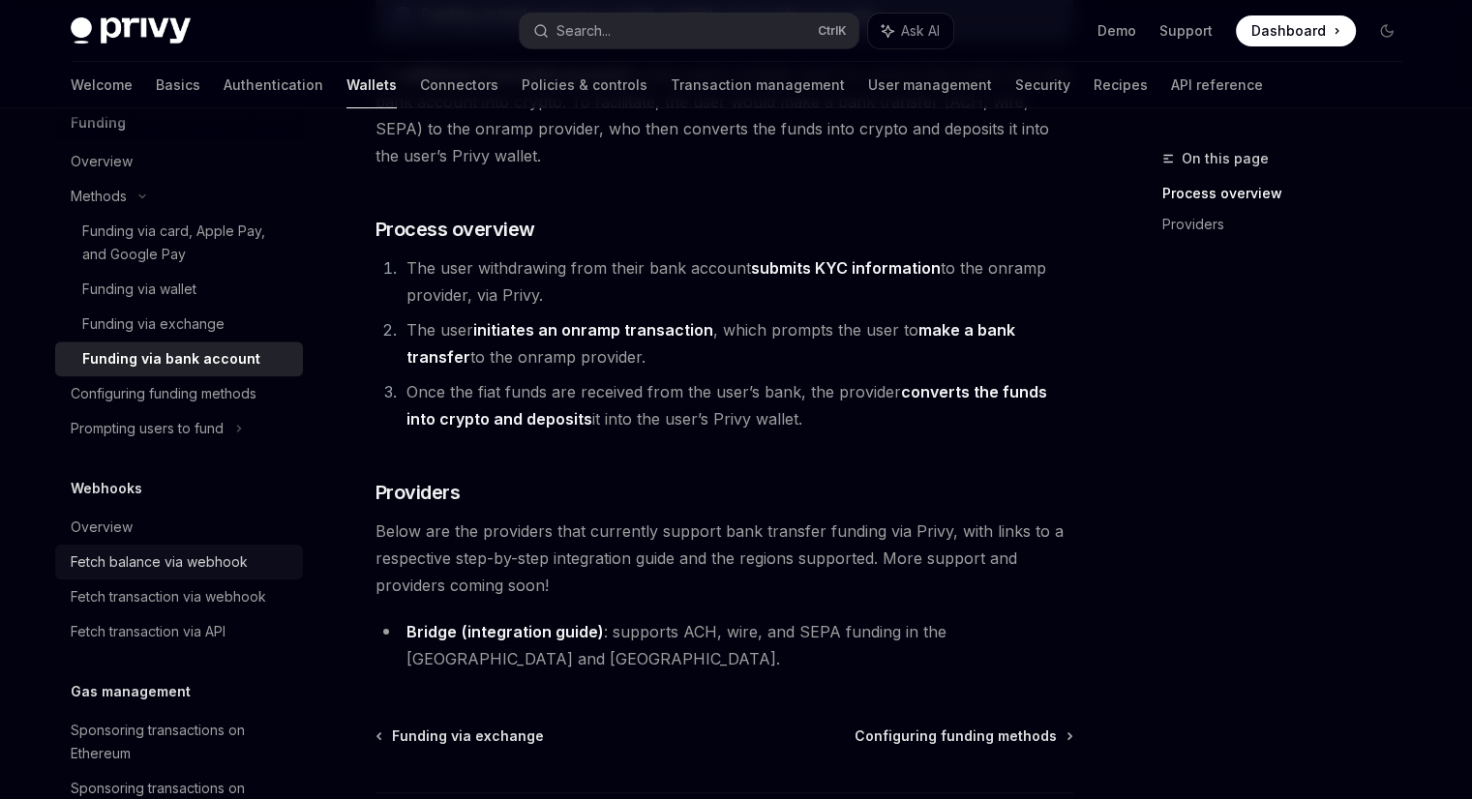
click at [104, 574] on div "Fetch balance via webhook" at bounding box center [159, 562] width 177 height 23
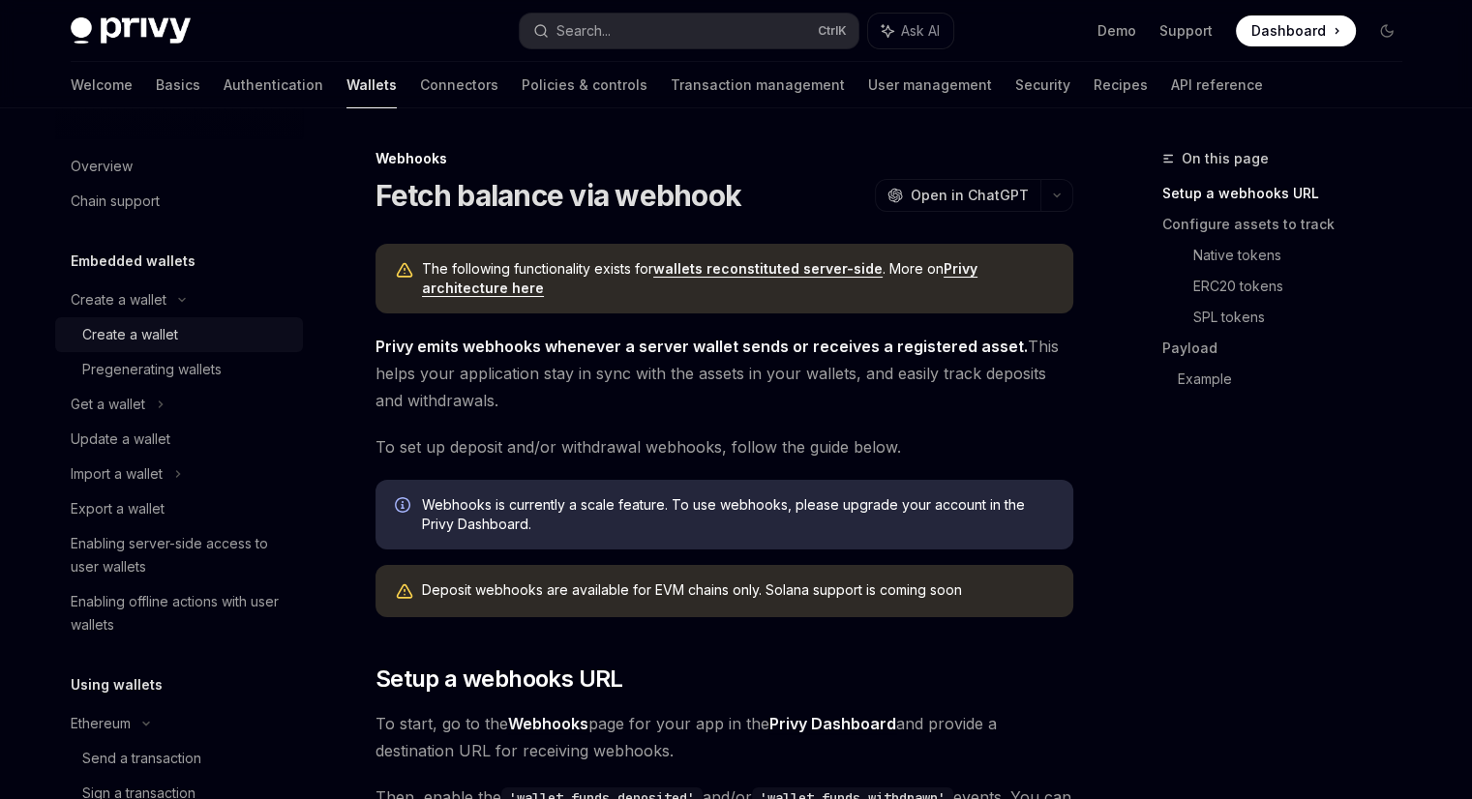
click at [158, 334] on div "Create a wallet" at bounding box center [130, 334] width 96 height 23
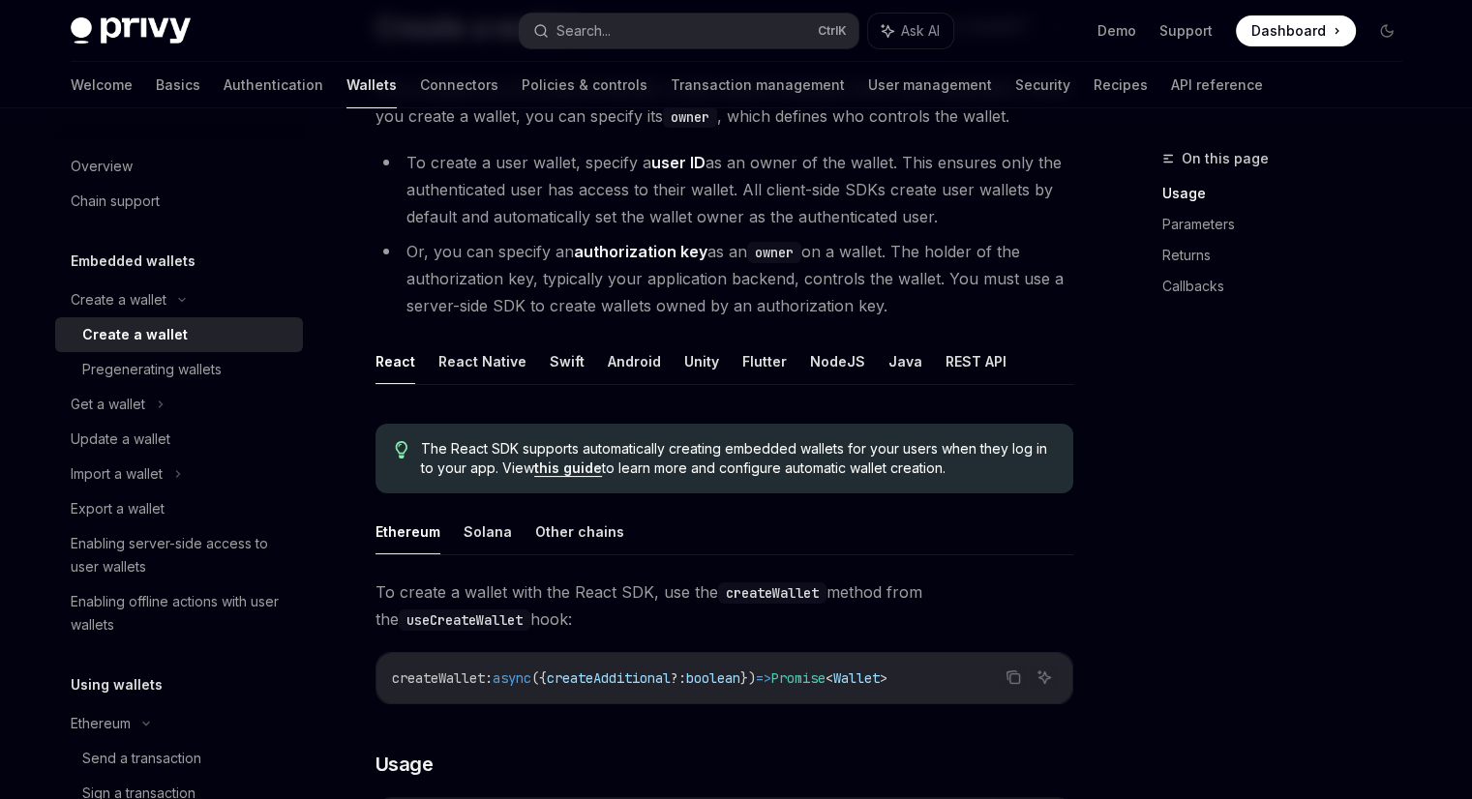
scroll to position [169, 0]
click at [945, 363] on button "REST API" at bounding box center [975, 360] width 61 height 45
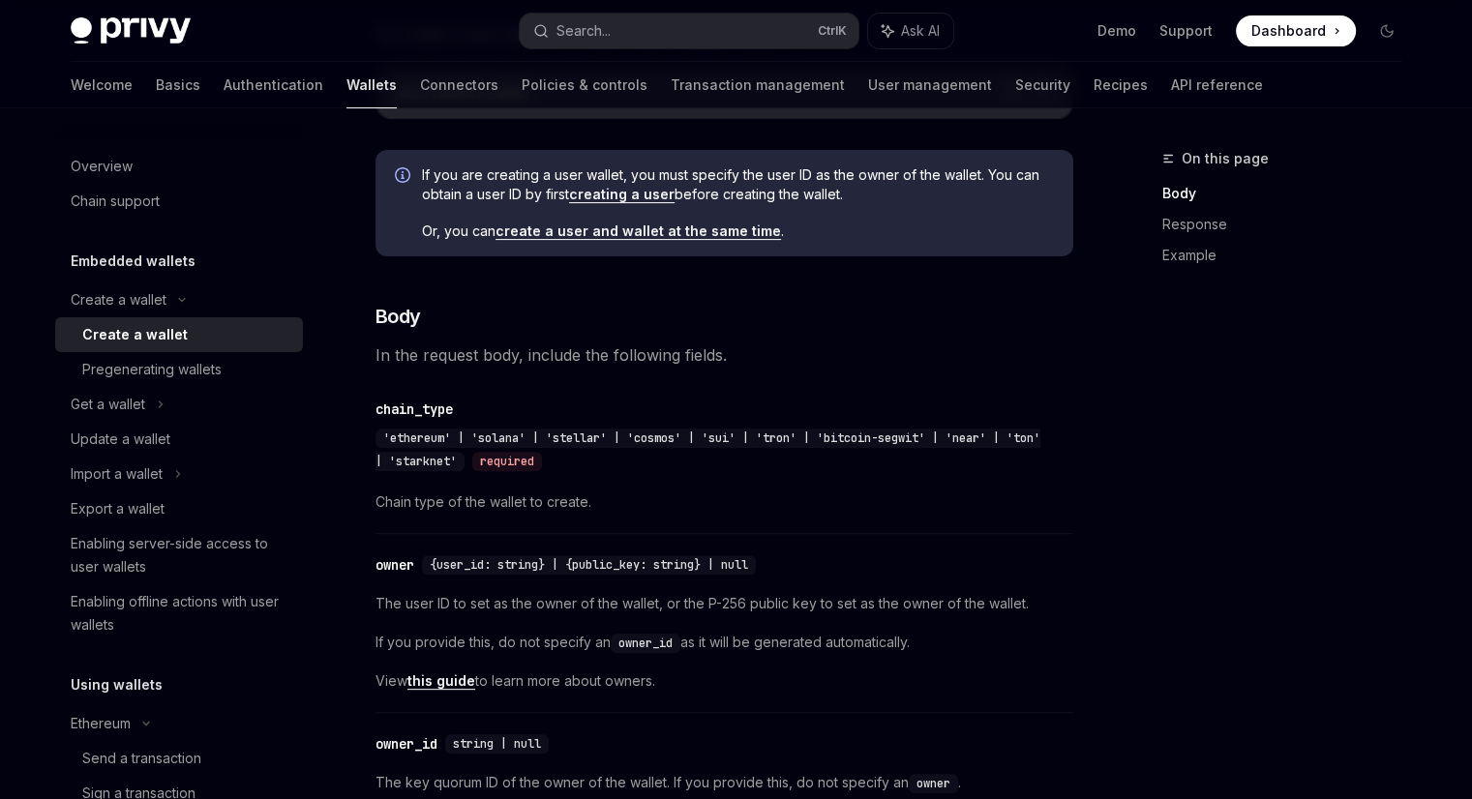
scroll to position [549, 0]
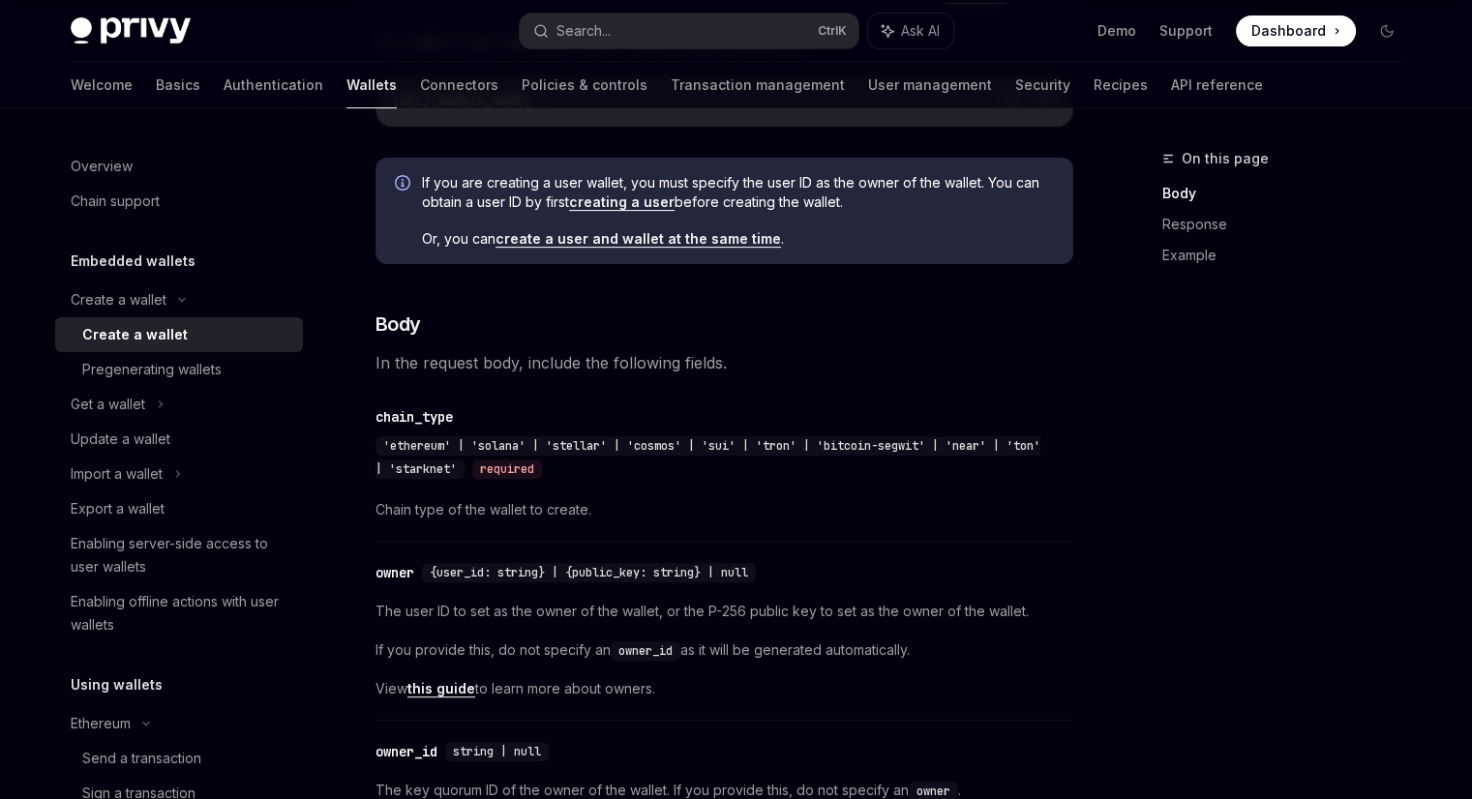
click at [409, 416] on div "chain_type" at bounding box center [413, 416] width 77 height 19
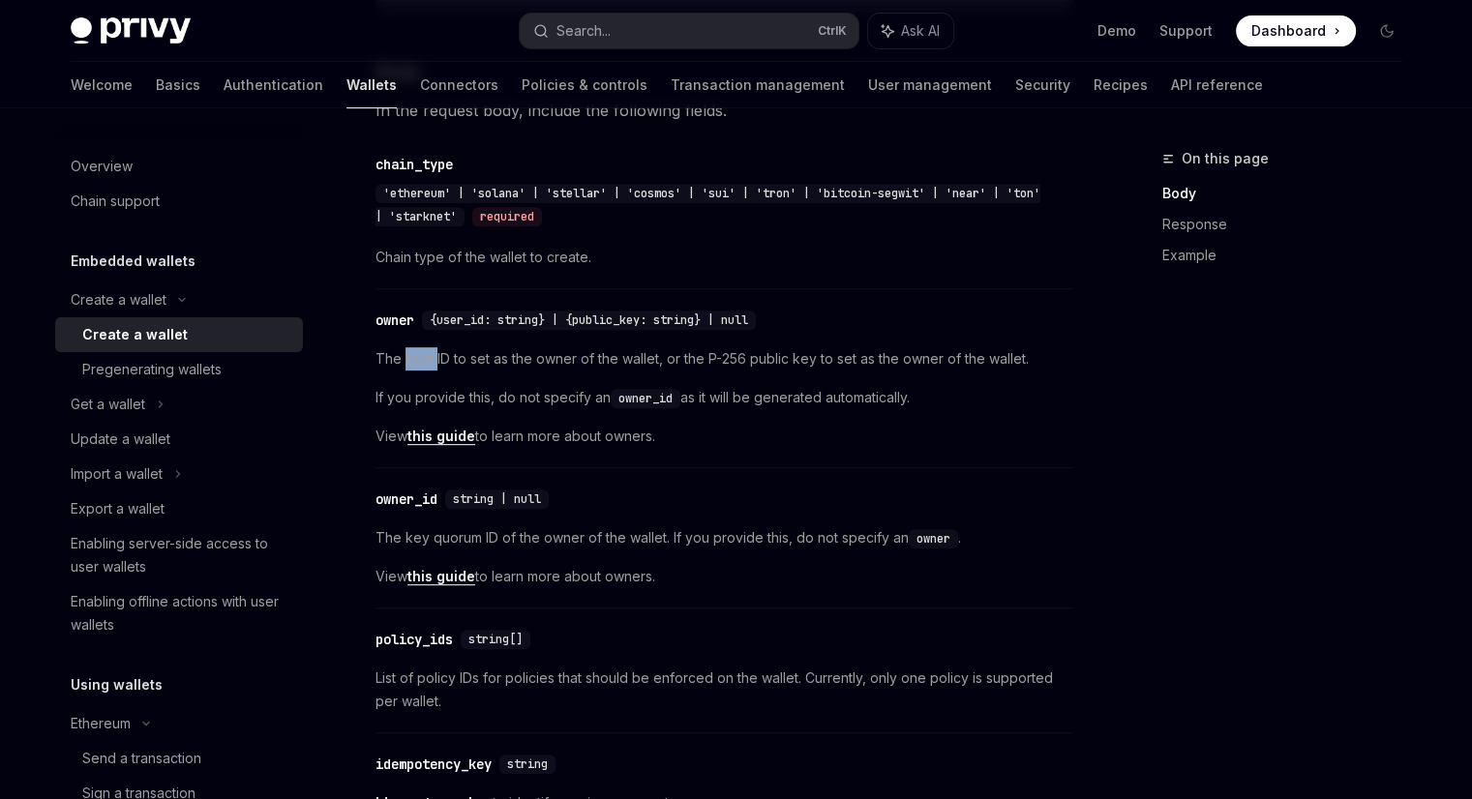
click at [409, 416] on div "​ owner {user_id: string} | {public_key: string} | null The user ID to set as t…" at bounding box center [724, 383] width 698 height 169
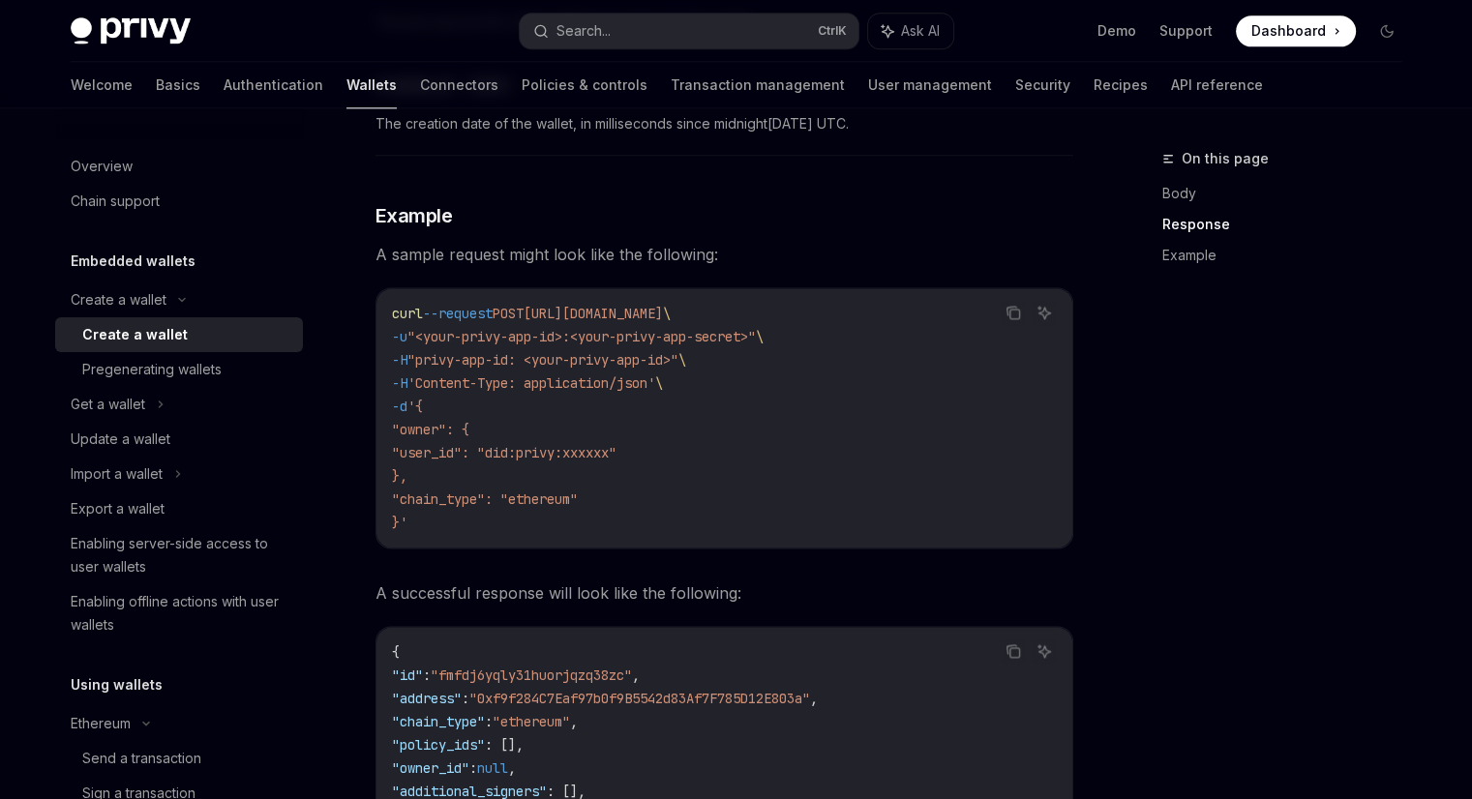
scroll to position [2516, 0]
drag, startPoint x: 428, startPoint y: 516, endPoint x: 421, endPoint y: 486, distance: 30.8
click at [421, 486] on code "curl --request POST [URL][DOMAIN_NAME] \ -u "<your-privy-app-id>:<your-privy-ap…" at bounding box center [724, 418] width 665 height 232
copy code ""chain_type": "ethereum" }"
click at [421, 491] on span ""chain_type": "ethereum"" at bounding box center [485, 499] width 186 height 17
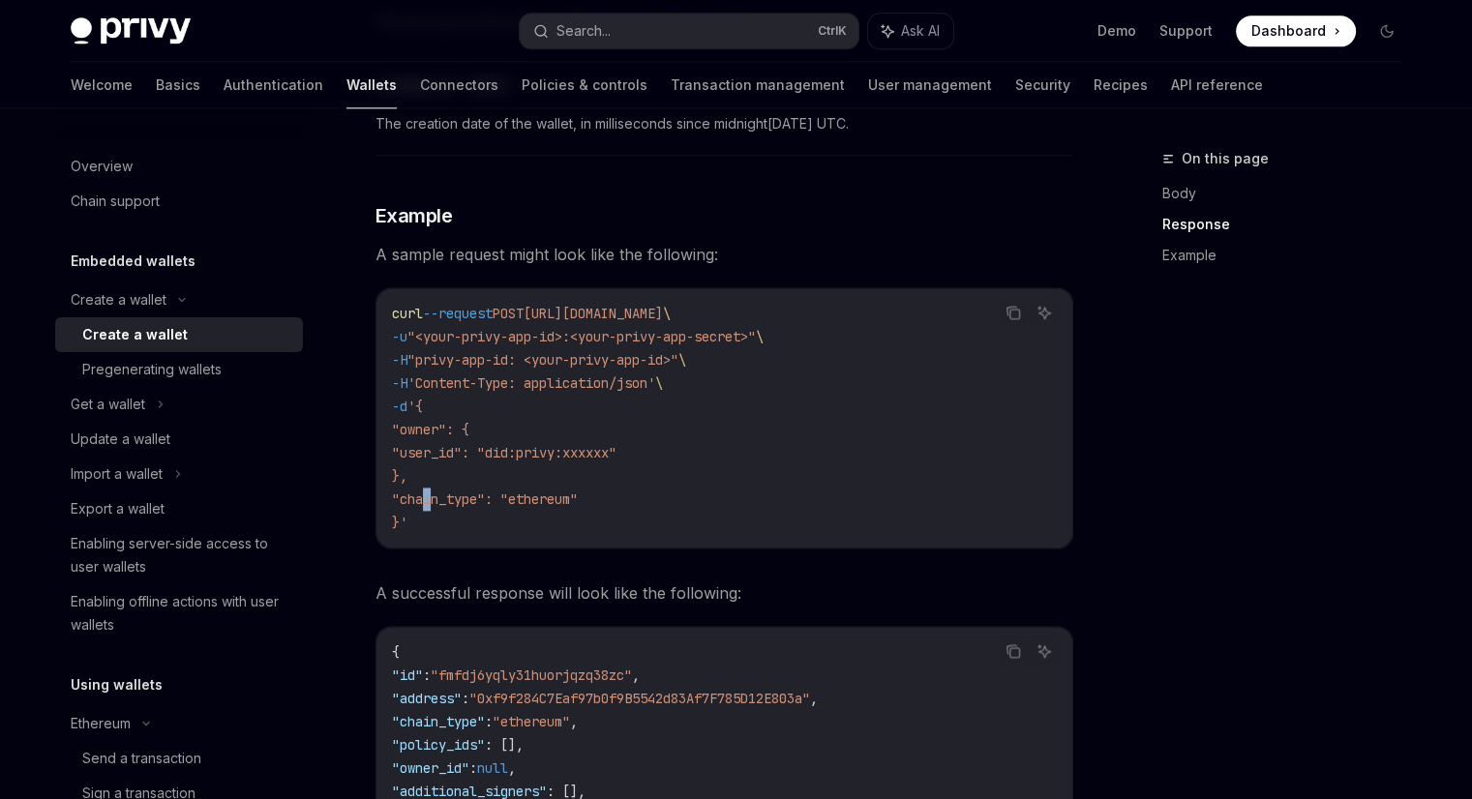
click at [421, 491] on span ""chain_type": "ethereum"" at bounding box center [485, 499] width 186 height 17
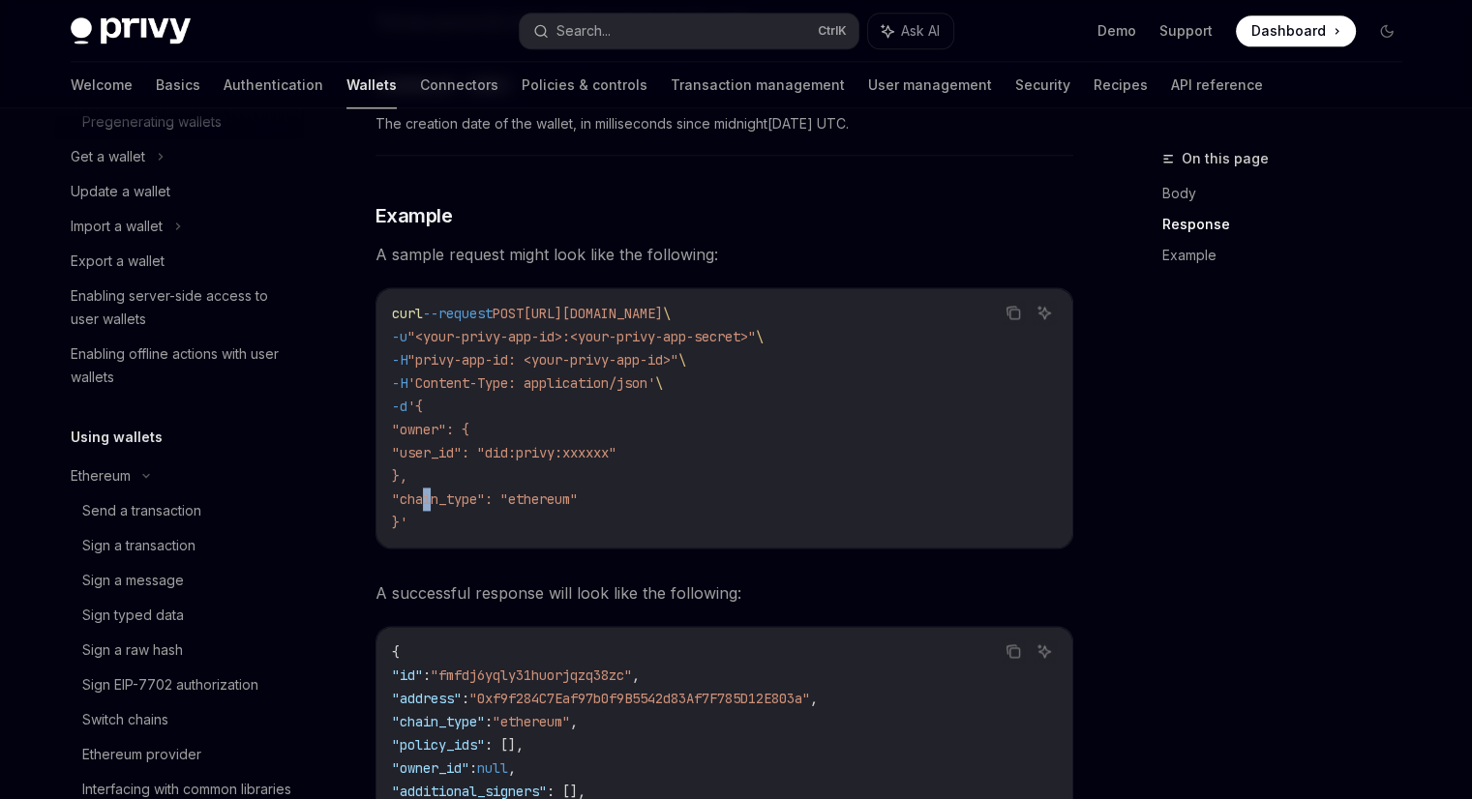
scroll to position [250, 0]
click at [106, 498] on div "Send a transaction" at bounding box center [141, 508] width 119 height 23
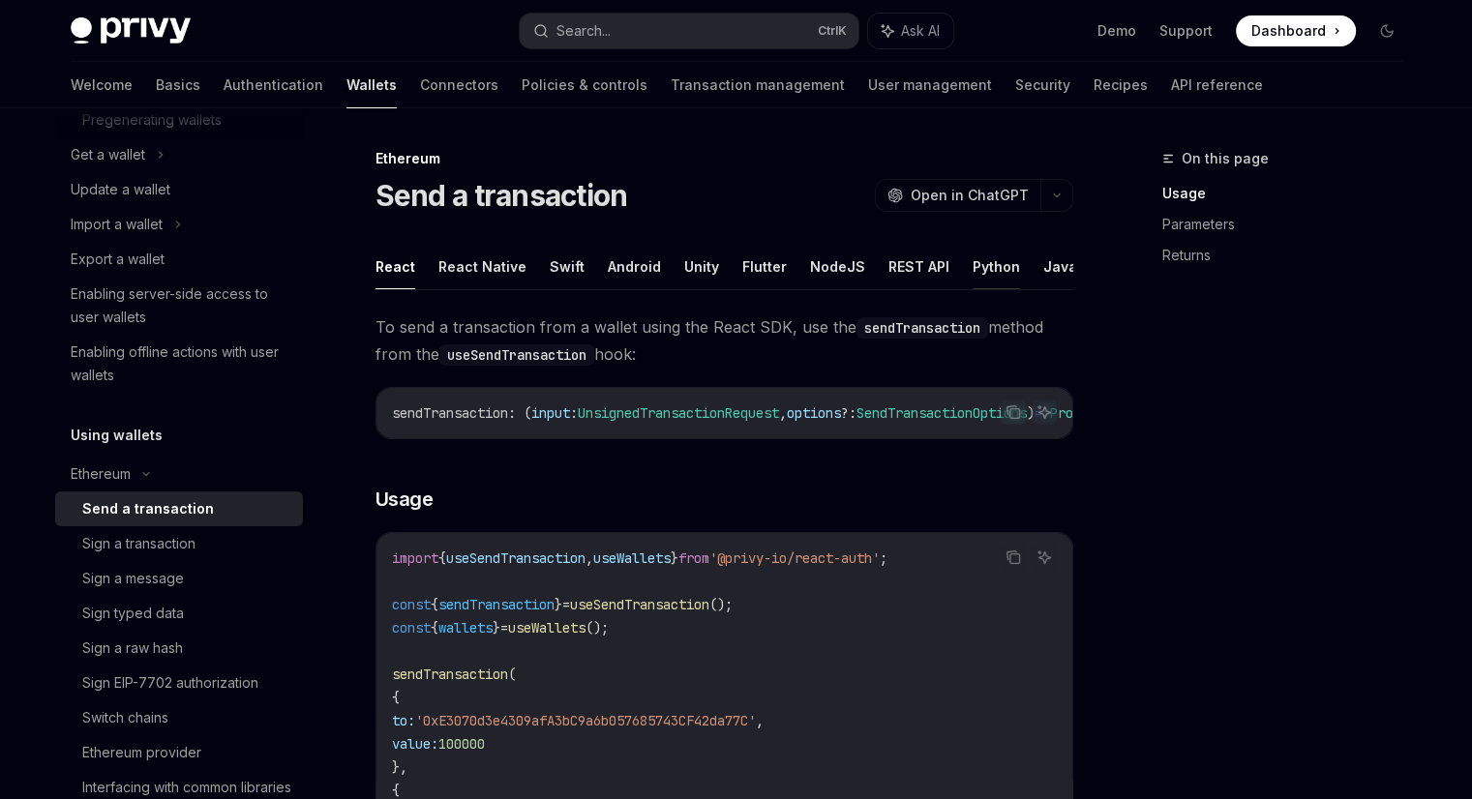
click at [973, 271] on button "Python" at bounding box center [996, 266] width 47 height 45
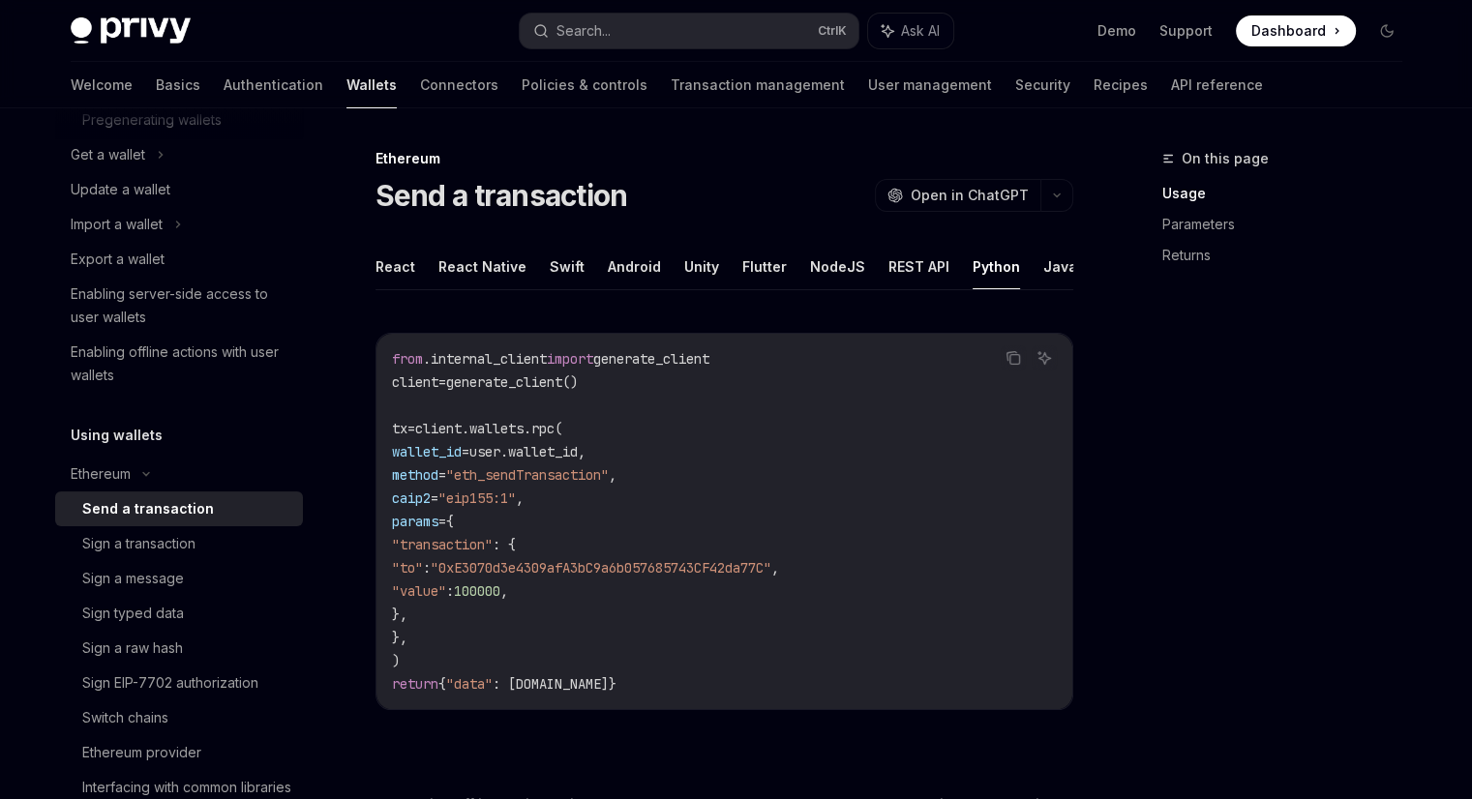
type textarea "*"
click at [906, 260] on button "REST API" at bounding box center [918, 266] width 61 height 45
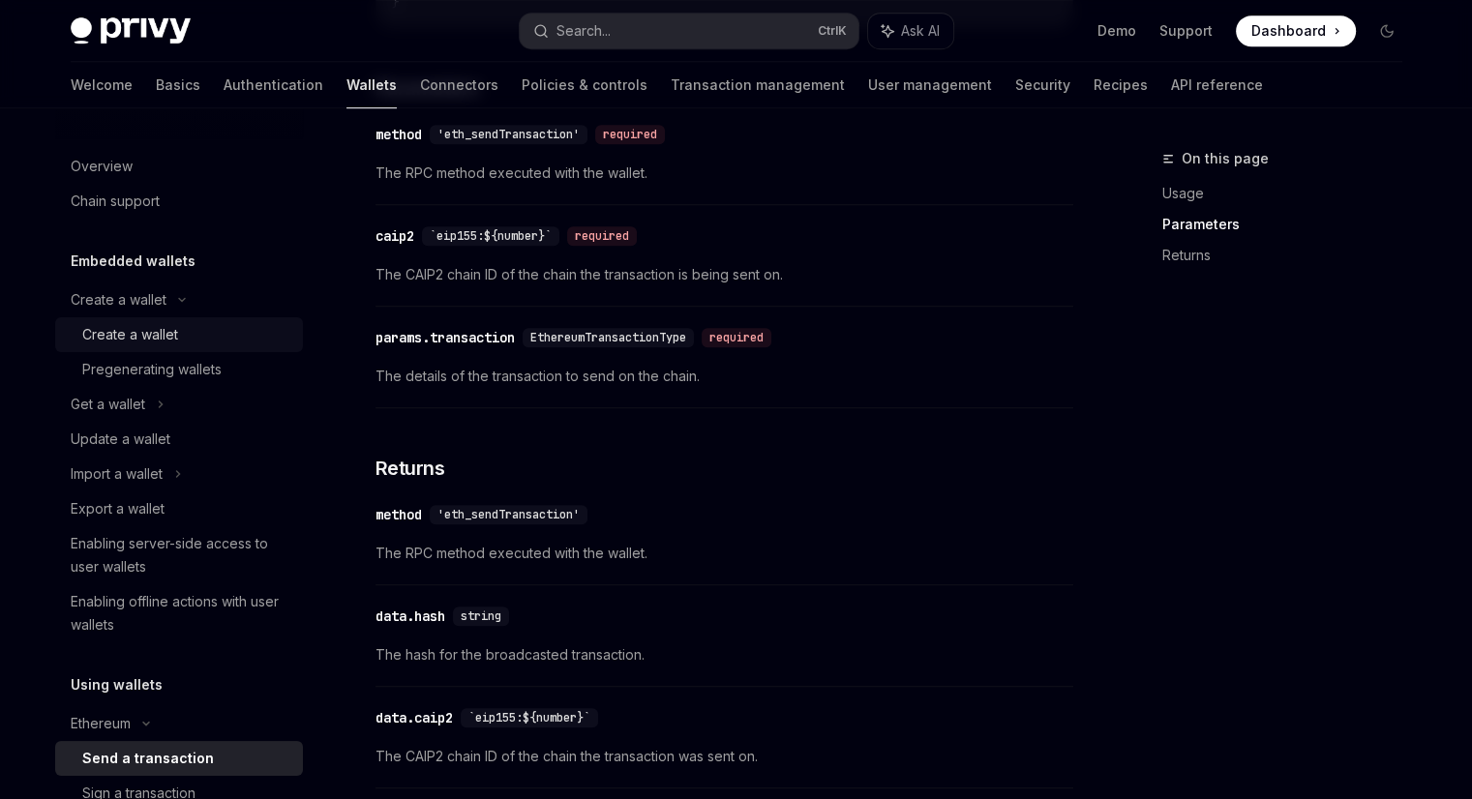
click at [147, 343] on div "Create a wallet" at bounding box center [130, 334] width 96 height 23
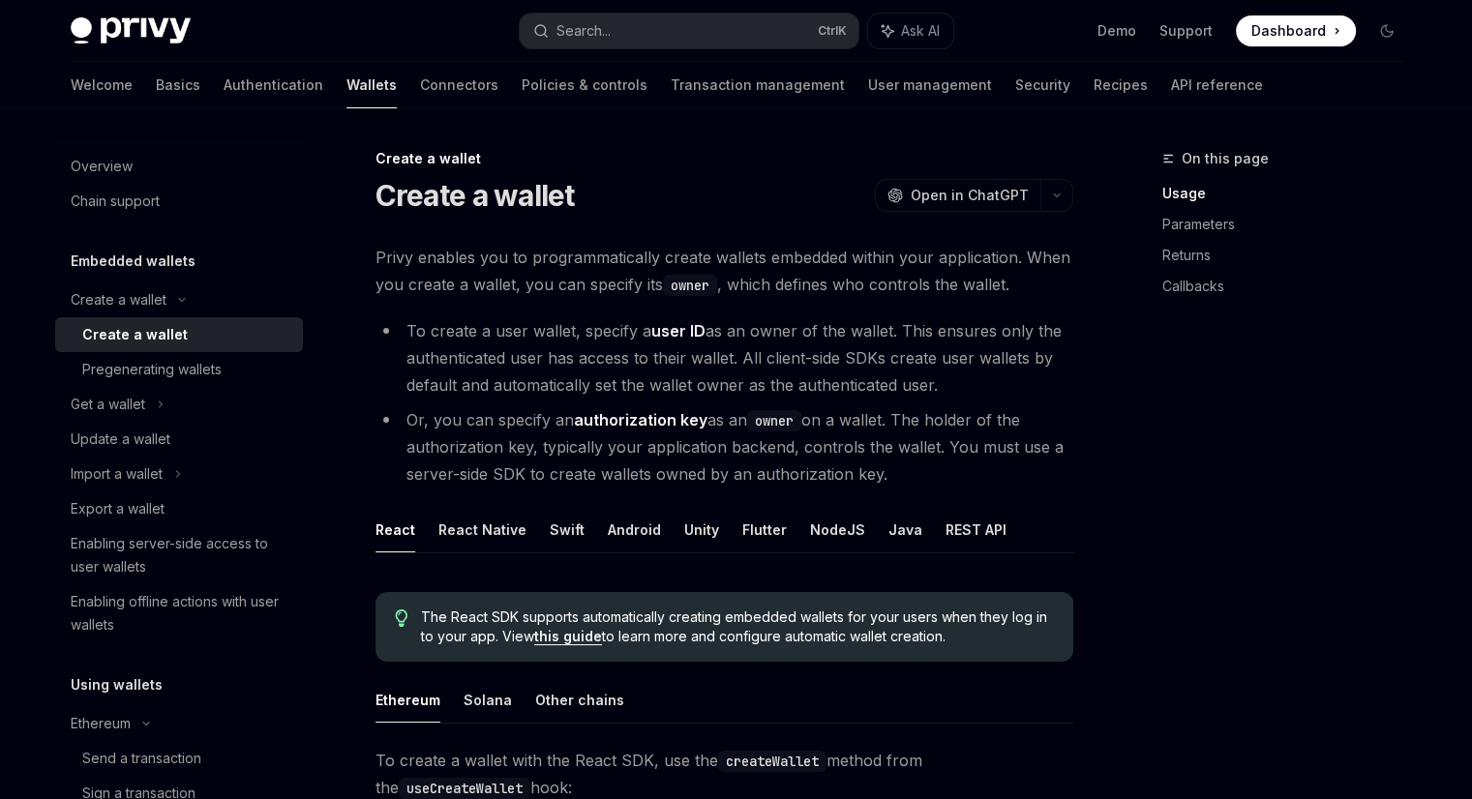
click at [398, 484] on li "Or, you can specify an authorization key as an owner on a wallet. The holder of…" at bounding box center [724, 446] width 698 height 81
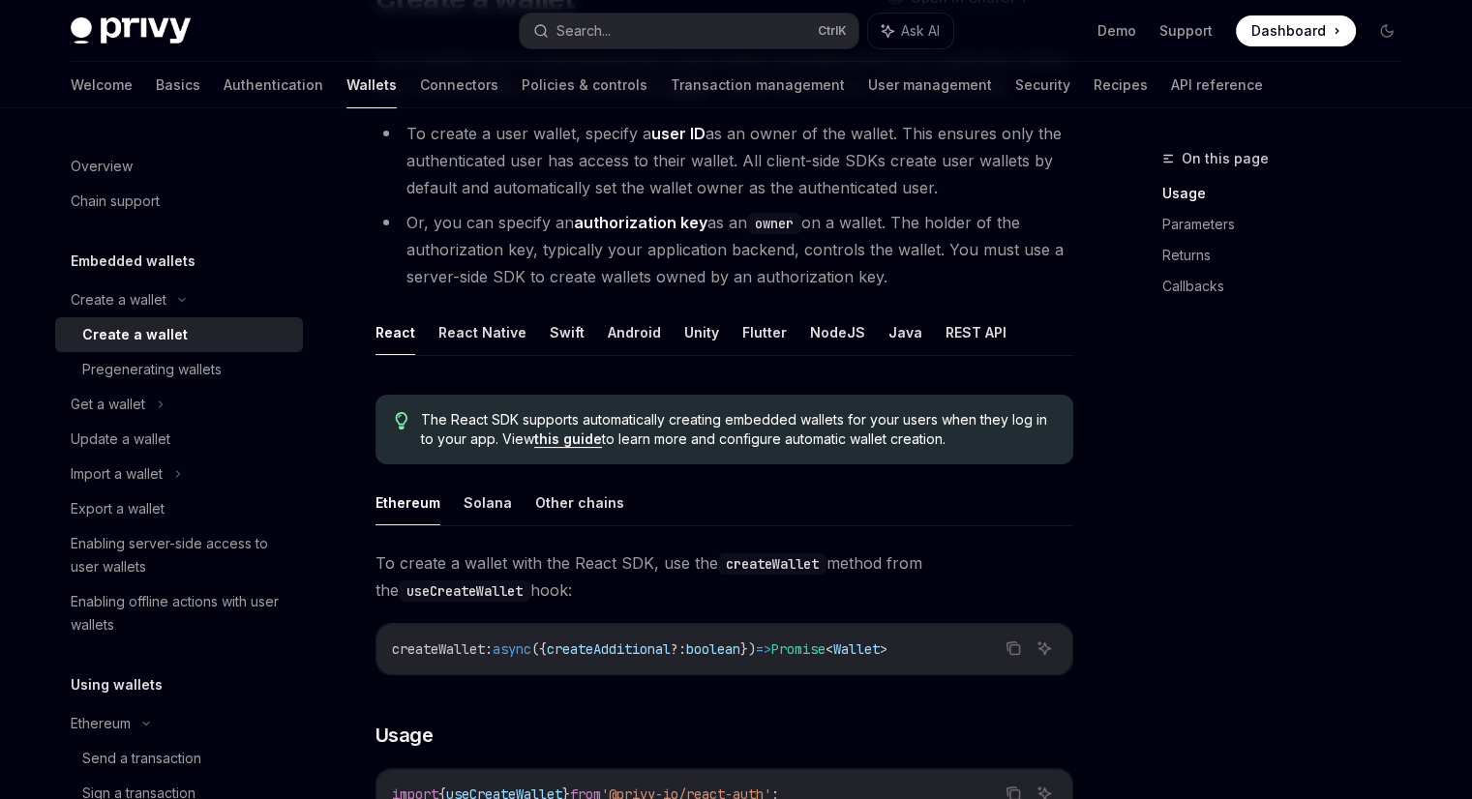
scroll to position [200, 0]
click at [945, 325] on button "REST API" at bounding box center [975, 329] width 61 height 45
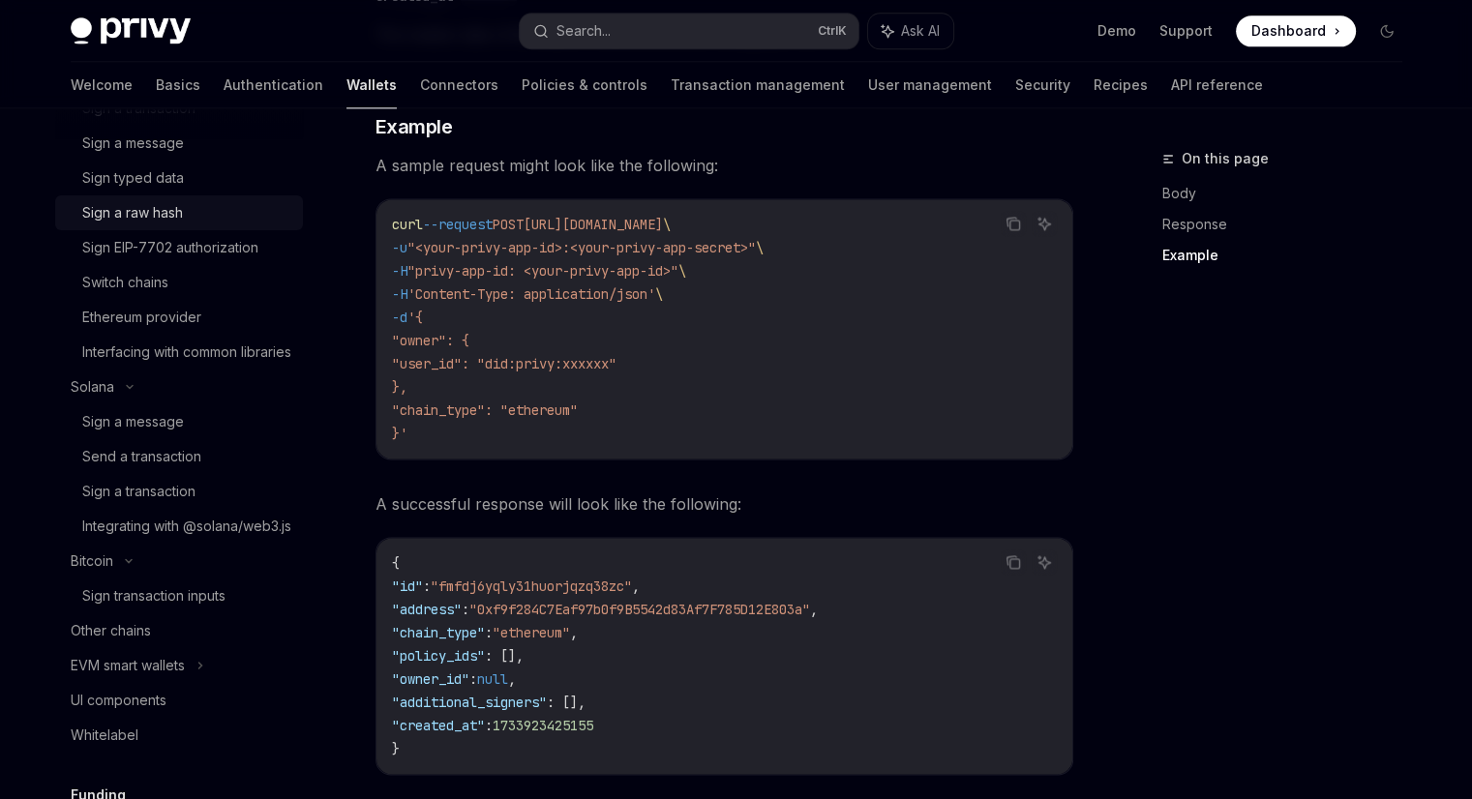
scroll to position [693, 0]
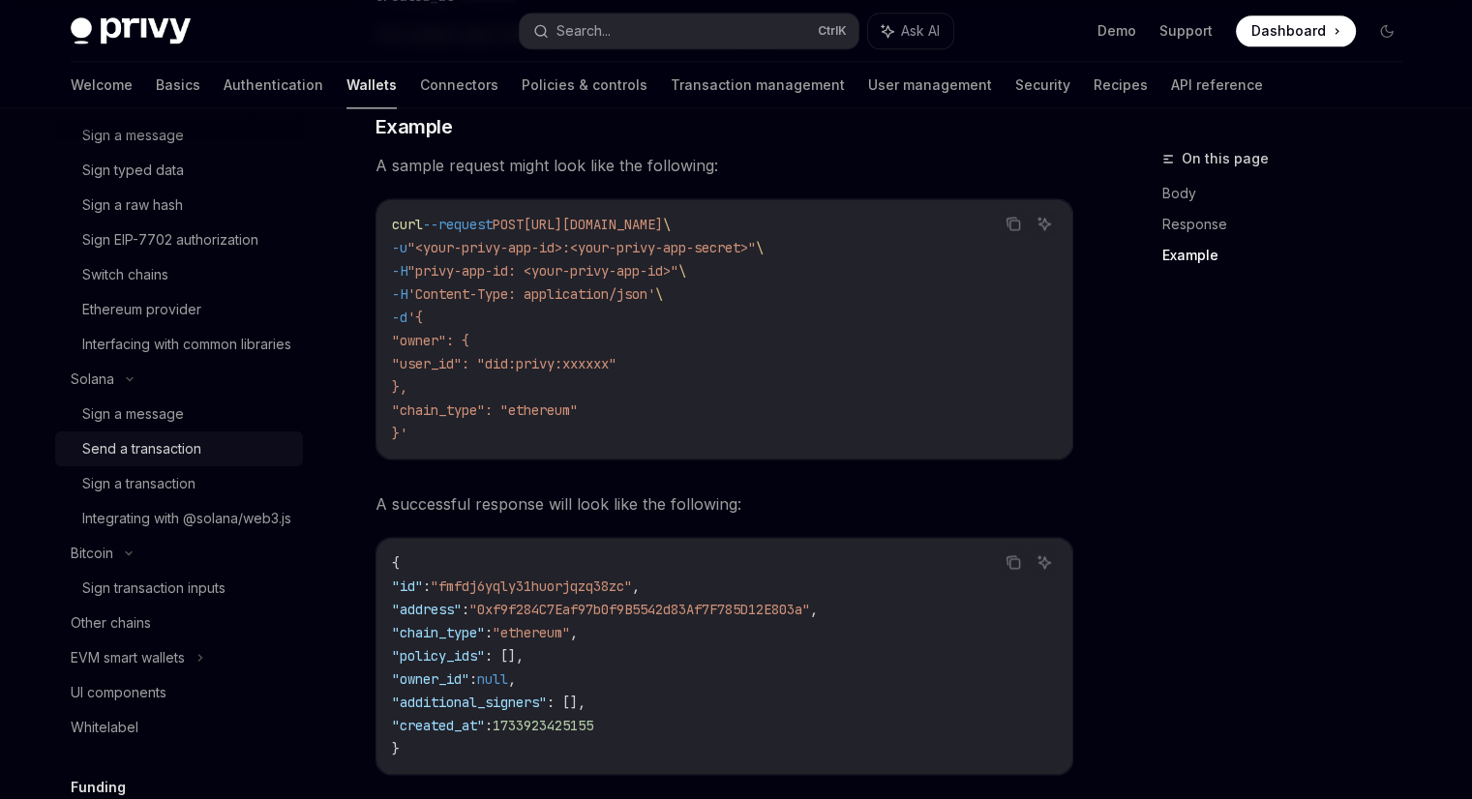
click at [167, 461] on div "Send a transaction" at bounding box center [141, 448] width 119 height 23
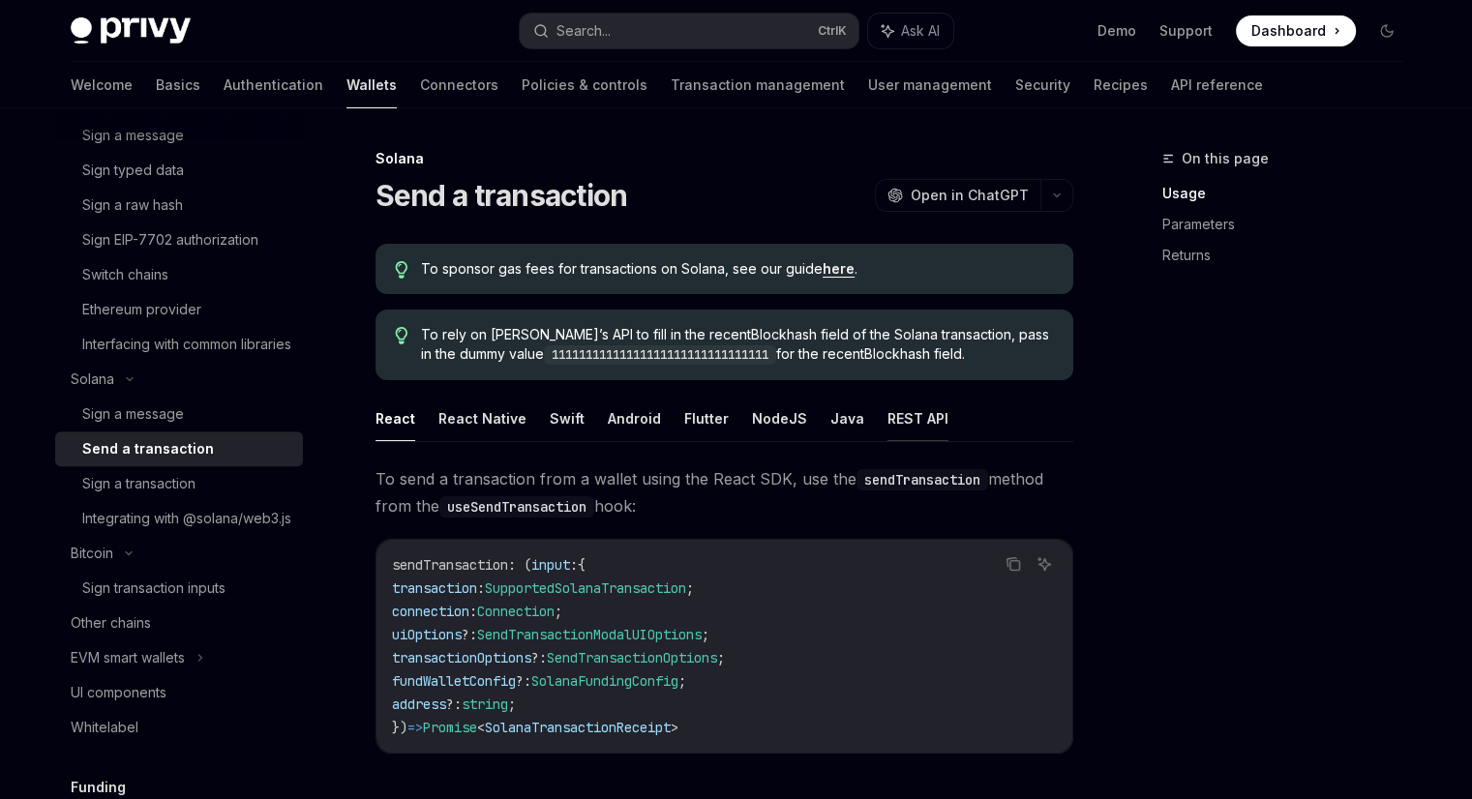
click at [894, 417] on button "REST API" at bounding box center [917, 418] width 61 height 45
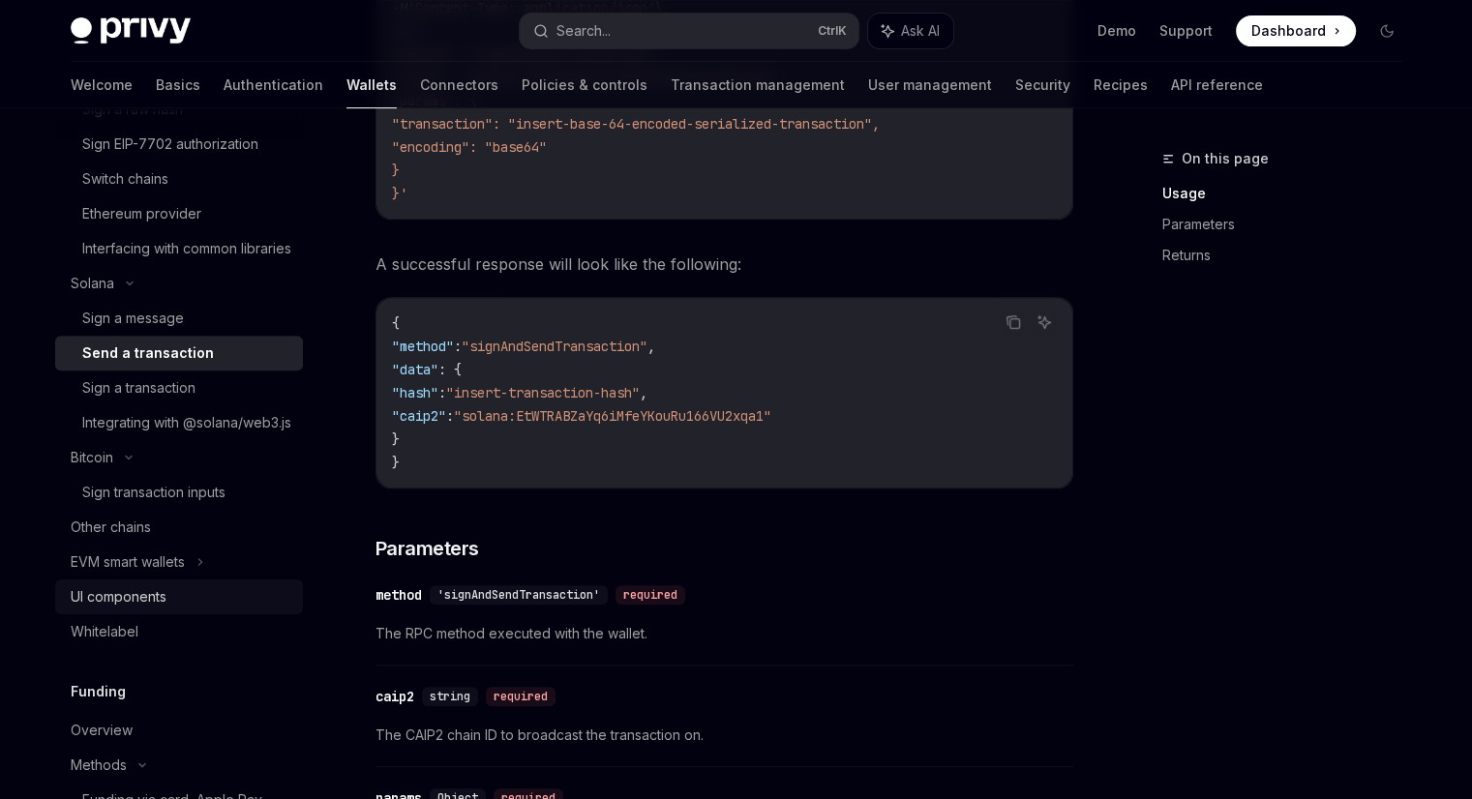
scroll to position [793, 0]
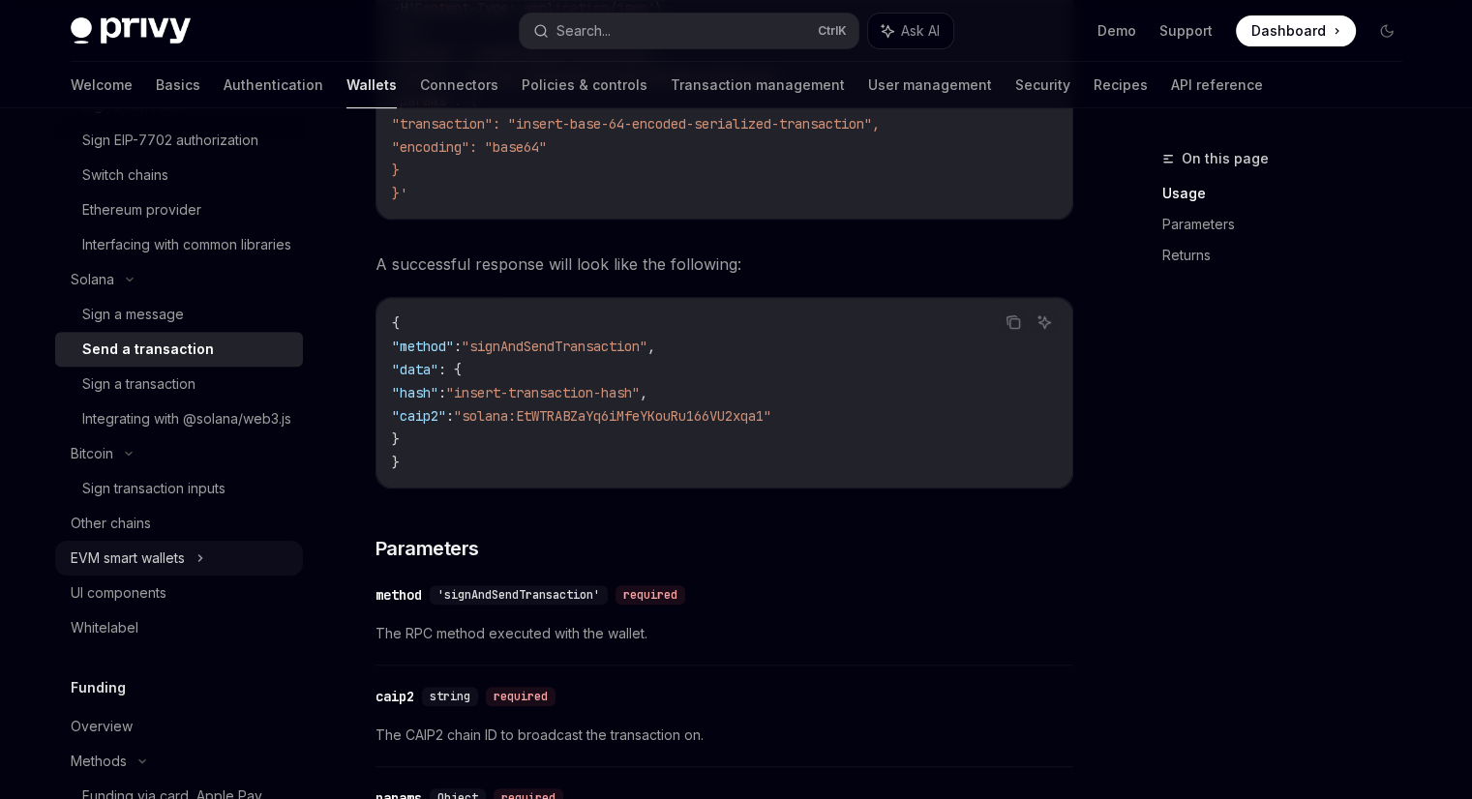
click at [204, 570] on icon at bounding box center [200, 558] width 8 height 23
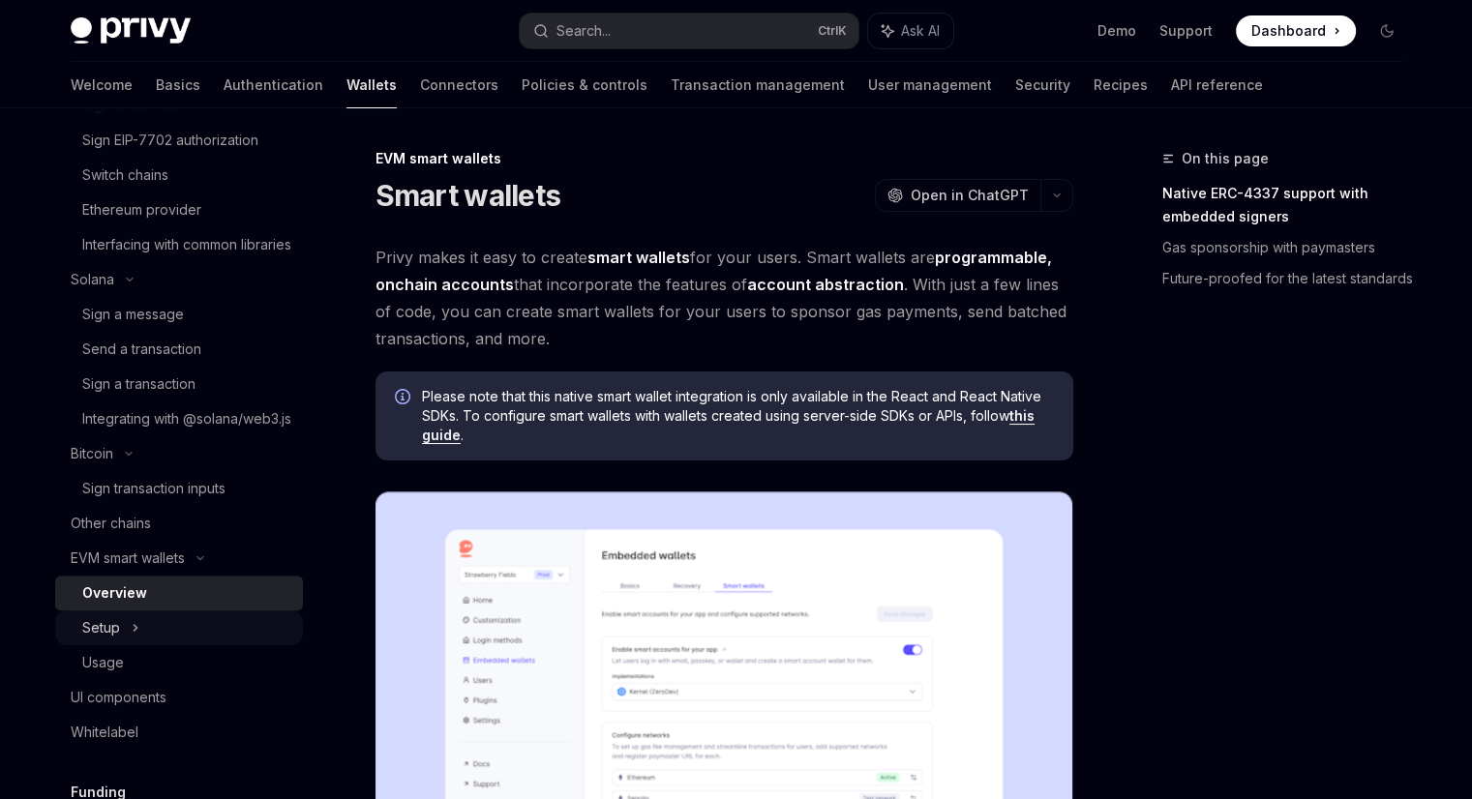
click at [183, 645] on div "Setup" at bounding box center [179, 628] width 248 height 35
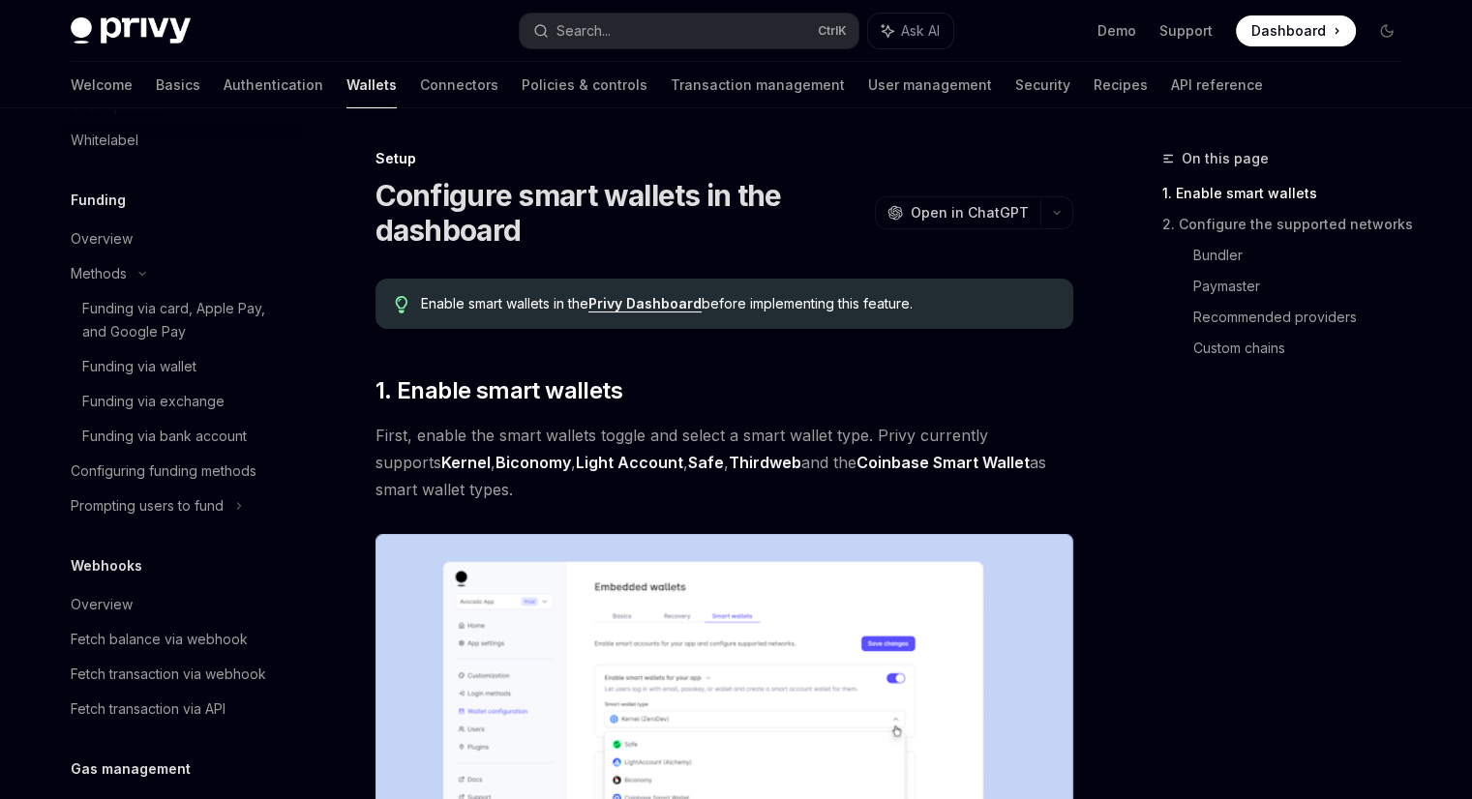
scroll to position [1459, 0]
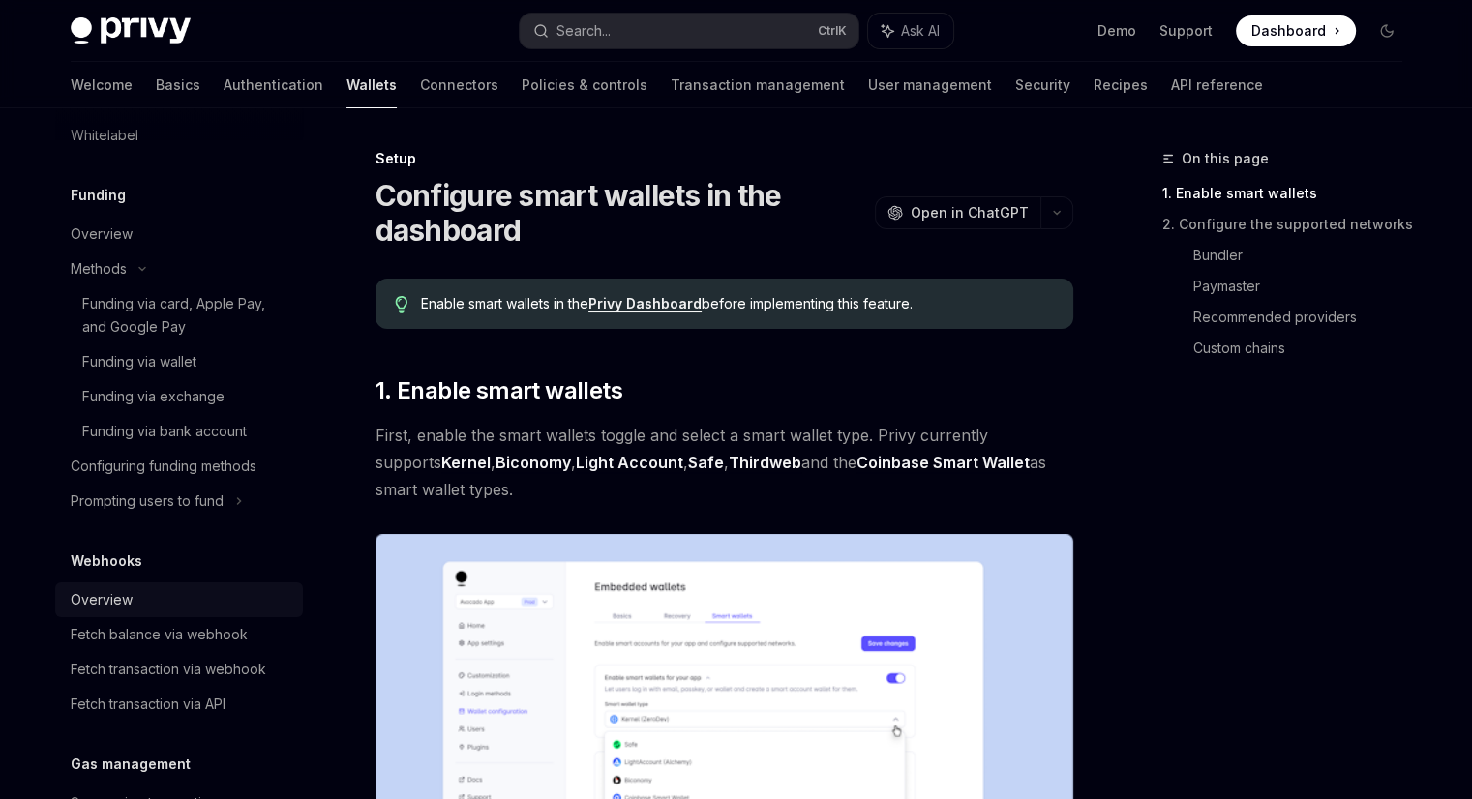
click at [176, 612] on div "Overview" at bounding box center [181, 599] width 221 height 23
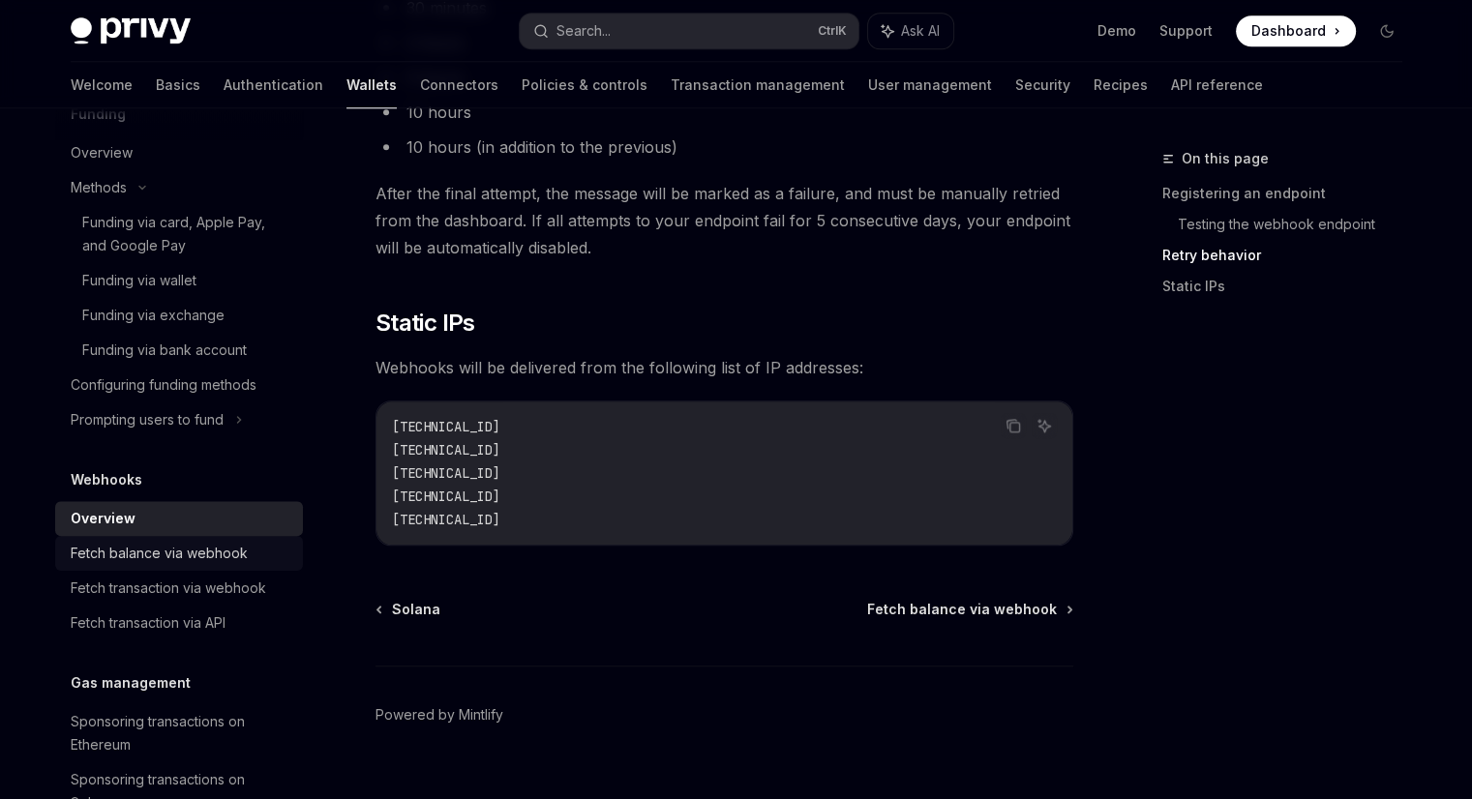
scroll to position [1541, 0]
click at [214, 565] on div "Fetch balance via webhook" at bounding box center [159, 553] width 177 height 23
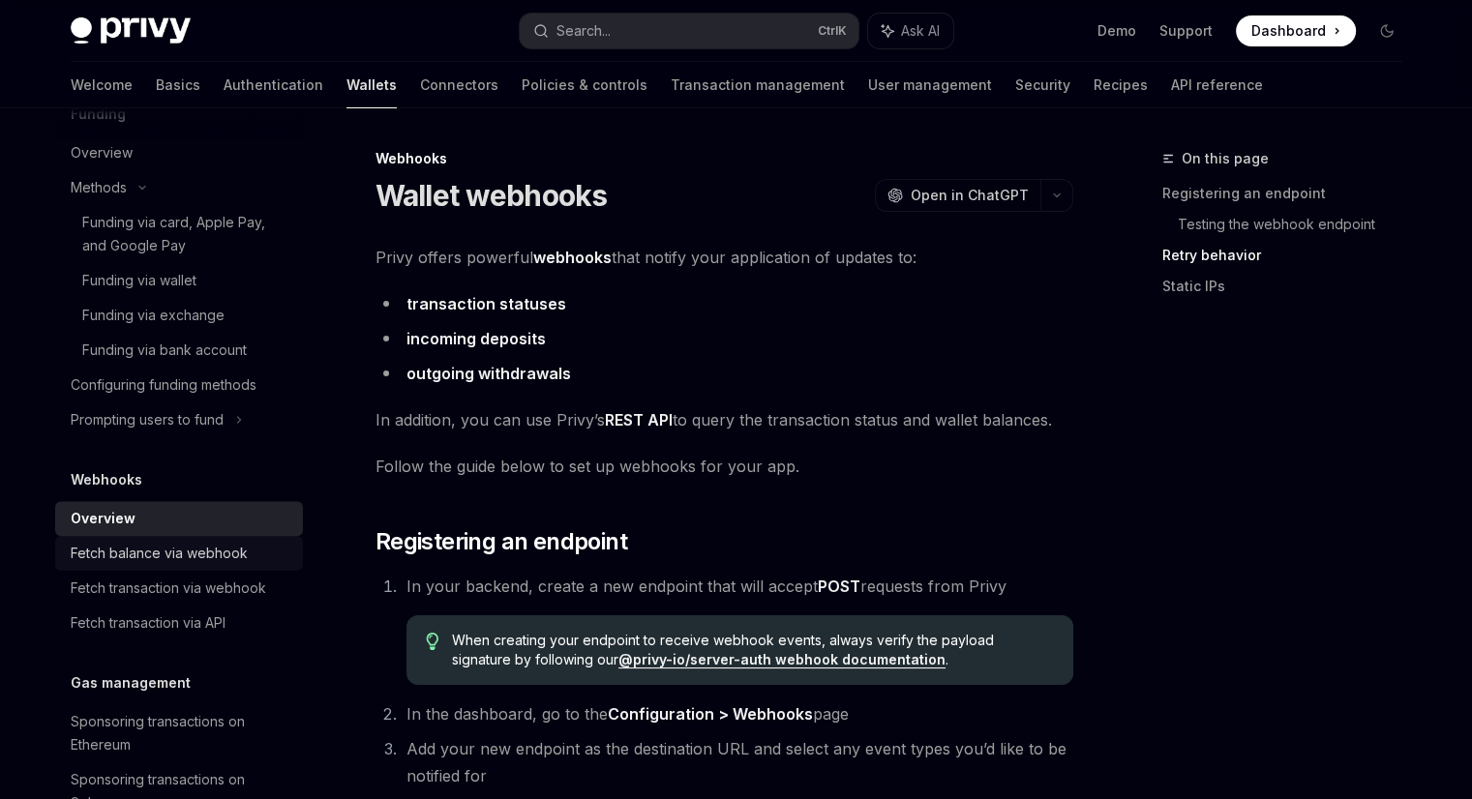
click at [214, 565] on div "Fetch balance via webhook" at bounding box center [159, 553] width 177 height 23
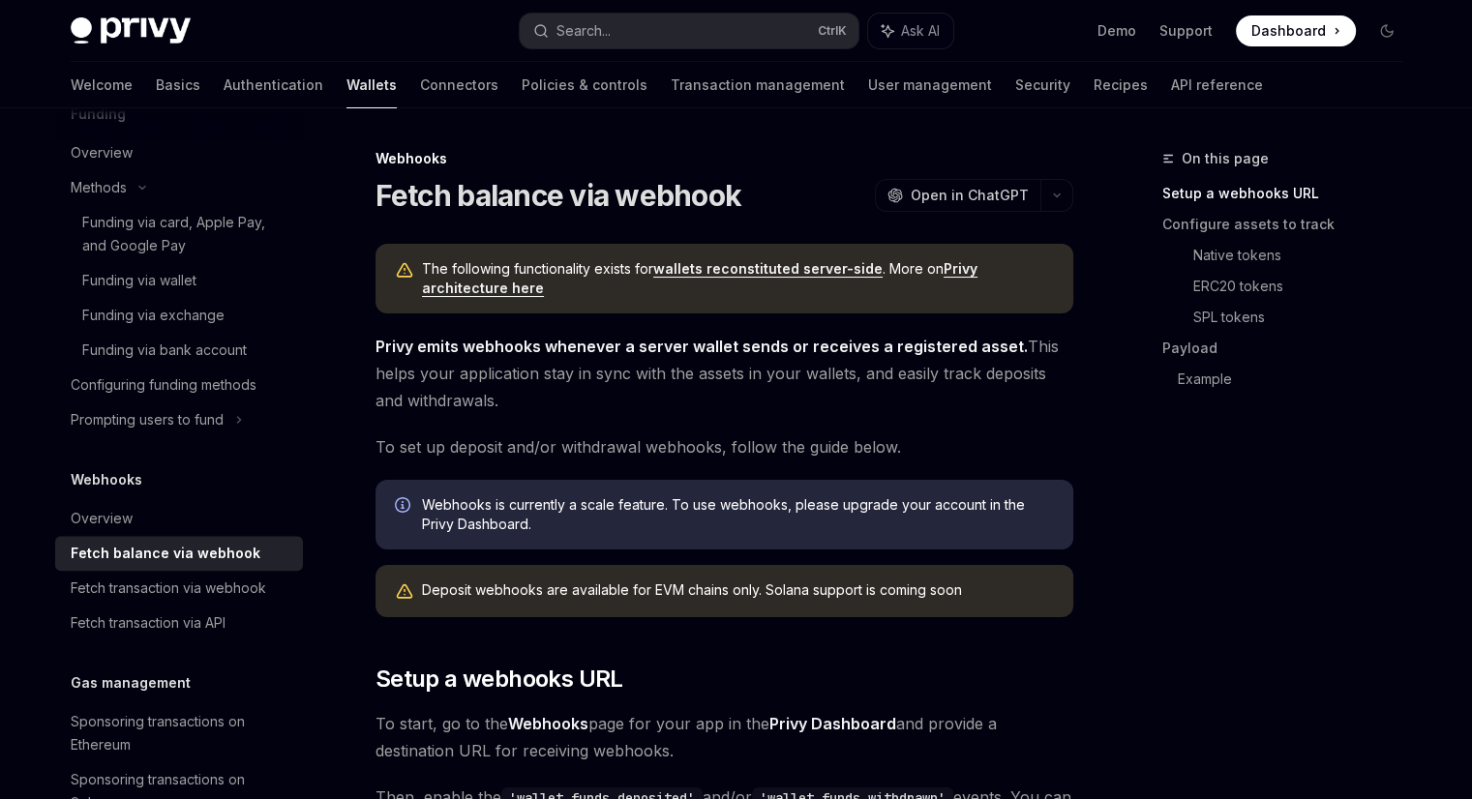
type textarea "*"
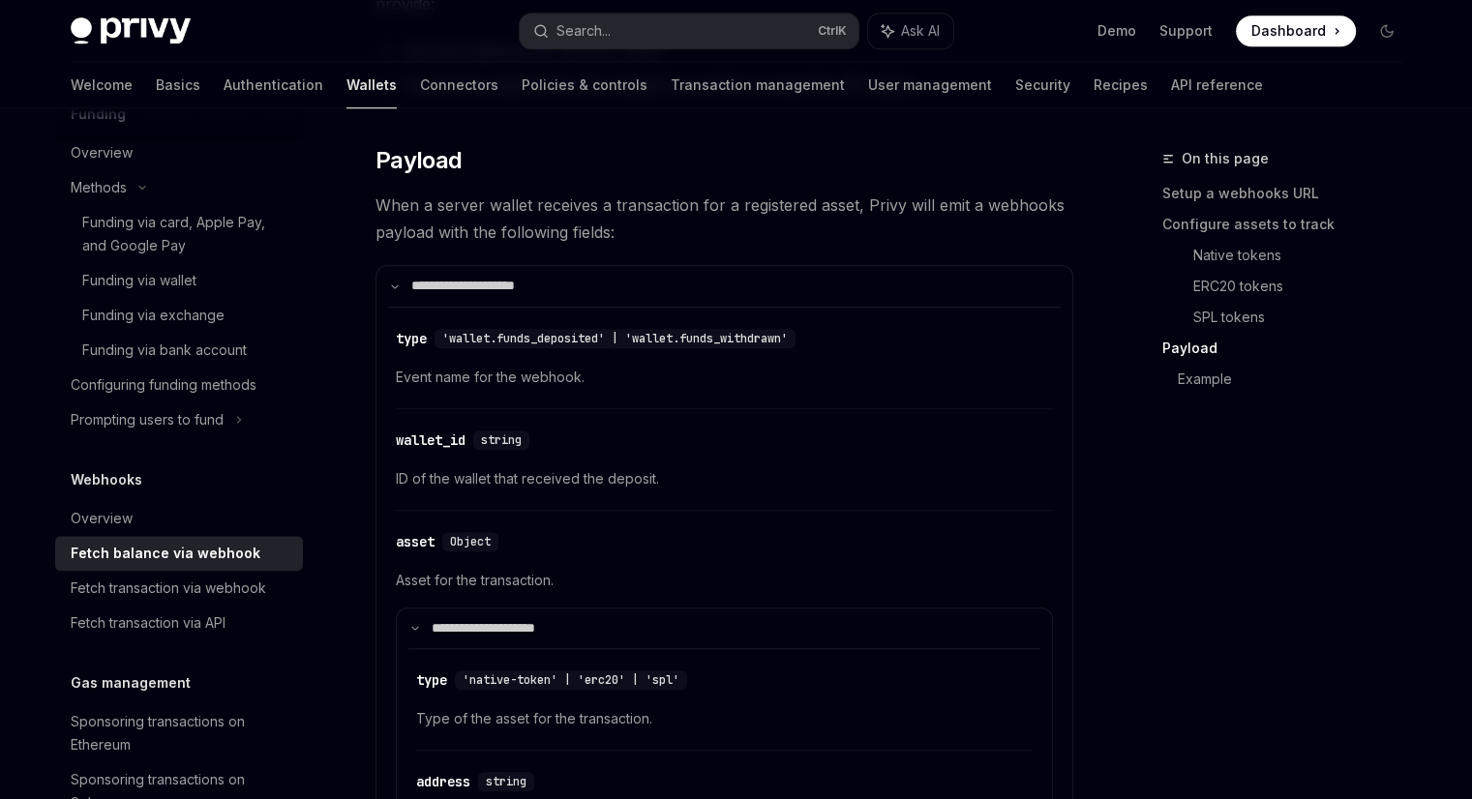
scroll to position [1796, 0]
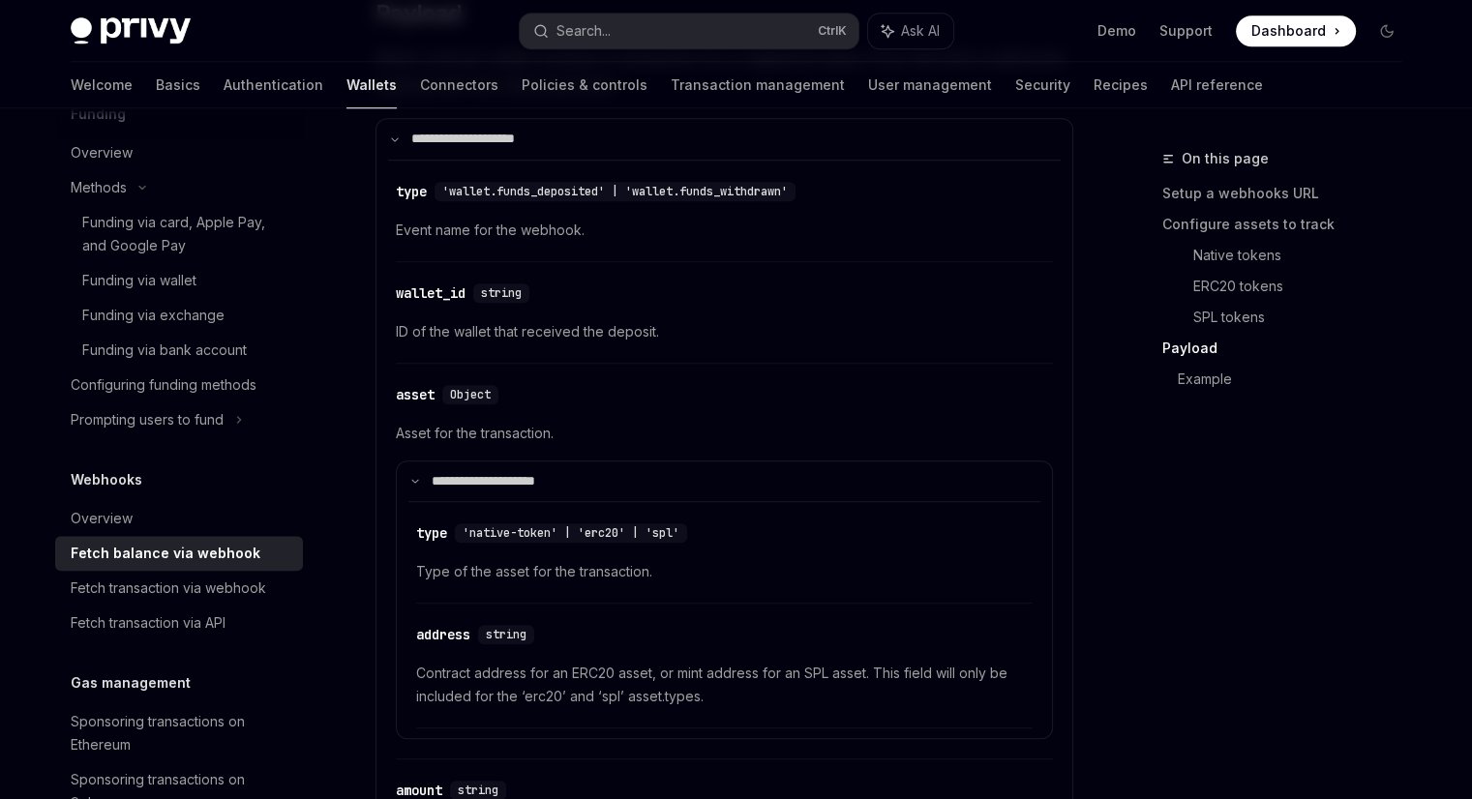
click at [597, 682] on span "Contract address for an ERC20 asset, or mint address for an SPL asset. This fie…" at bounding box center [724, 685] width 616 height 46
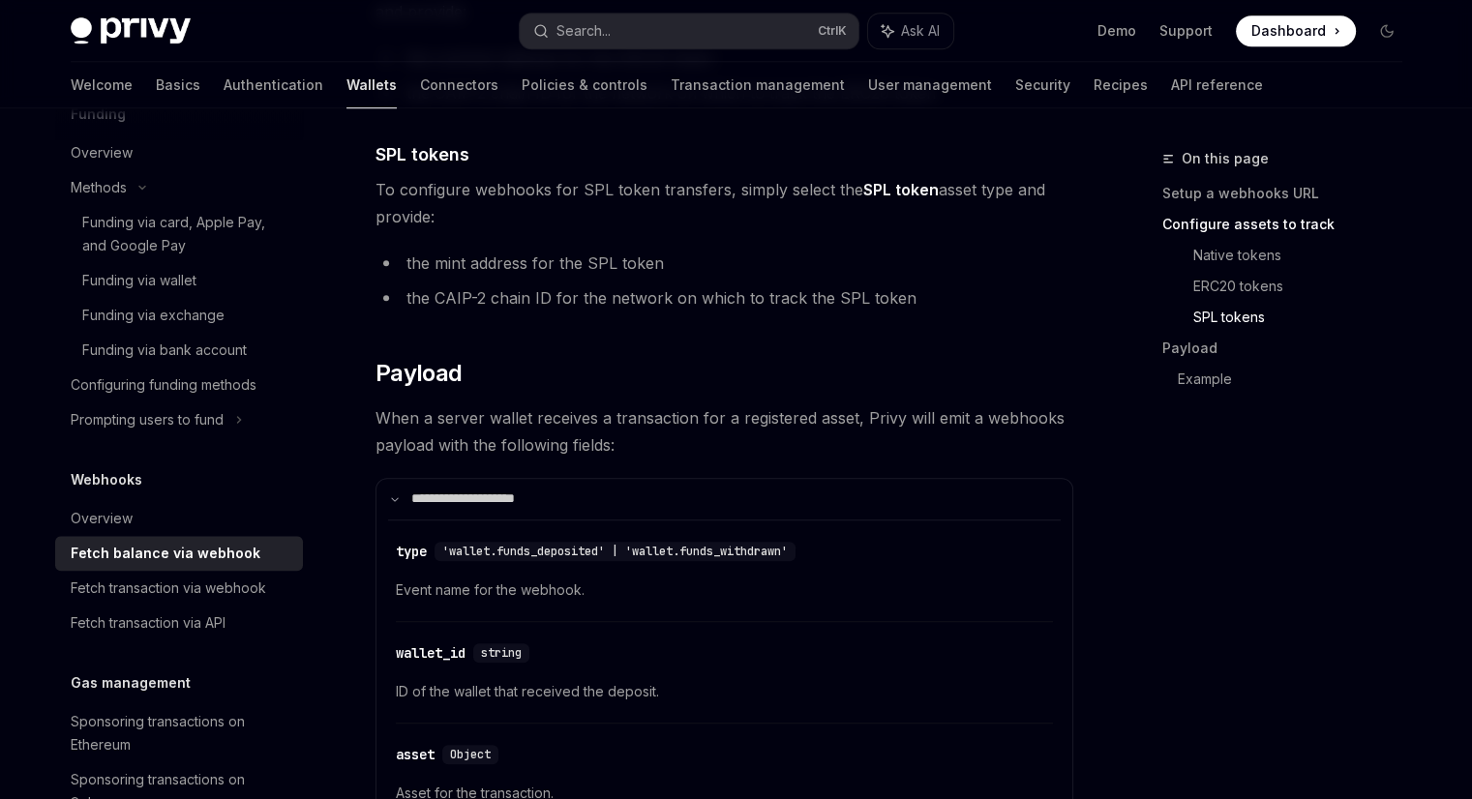
scroll to position [1432, 0]
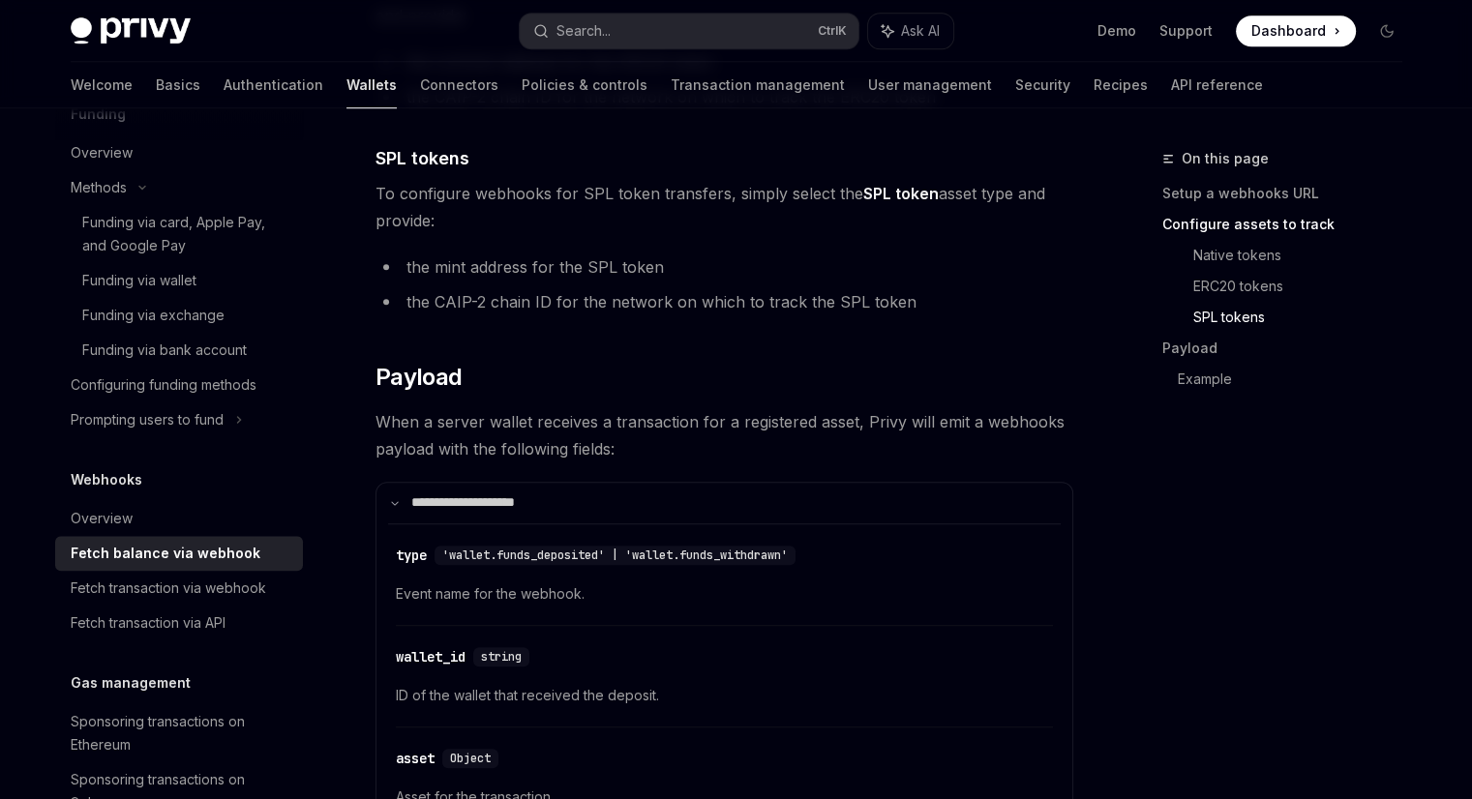
click at [597, 684] on span "ID of the wallet that received the deposit." at bounding box center [724, 695] width 657 height 23
